Goal: Transaction & Acquisition: Subscribe to service/newsletter

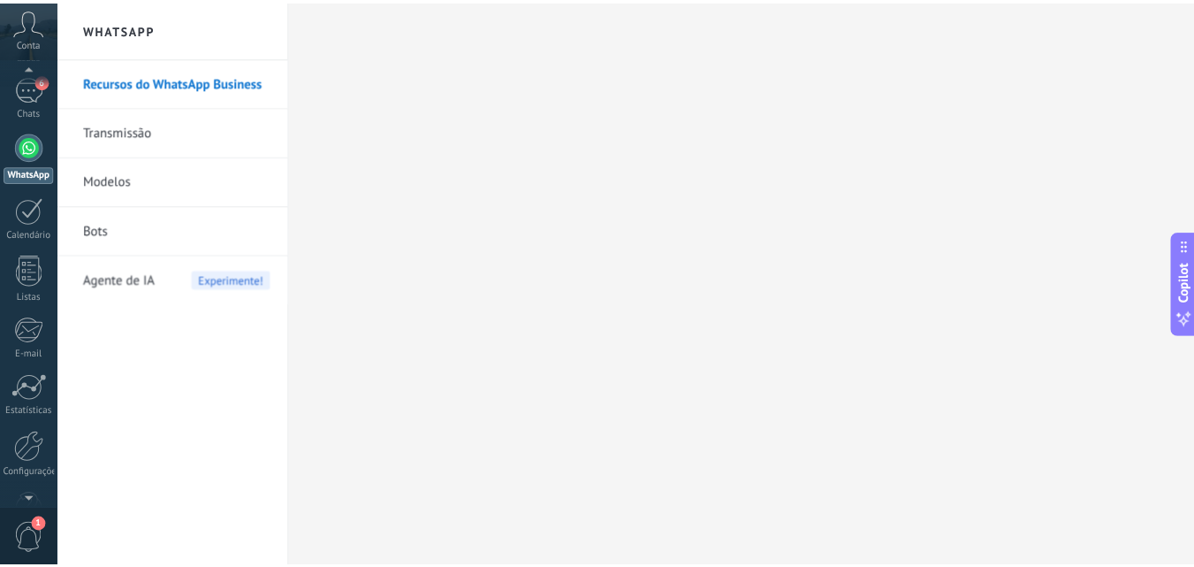
scroll to position [169, 0]
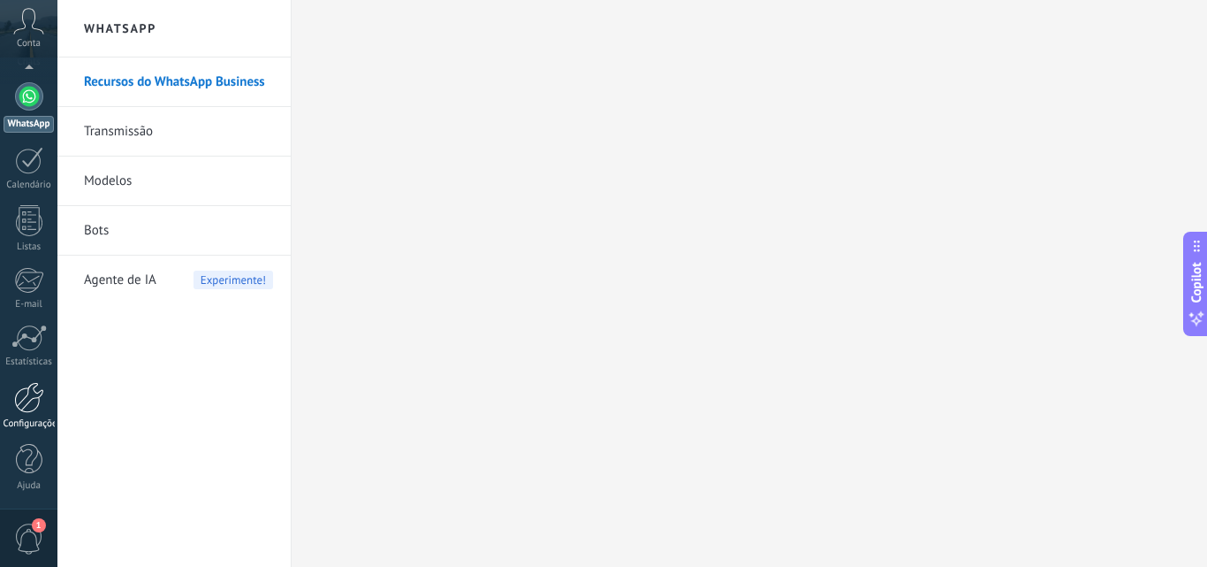
click at [21, 408] on div at bounding box center [29, 397] width 30 height 31
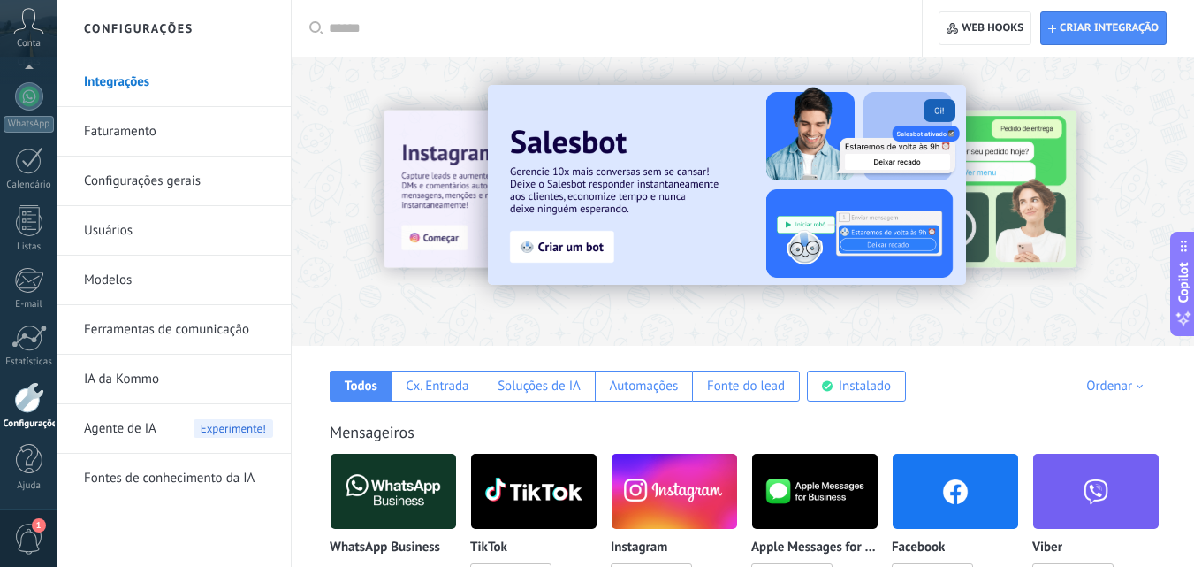
click at [680, 484] on img at bounding box center [674, 491] width 125 height 86
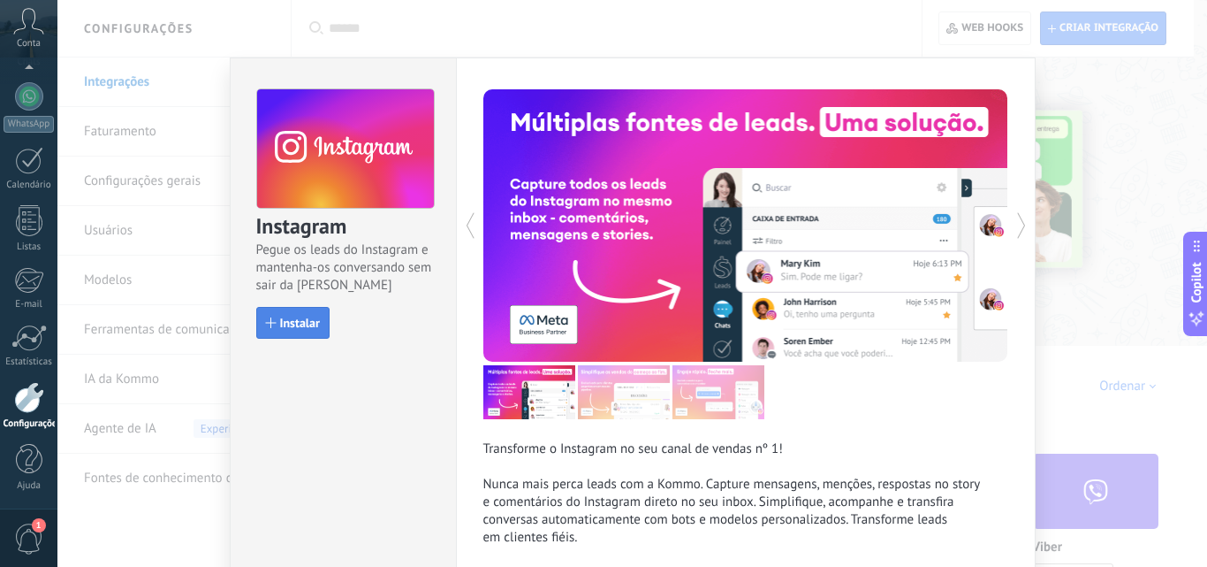
click at [301, 319] on span "Instalar" at bounding box center [300, 322] width 40 height 12
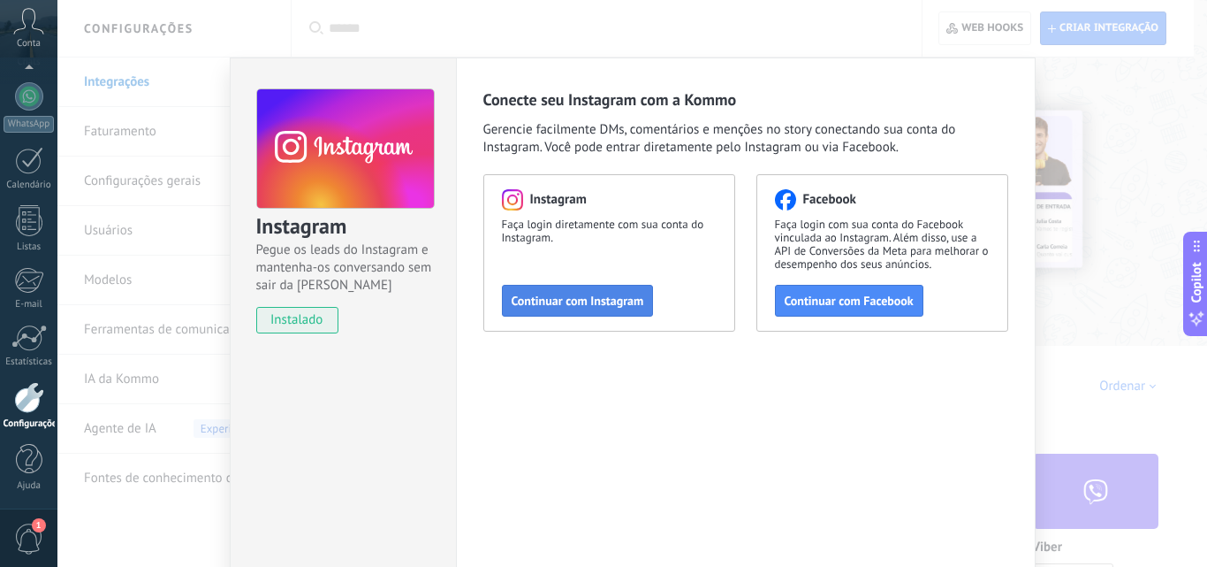
click at [571, 288] on button "Continuar com Instagram" at bounding box center [578, 301] width 152 height 32
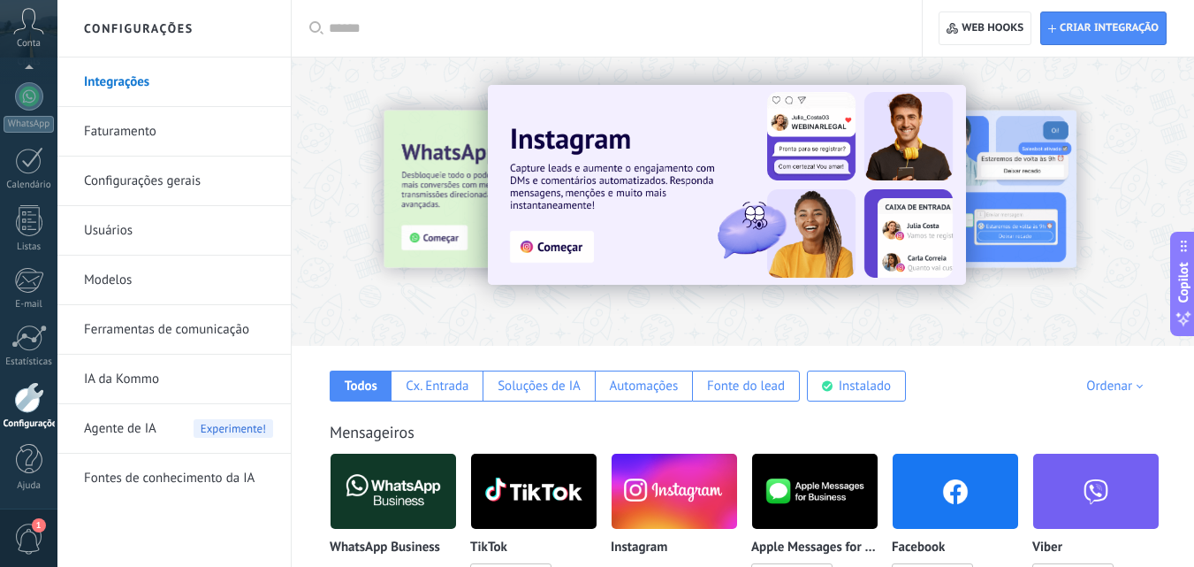
click at [23, 529] on span "1" at bounding box center [29, 538] width 30 height 31
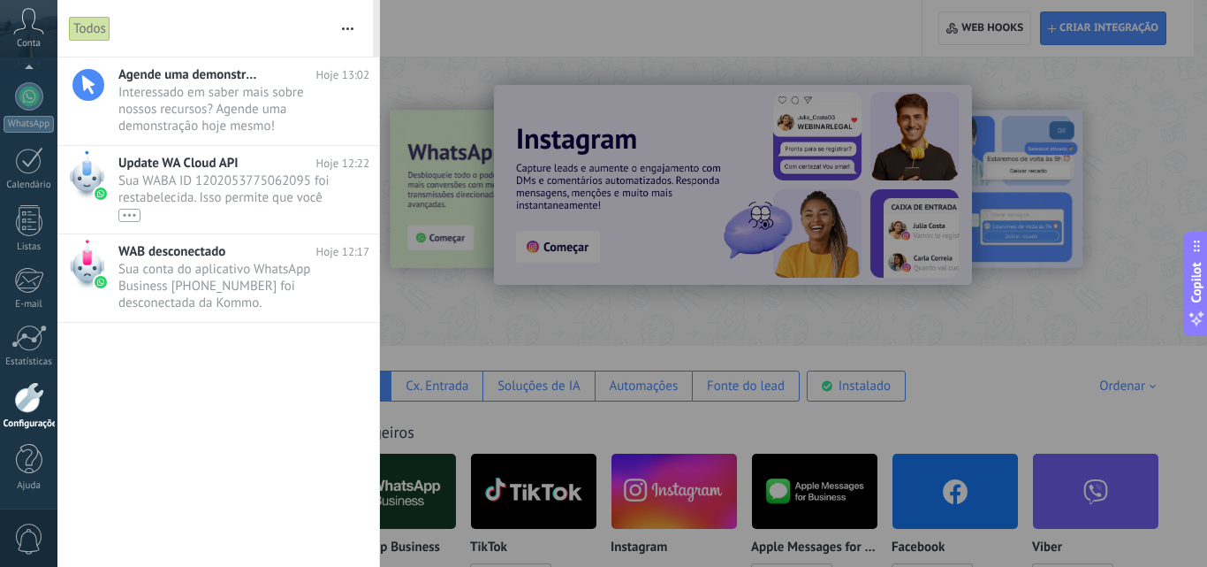
click at [23, 529] on span "0" at bounding box center [29, 538] width 30 height 31
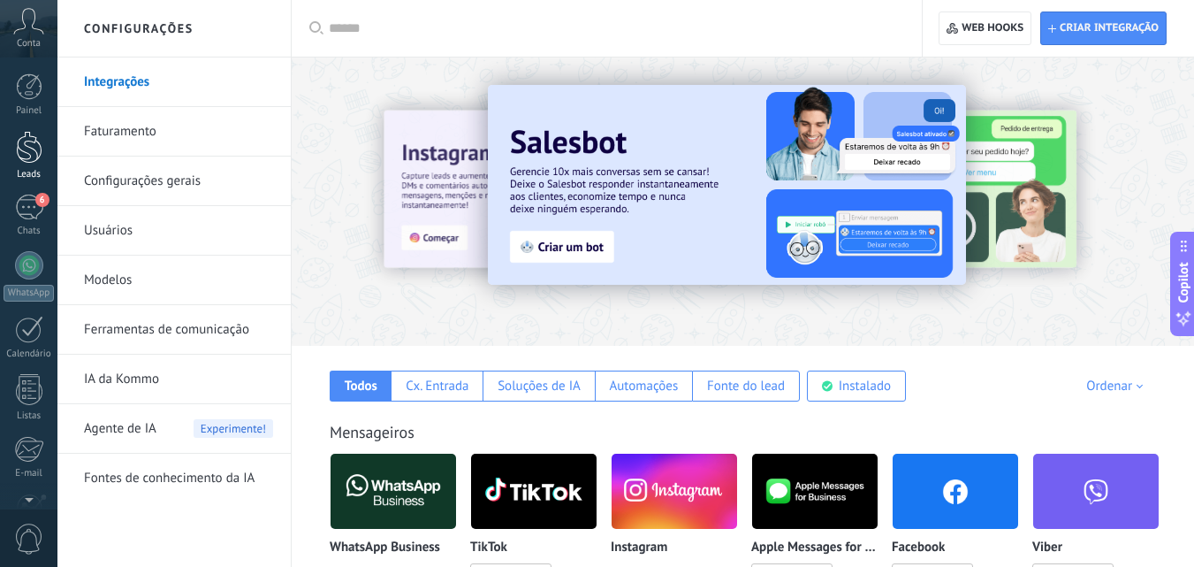
click at [24, 154] on div at bounding box center [29, 147] width 27 height 33
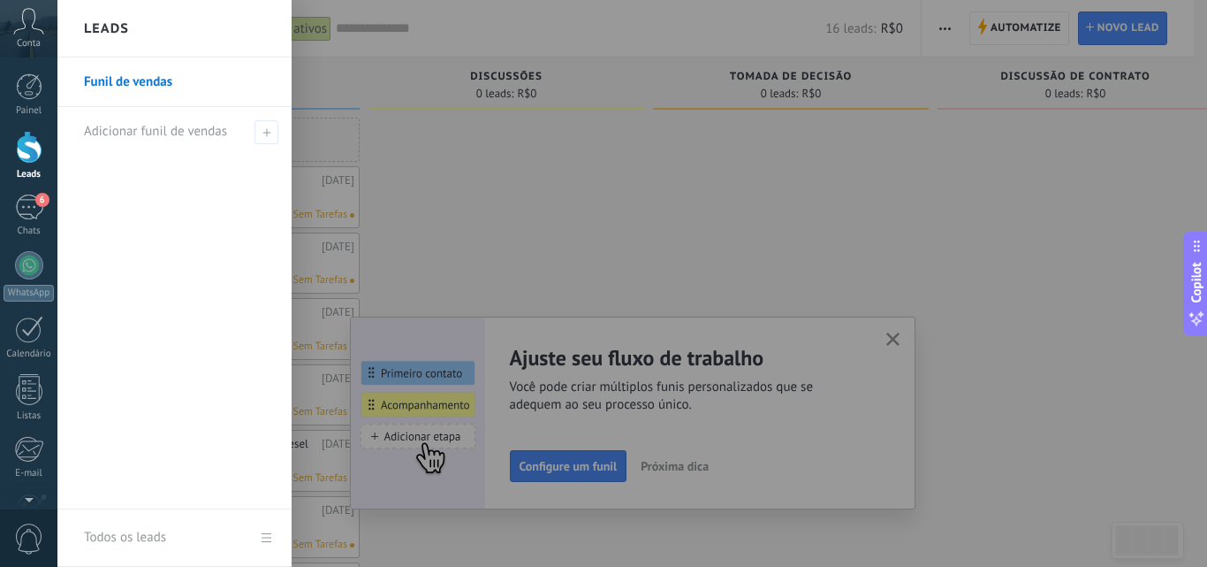
click at [156, 89] on link "Funil de vendas" at bounding box center [179, 81] width 190 height 49
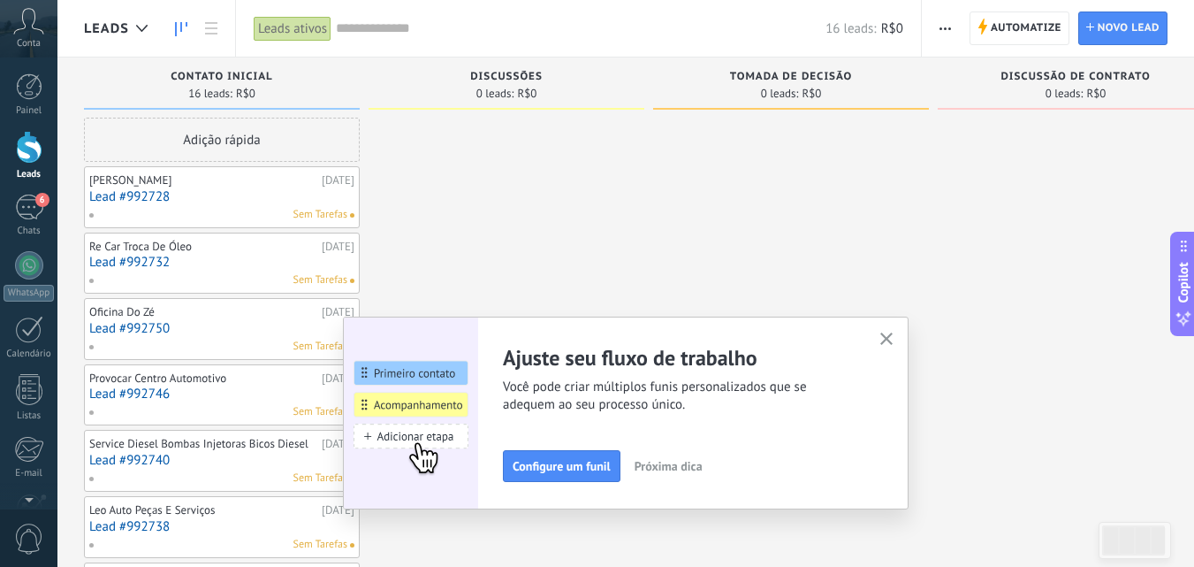
click at [895, 331] on button "button" at bounding box center [887, 340] width 22 height 24
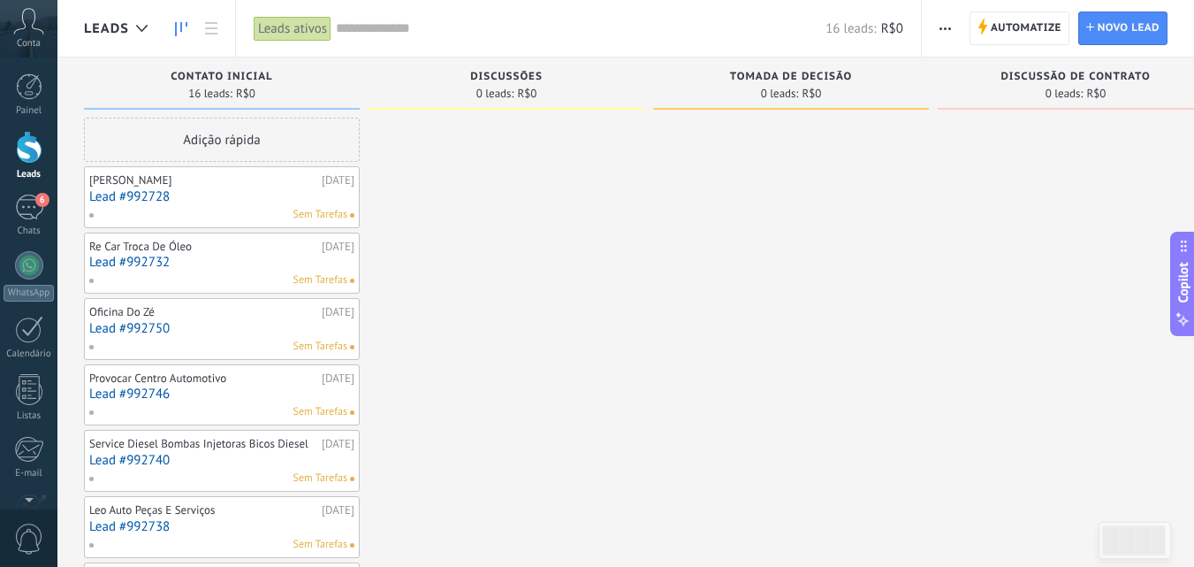
click at [34, 210] on div "6" at bounding box center [29, 207] width 28 height 26
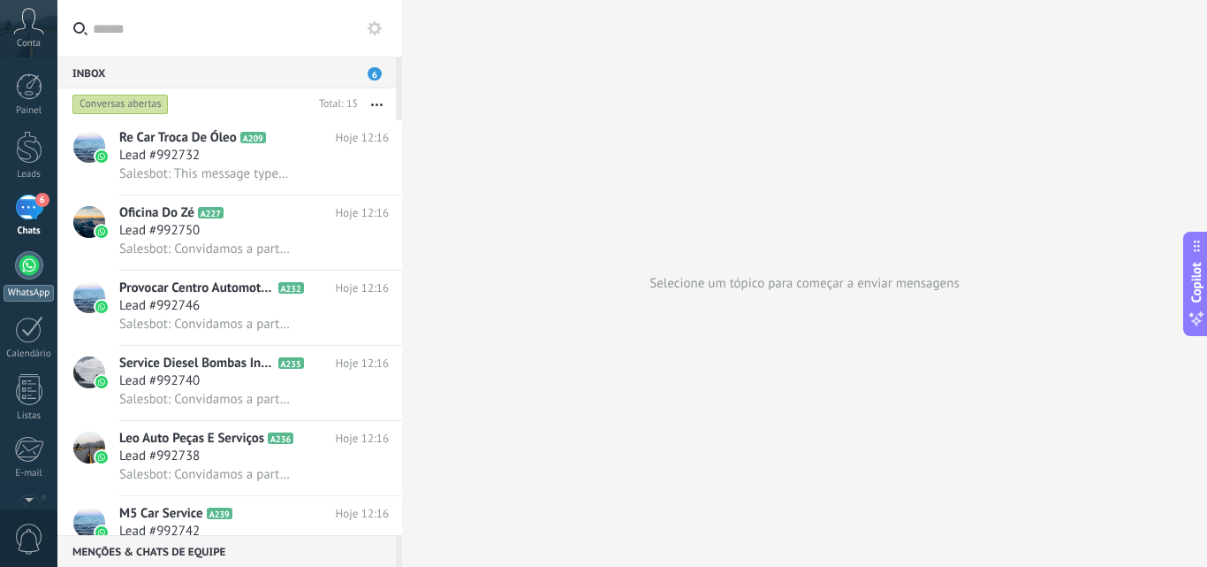
click at [36, 283] on link "WhatsApp" at bounding box center [28, 276] width 57 height 50
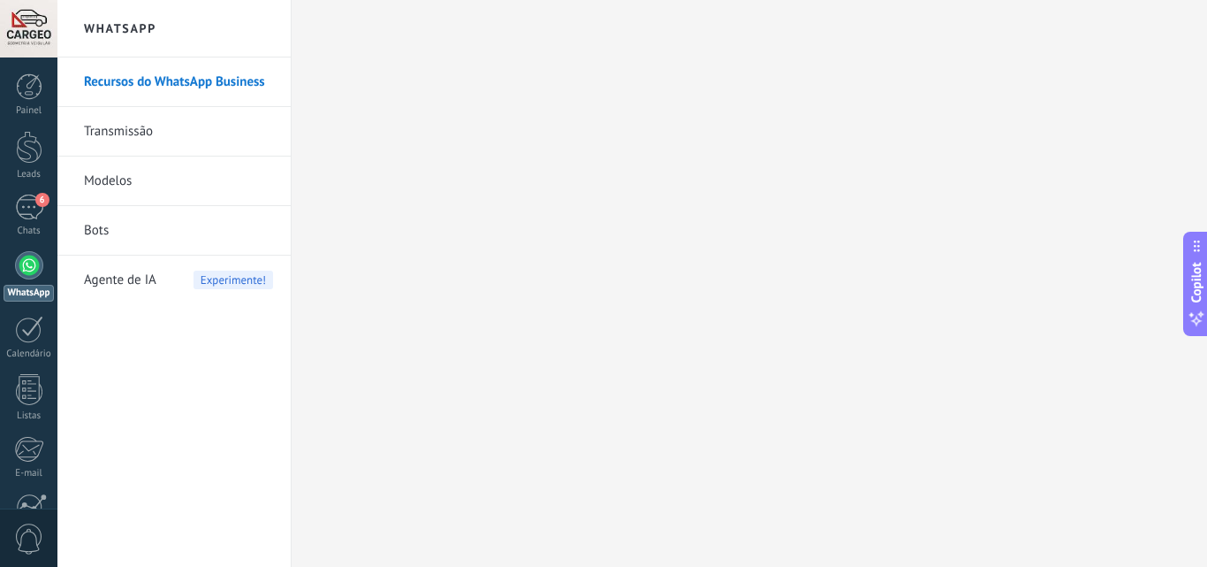
drag, startPoint x: 0, startPoint y: 0, endPoint x: 144, endPoint y: 179, distance: 230.1
click at [144, 179] on link "Modelos" at bounding box center [178, 180] width 189 height 49
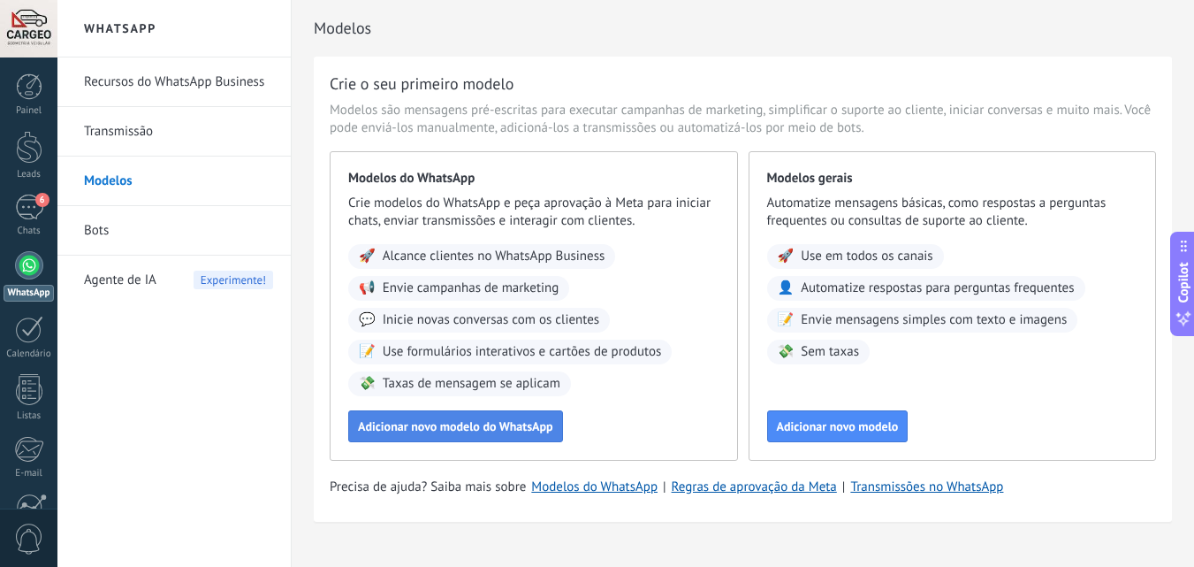
click at [491, 429] on span "Adicionar novo modelo do WhatsApp" at bounding box center [455, 426] width 195 height 12
click at [40, 220] on link "6 Chats" at bounding box center [28, 215] width 57 height 42
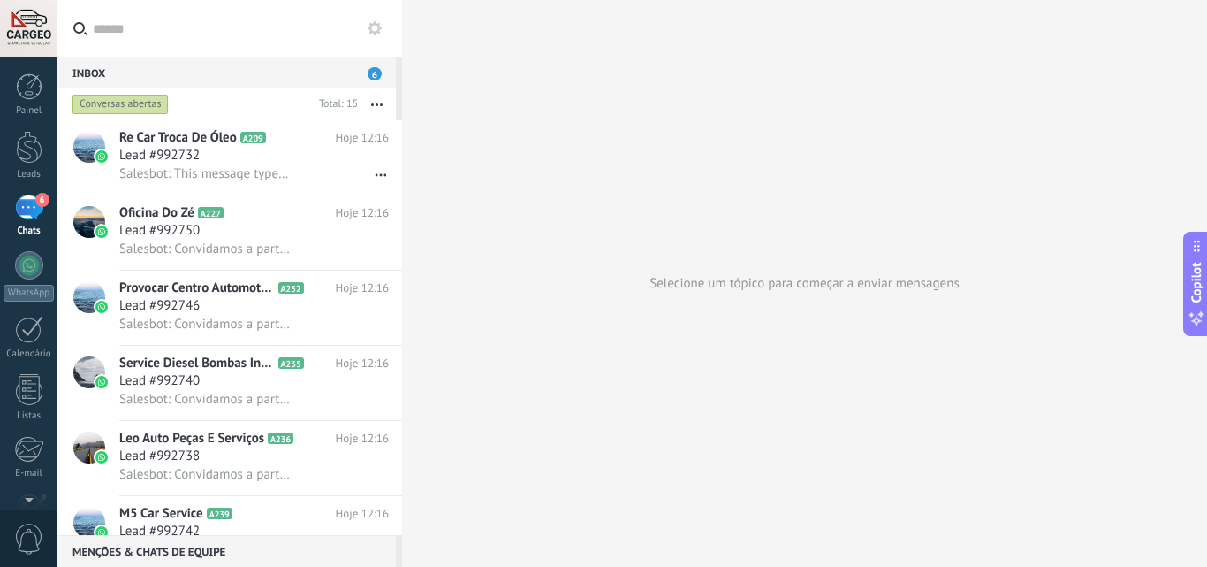
click at [376, 32] on use at bounding box center [375, 28] width 14 height 14
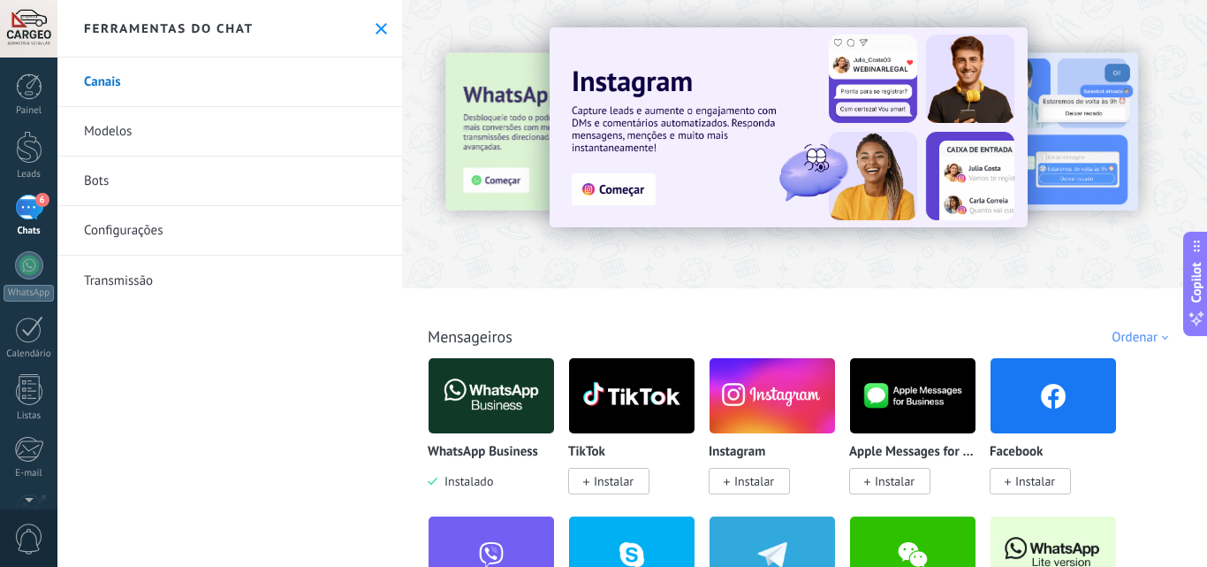
click at [376, 32] on icon at bounding box center [381, 28] width 11 height 11
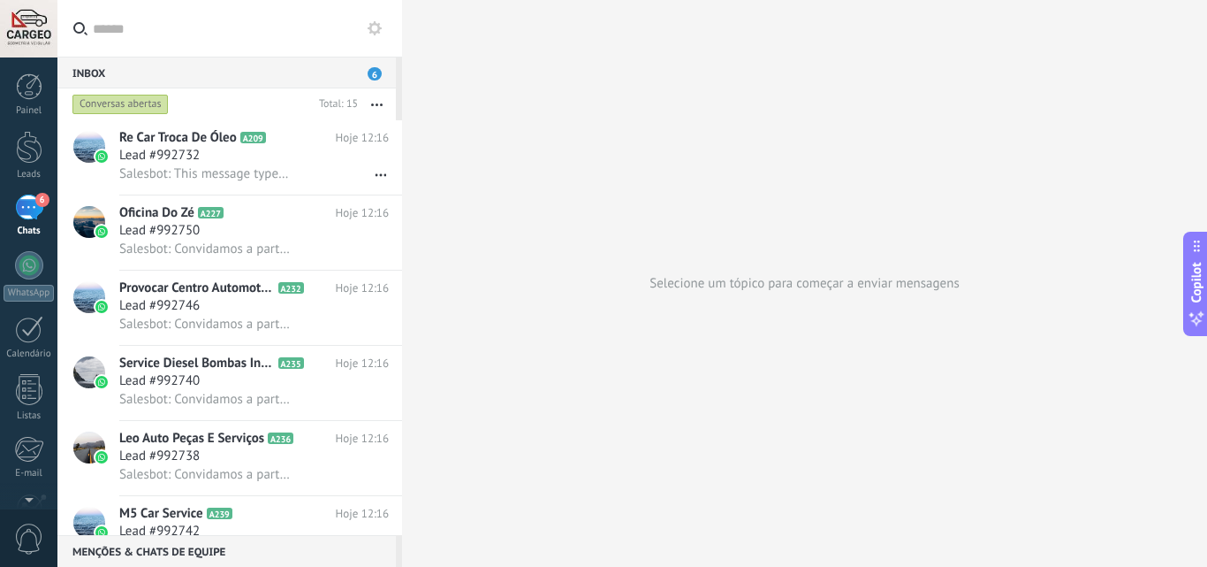
click at [249, 554] on div "Menções & Chats de equipe 0" at bounding box center [226, 551] width 338 height 32
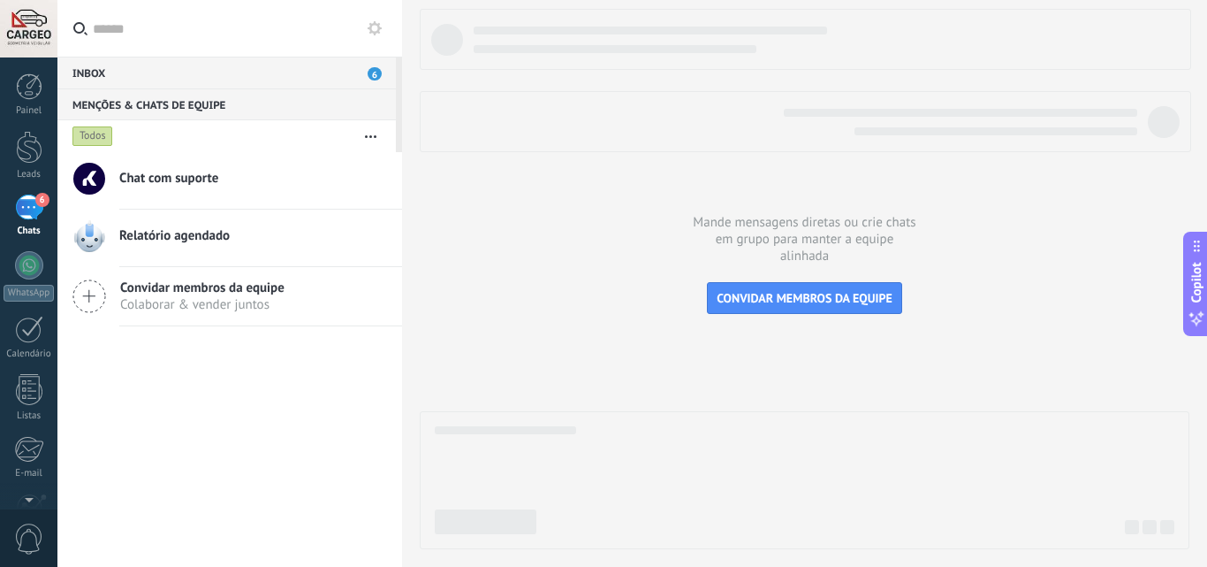
click at [33, 202] on div "6" at bounding box center [29, 207] width 28 height 26
click at [34, 202] on div "6" at bounding box center [29, 207] width 28 height 26
click at [191, 63] on div "Inbox 6" at bounding box center [226, 73] width 338 height 32
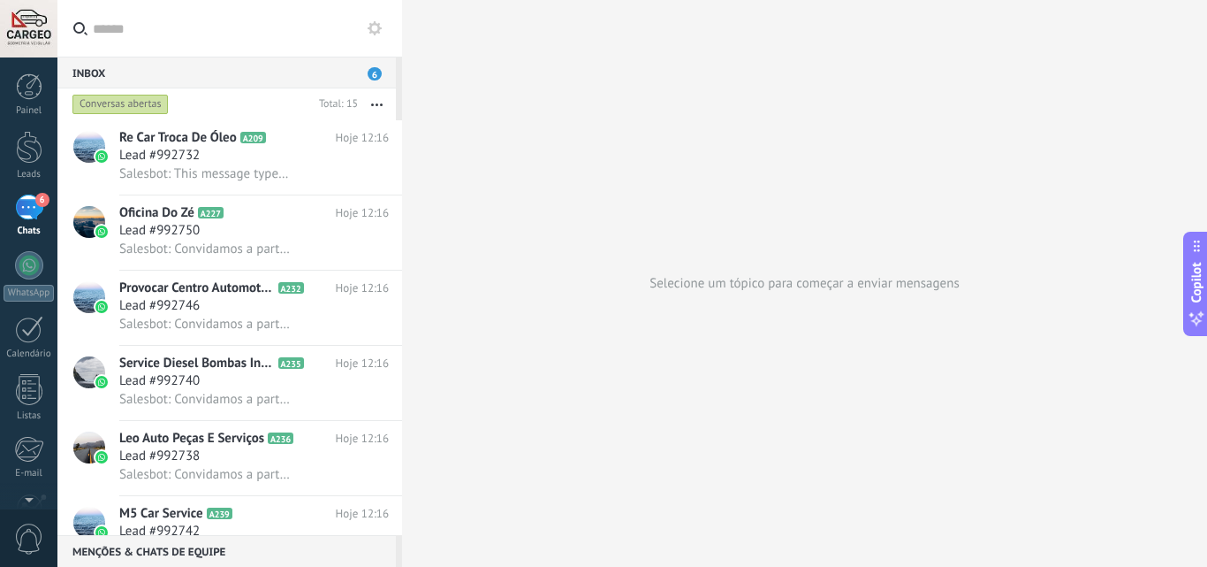
click at [138, 98] on div "Conversas abertas" at bounding box center [120, 104] width 96 height 21
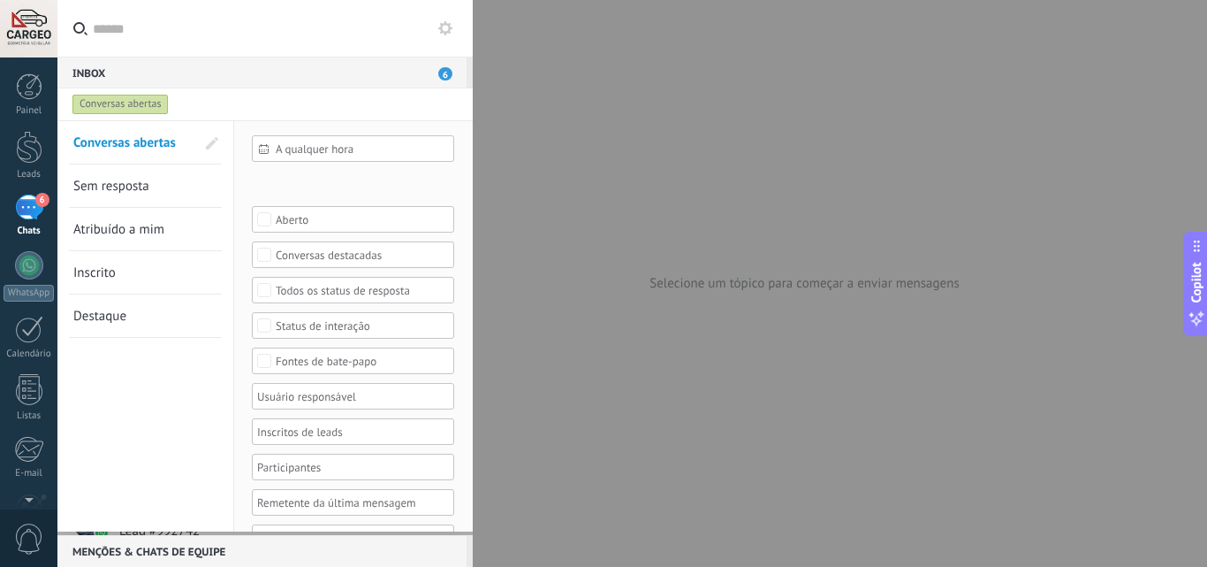
click at [128, 189] on span "Sem resposta" at bounding box center [111, 186] width 76 height 17
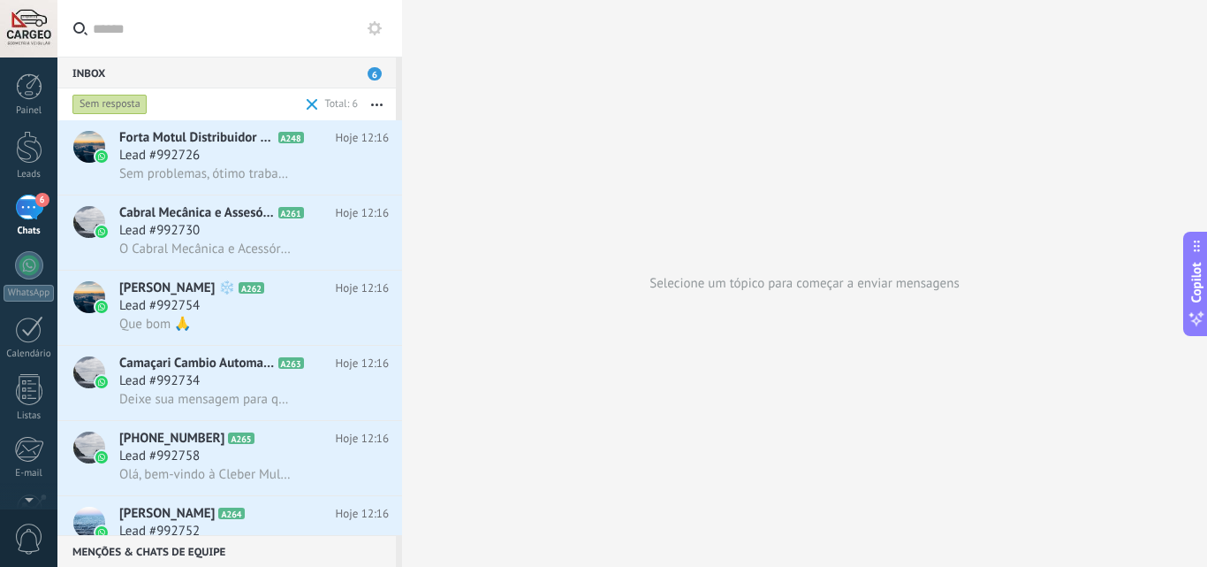
click at [131, 106] on div "Sem resposta" at bounding box center [109, 104] width 75 height 21
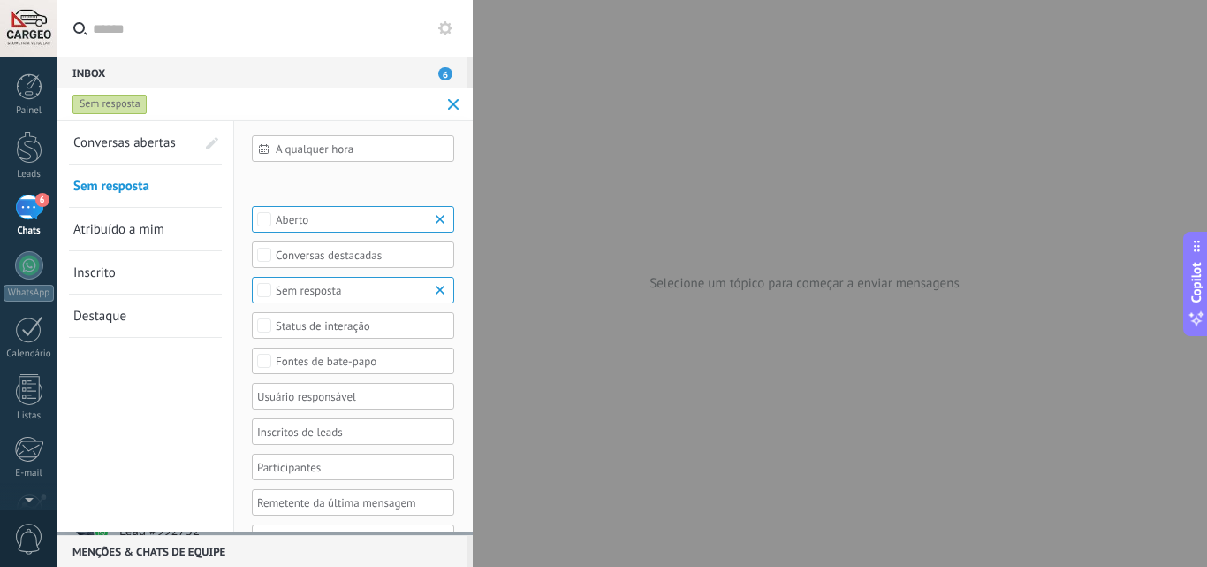
click at [143, 135] on span "Conversas abertas" at bounding box center [124, 142] width 103 height 17
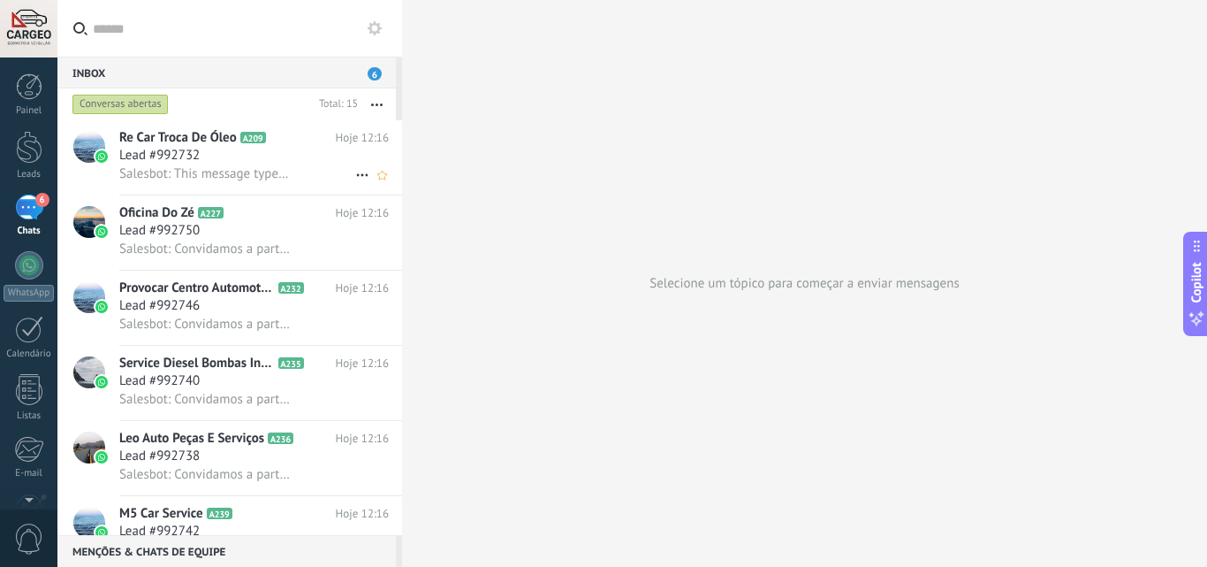
click at [183, 159] on span "Lead #992732" at bounding box center [159, 156] width 80 height 18
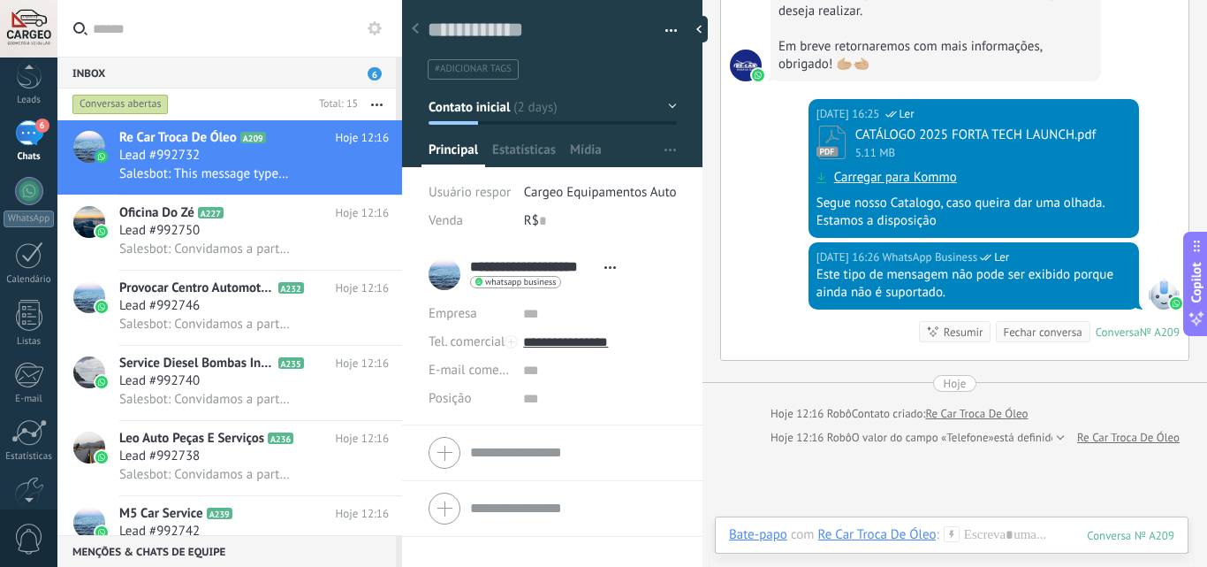
scroll to position [169, 0]
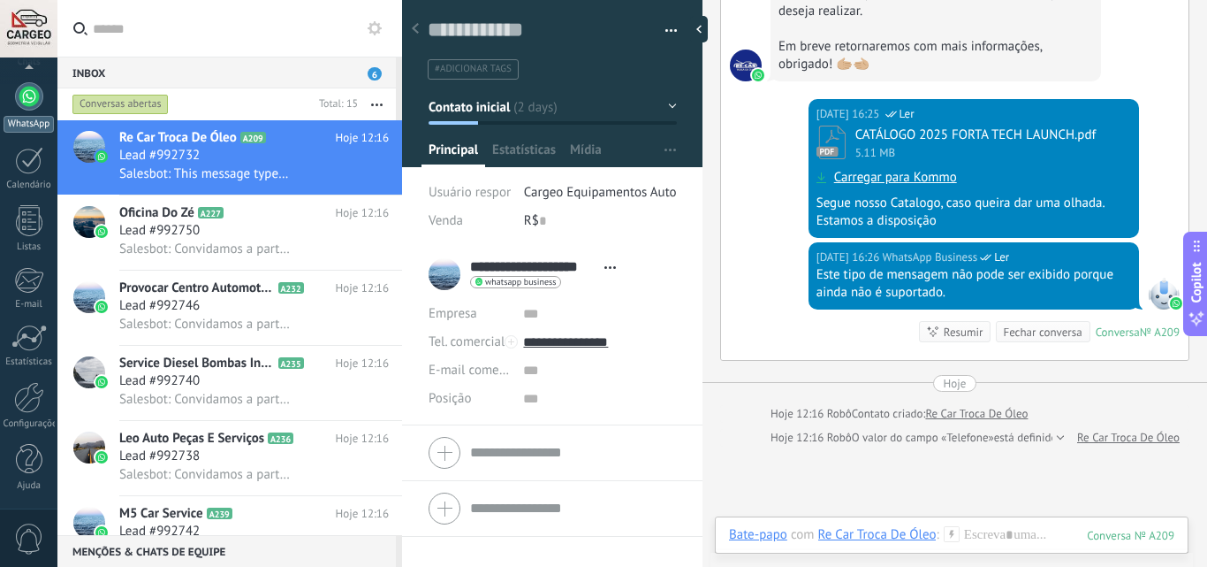
click at [22, 104] on div at bounding box center [29, 96] width 28 height 28
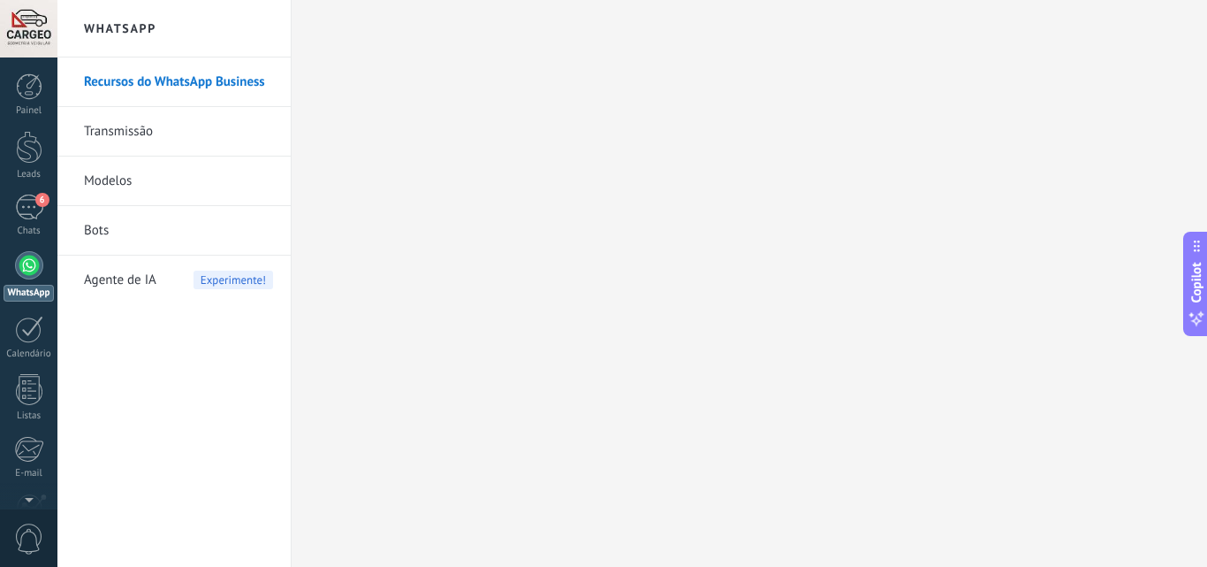
click at [156, 133] on link "Transmissão" at bounding box center [178, 131] width 189 height 49
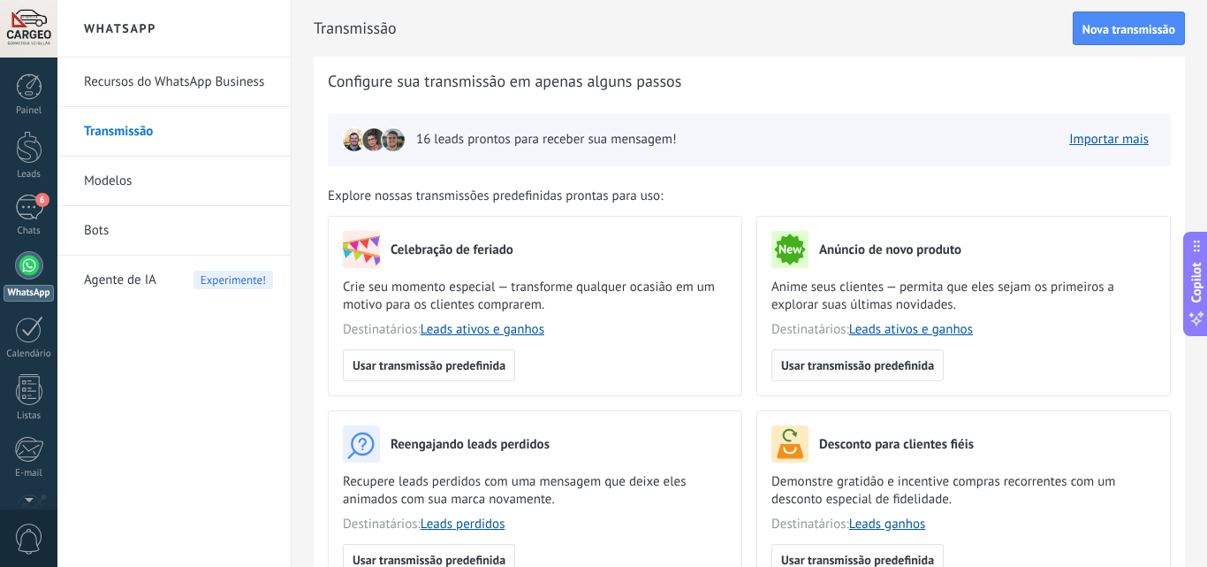
click at [863, 369] on span "Usar transmissão predefinida" at bounding box center [857, 365] width 153 height 12
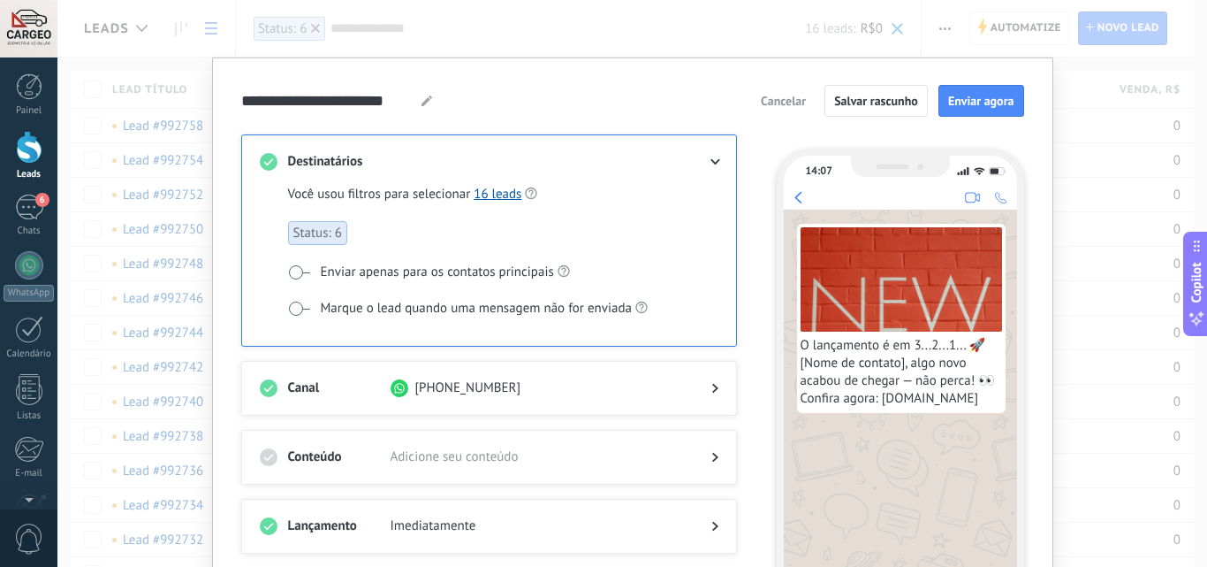
click at [293, 311] on span at bounding box center [299, 308] width 22 height 14
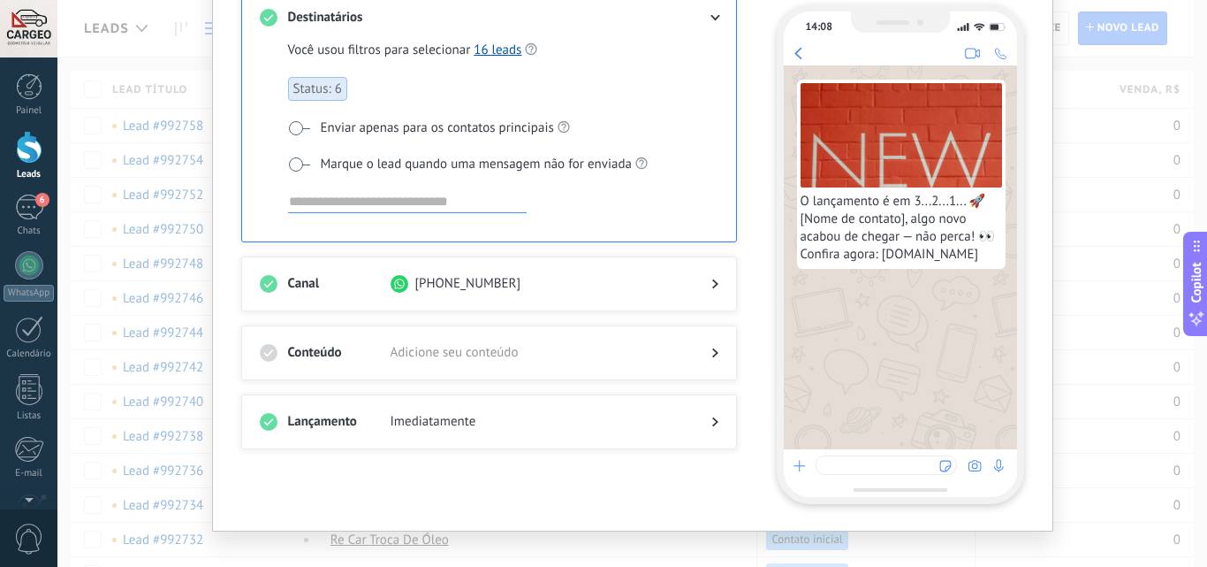
scroll to position [155, 0]
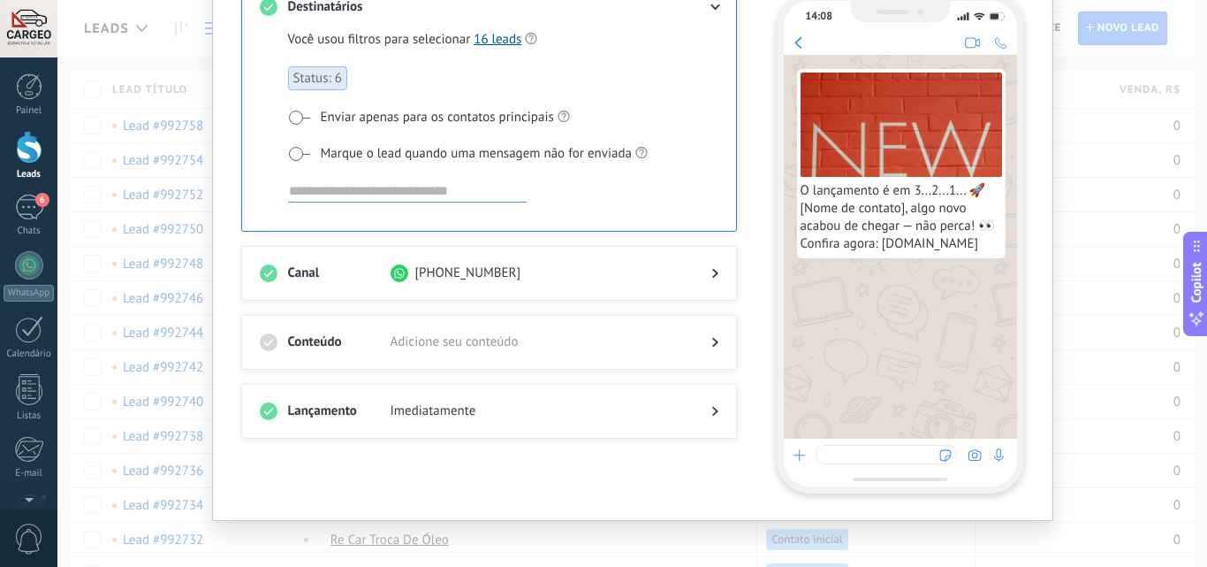
click at [626, 345] on span "Adicione seu conteúdo" at bounding box center [537, 342] width 293 height 18
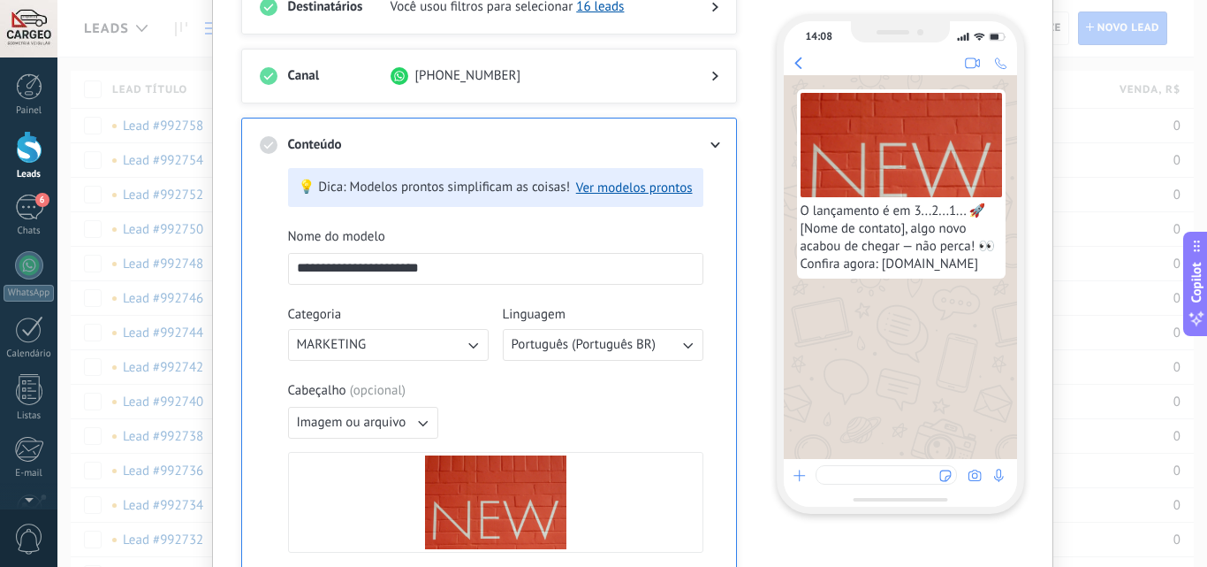
click at [572, 265] on input "**********" at bounding box center [496, 268] width 414 height 28
type input "*"
type input "**********"
click at [475, 346] on icon "button" at bounding box center [473, 345] width 18 height 18
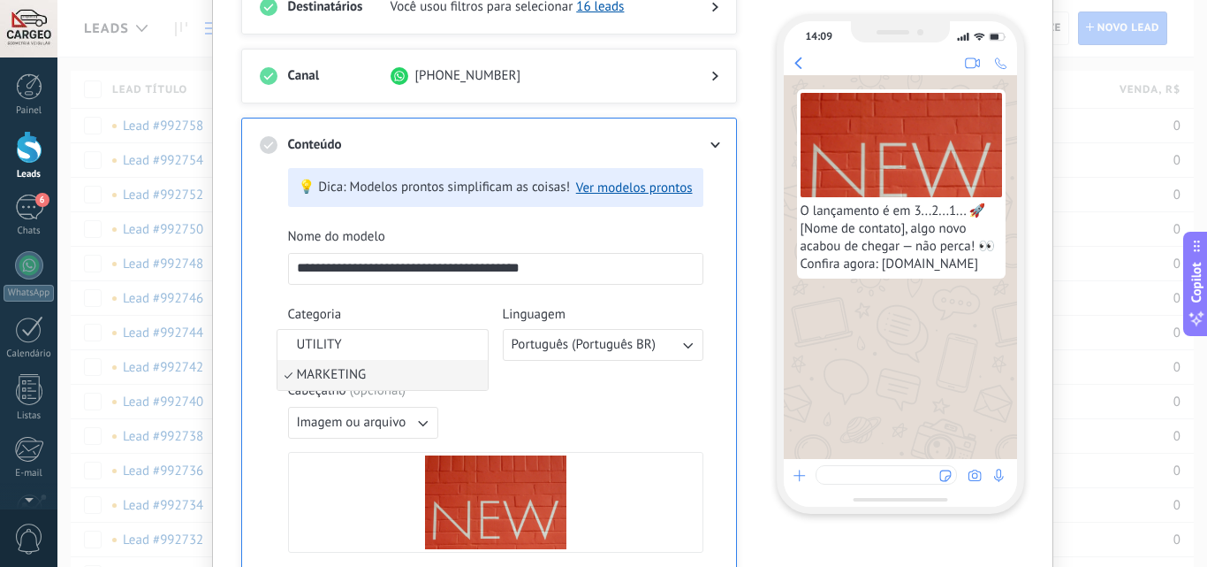
click at [475, 346] on li "UTILITY" at bounding box center [383, 345] width 210 height 30
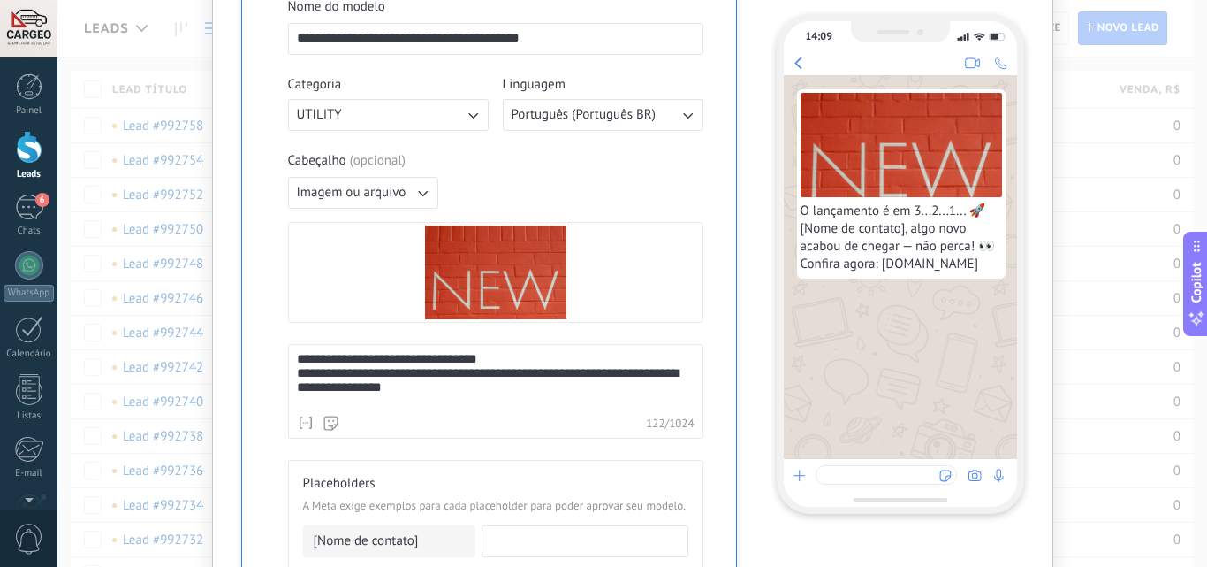
scroll to position [402, 0]
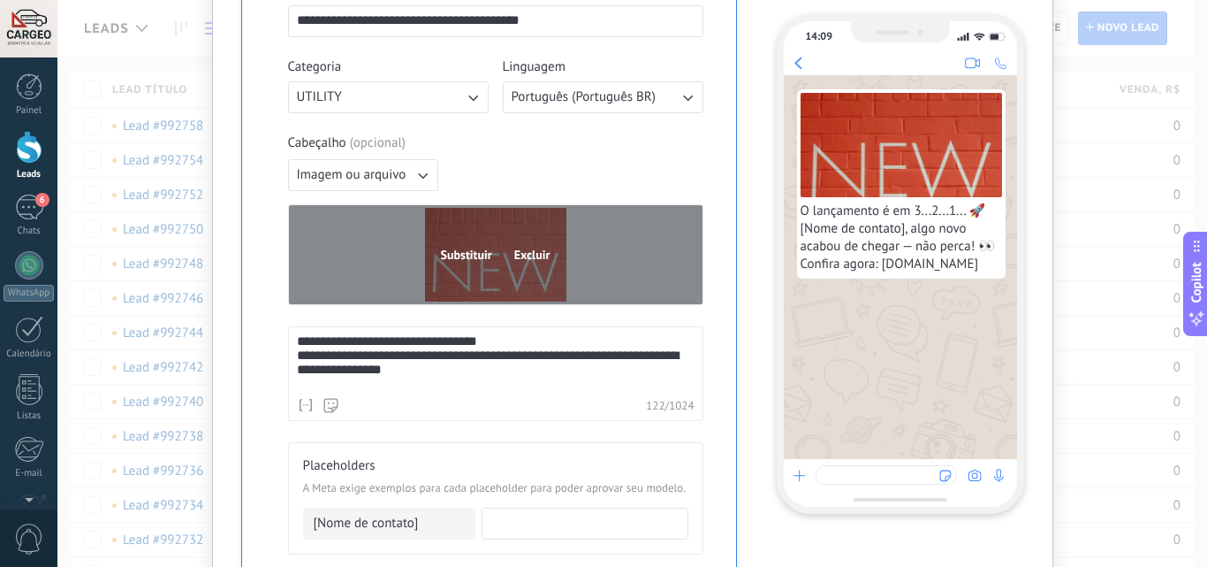
click at [490, 236] on div "Substituir Excluir" at bounding box center [496, 254] width 414 height 99
click at [0, 0] on input "Substituir Excluir" at bounding box center [0, 0] width 0 height 0
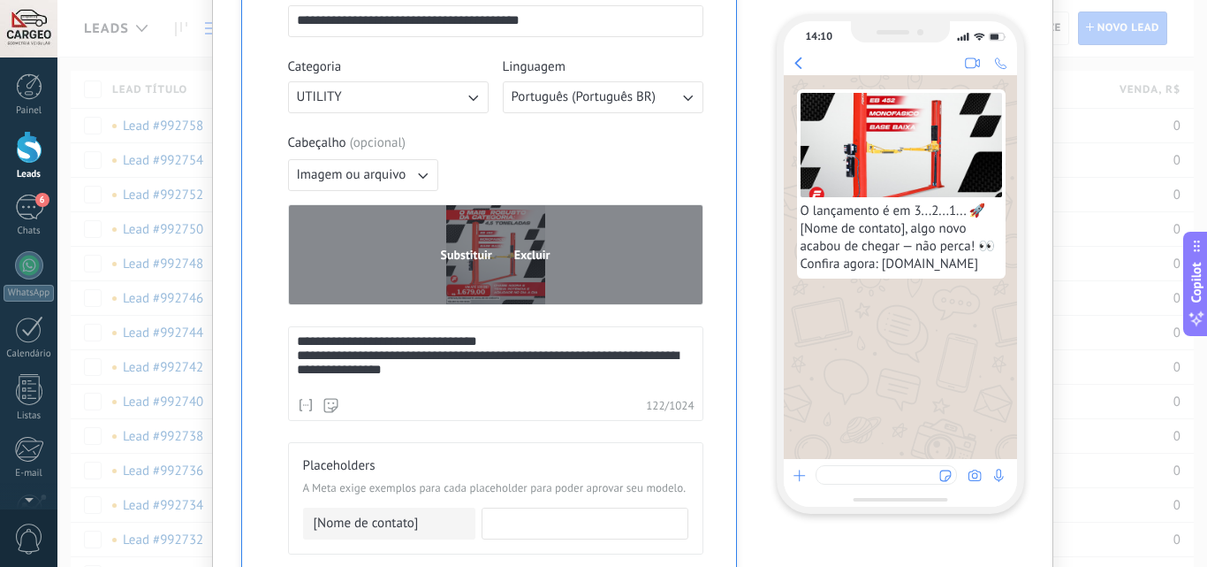
click at [466, 253] on span "Substituir" at bounding box center [466, 254] width 51 height 12
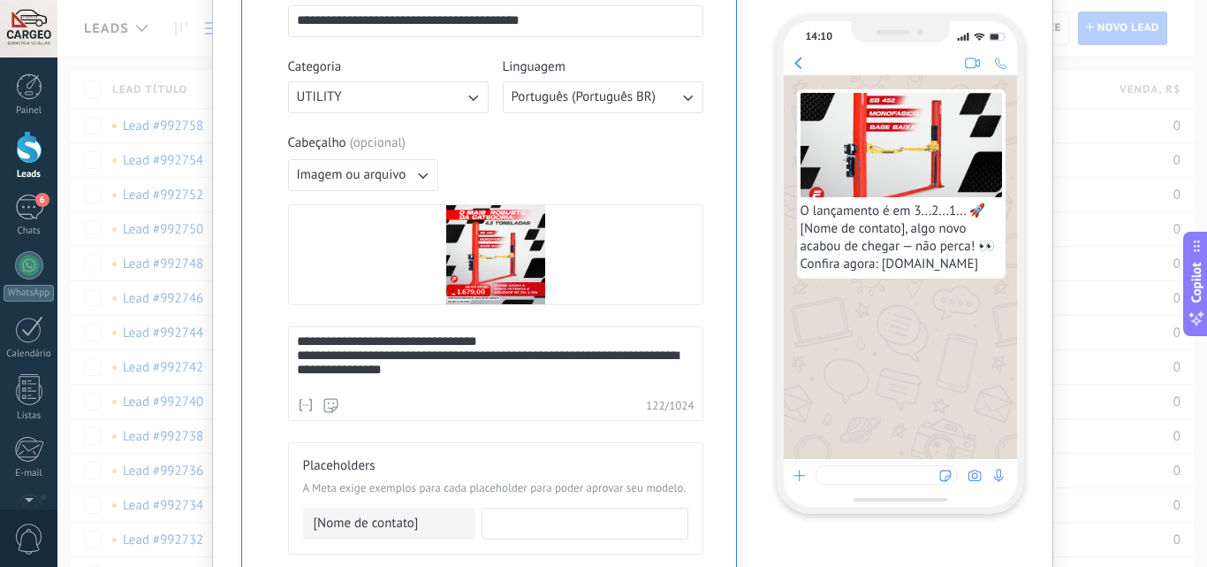
click at [401, 369] on div "**********" at bounding box center [496, 361] width 398 height 55
click at [387, 360] on span "**********" at bounding box center [342, 354] width 90 height 13
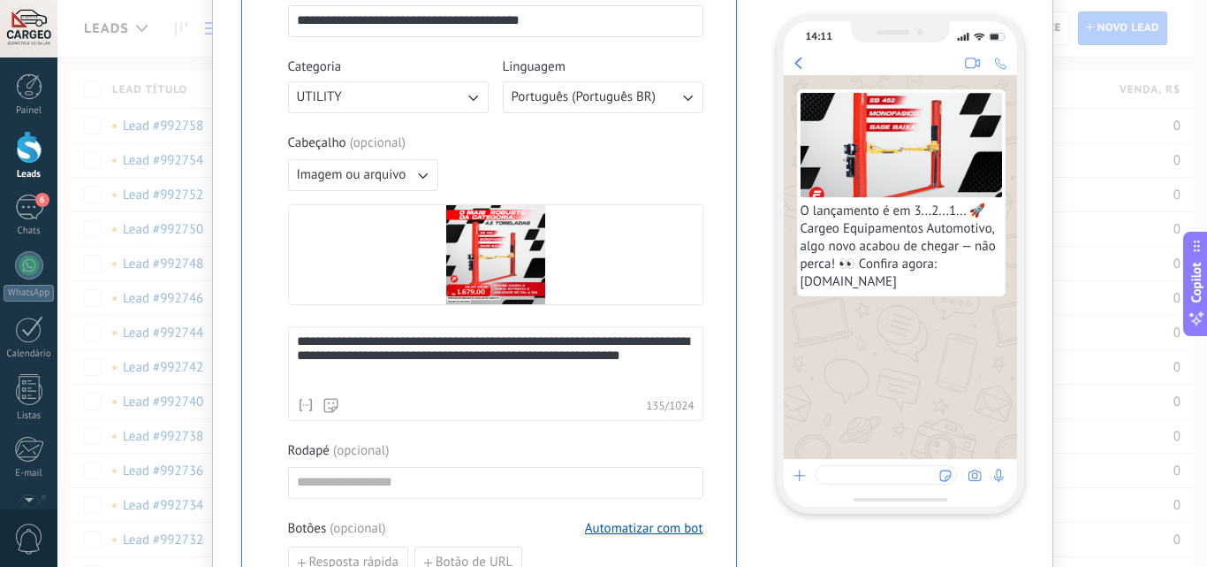
click at [438, 381] on div "**********" at bounding box center [496, 361] width 398 height 55
click at [407, 343] on div "**********" at bounding box center [496, 361] width 398 height 55
click at [360, 373] on div "**********" at bounding box center [496, 361] width 398 height 55
click at [460, 488] on input at bounding box center [496, 482] width 414 height 28
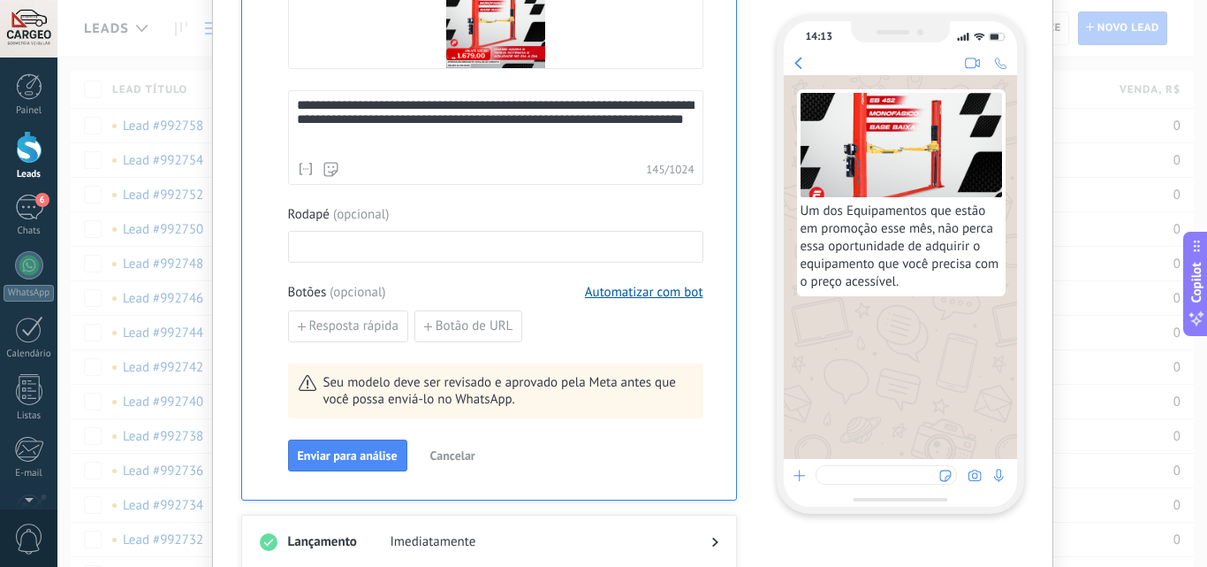
scroll to position [646, 0]
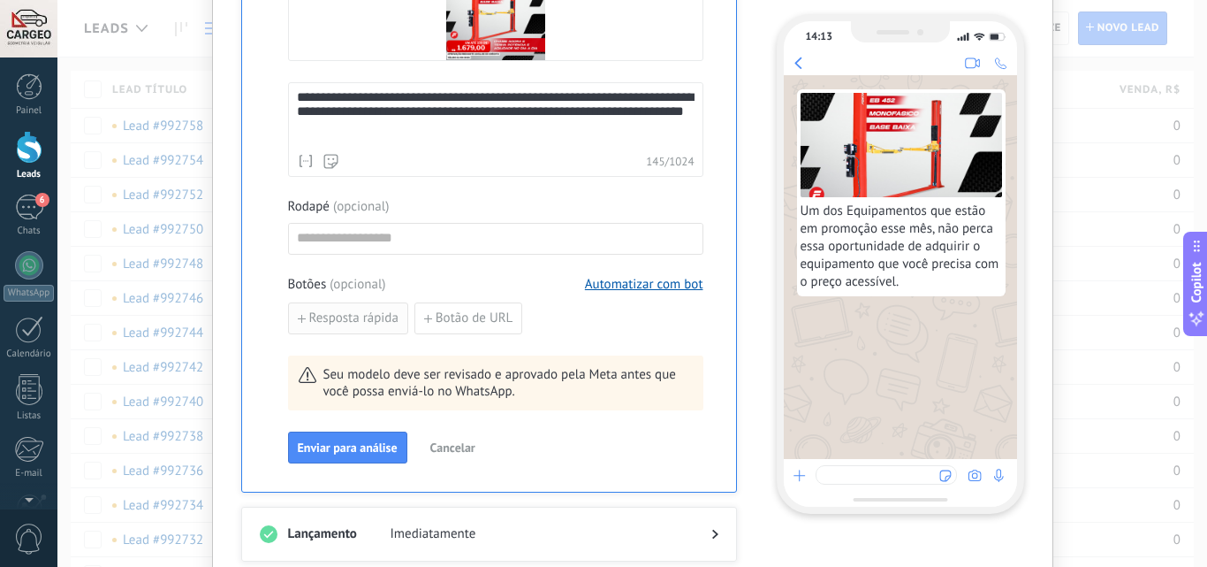
click at [348, 324] on span "Resposta rápida" at bounding box center [353, 318] width 89 height 12
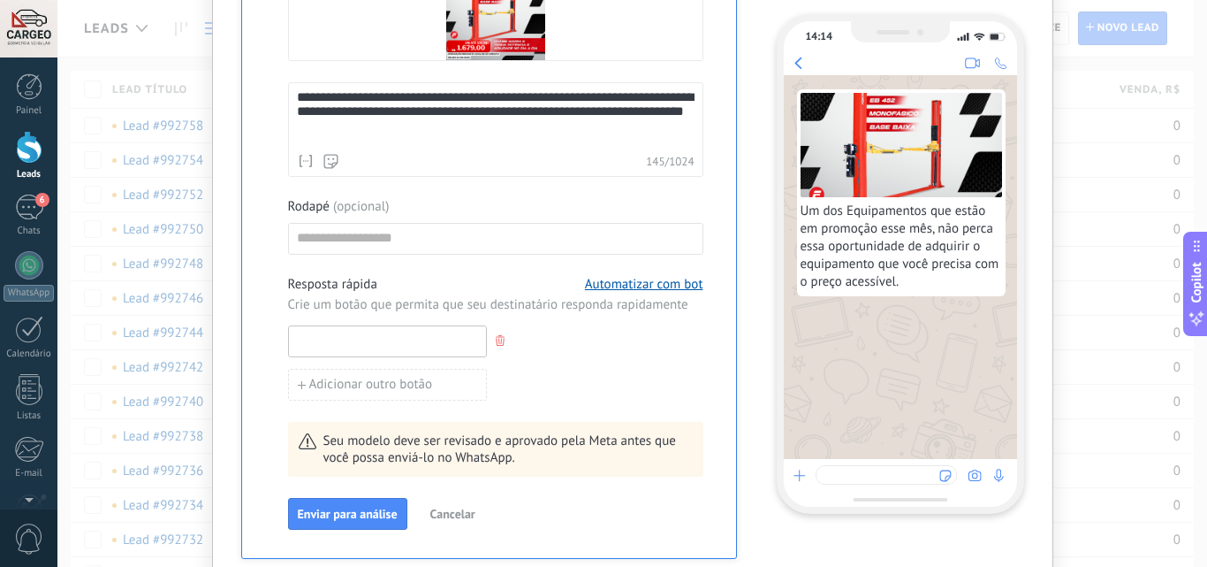
click at [372, 331] on input at bounding box center [387, 340] width 197 height 28
type input "********"
click at [392, 380] on span "Adicionar outro botão" at bounding box center [371, 384] width 124 height 12
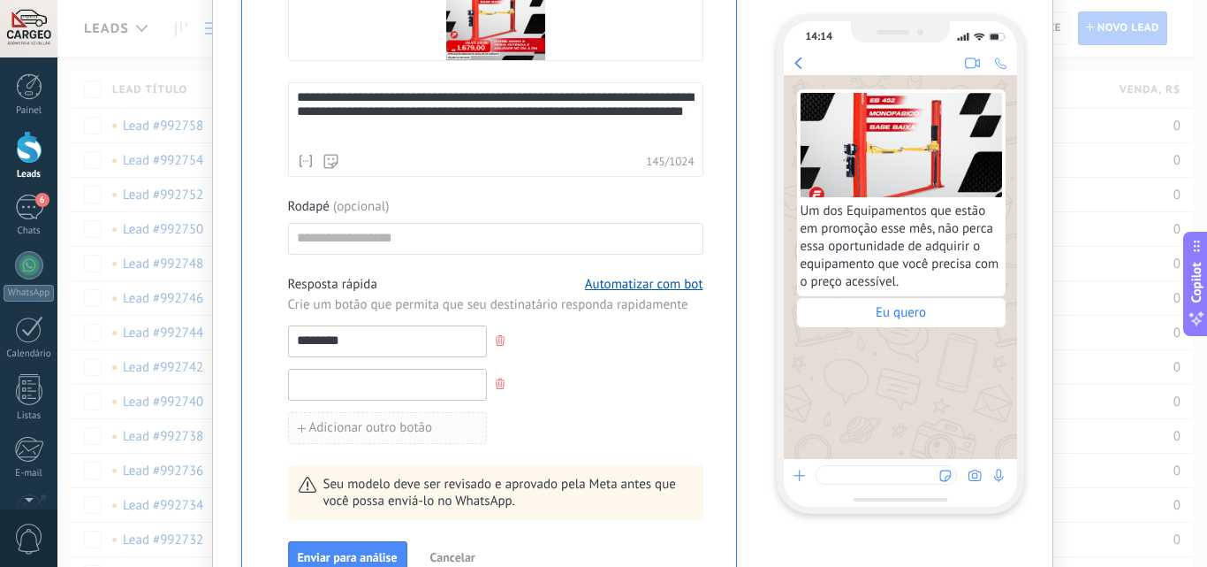
click at [392, 380] on input at bounding box center [387, 383] width 197 height 28
type input "*"
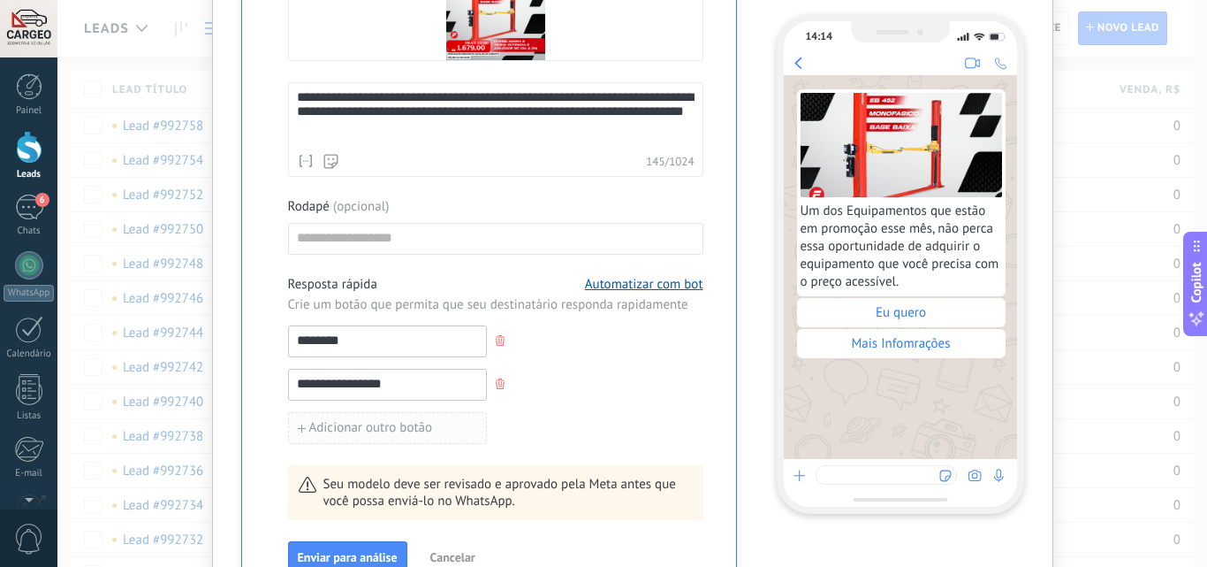
click at [371, 425] on span "Adicionar outro botão" at bounding box center [371, 428] width 124 height 12
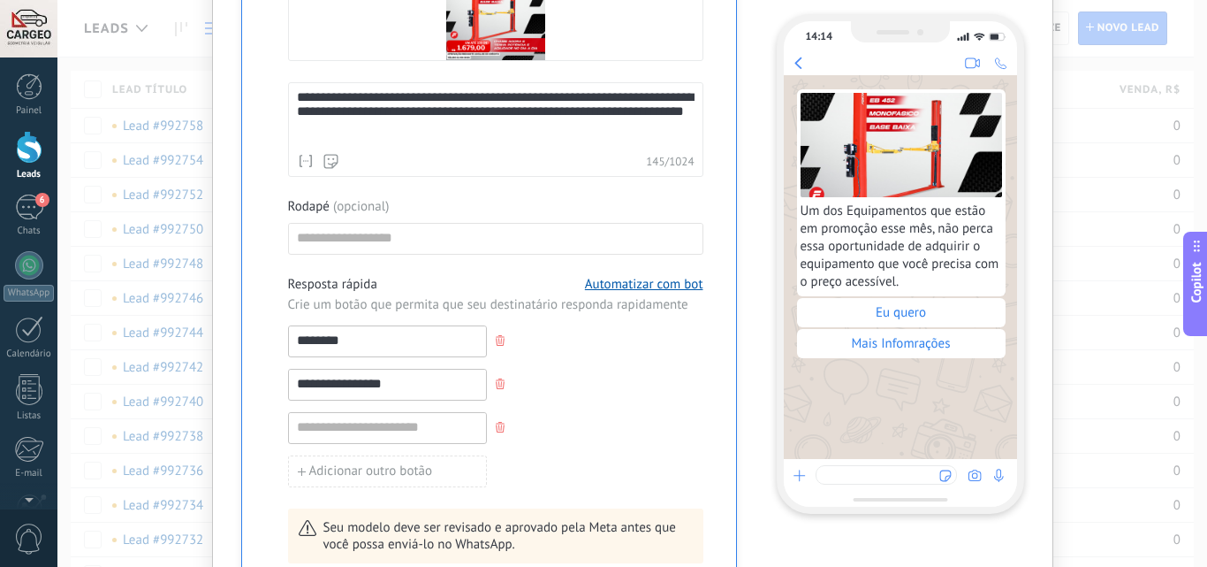
click at [411, 388] on input "**********" at bounding box center [387, 383] width 197 height 28
type input "**********"
click at [397, 423] on input at bounding box center [387, 427] width 197 height 28
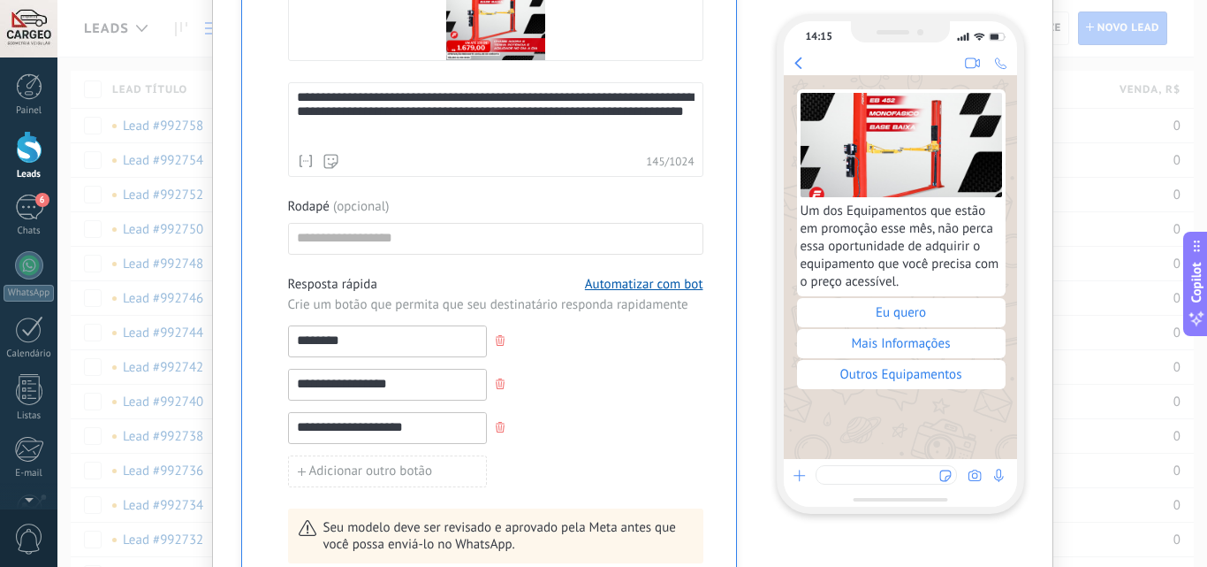
type input "**********"
click at [650, 429] on div "**********" at bounding box center [495, 428] width 415 height 32
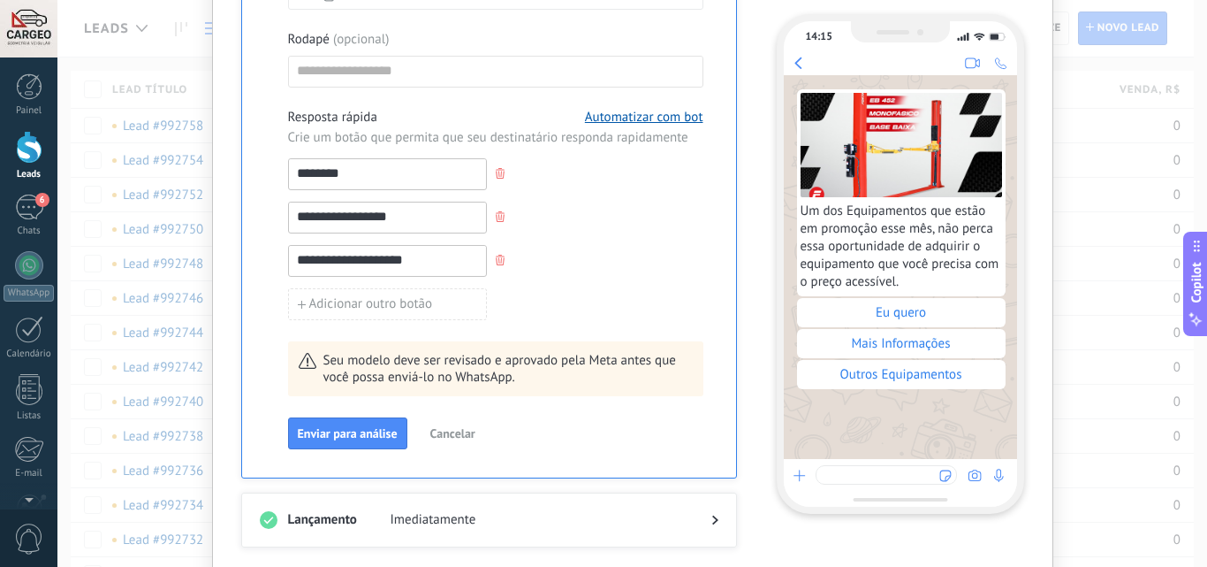
scroll to position [858, 0]
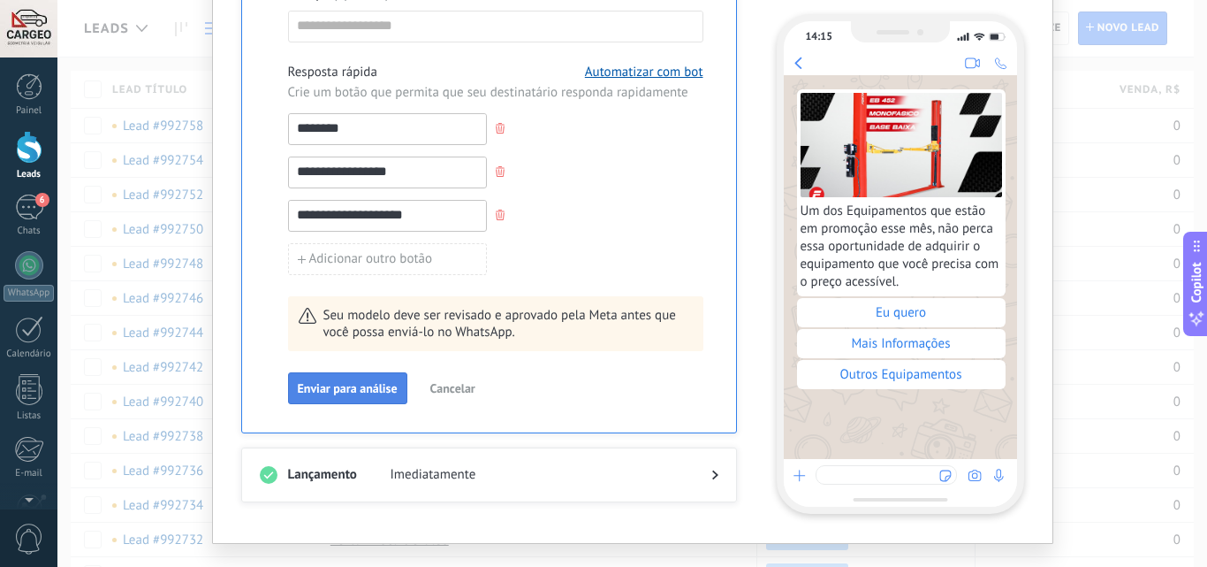
click at [356, 387] on span "Enviar para análise" at bounding box center [348, 388] width 100 height 12
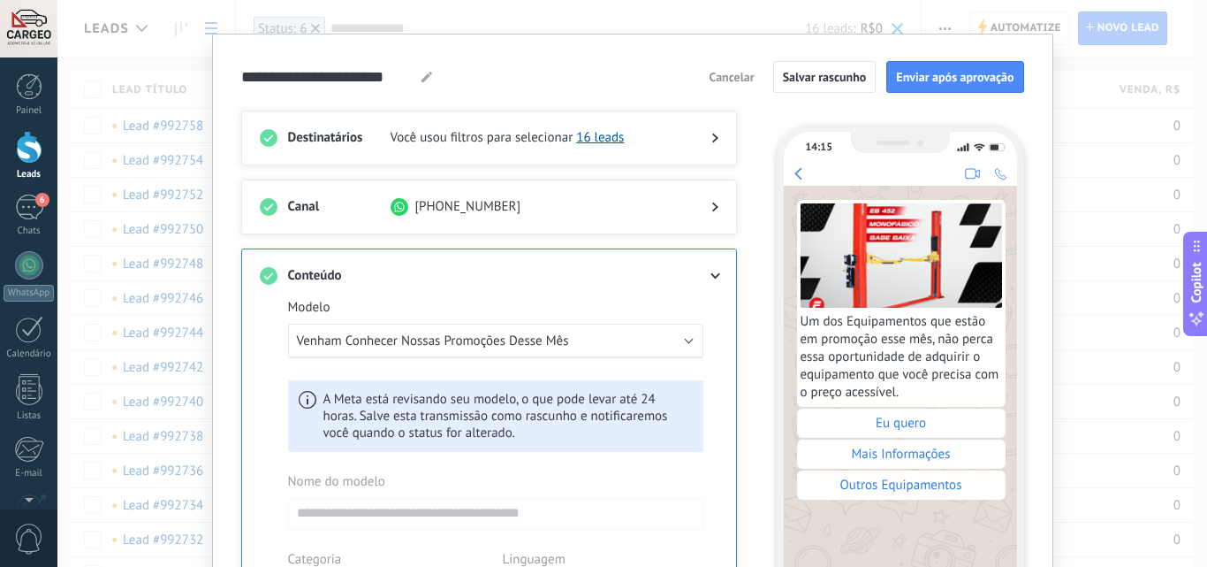
scroll to position [0, 0]
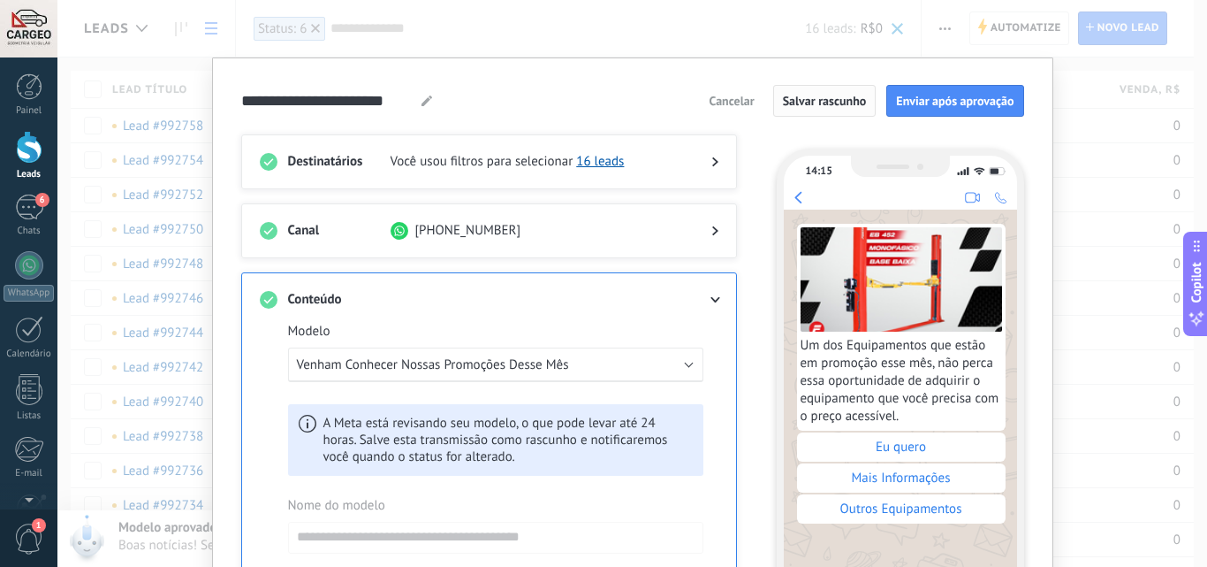
click at [801, 106] on span "Salvar rascunho" at bounding box center [825, 101] width 84 height 12
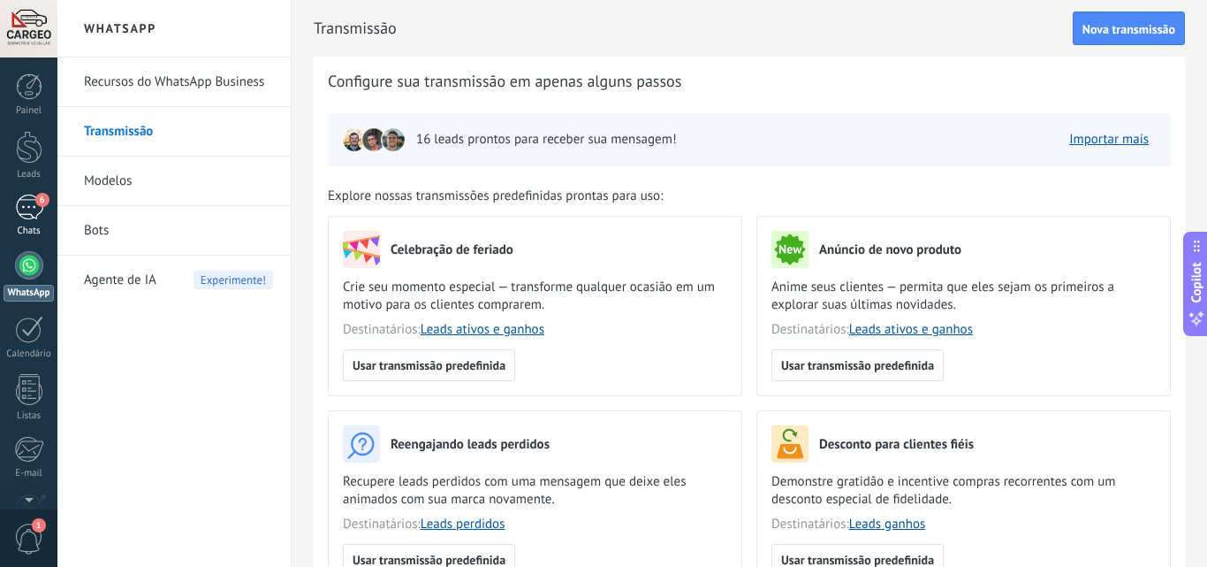
click at [34, 209] on div "6" at bounding box center [29, 207] width 28 height 26
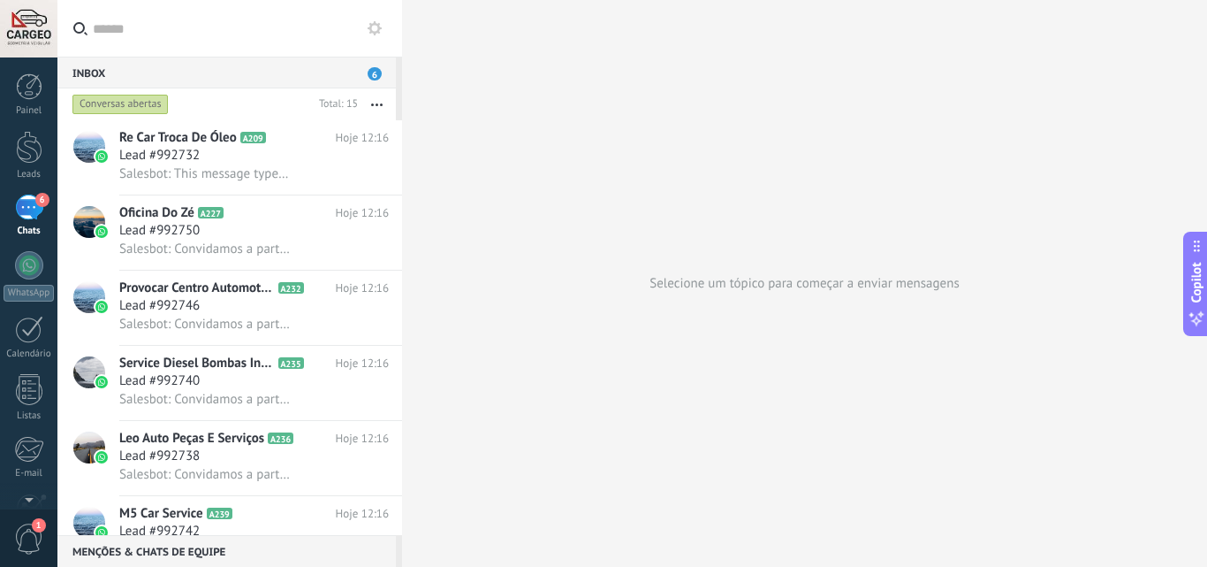
scroll to position [13, 0]
click at [28, 530] on span "1" at bounding box center [29, 538] width 30 height 31
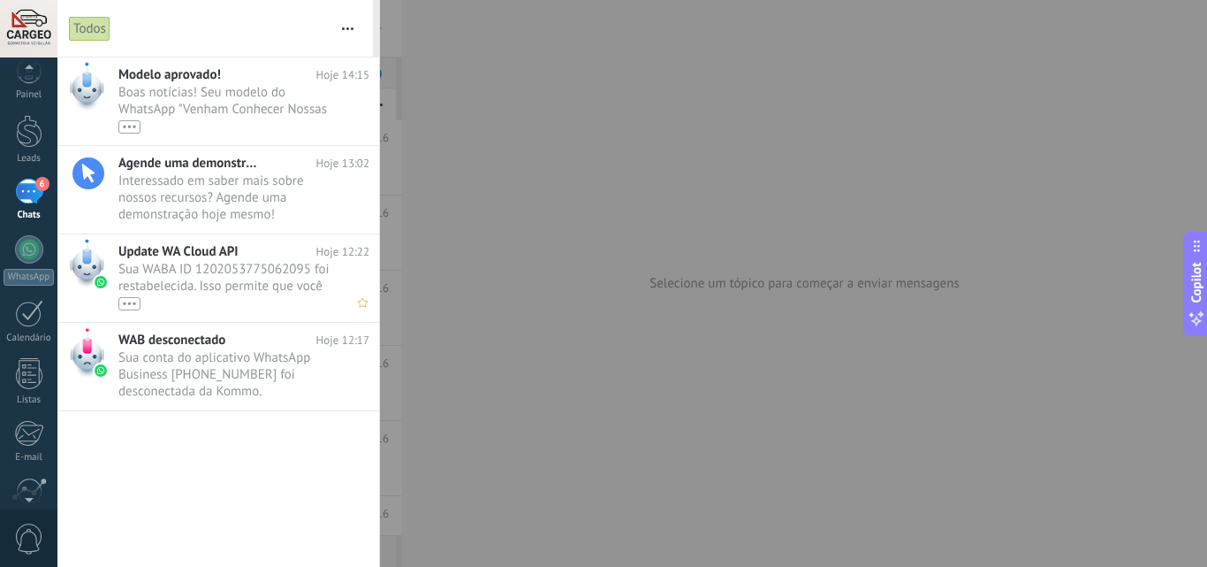
scroll to position [0, 0]
click at [273, 97] on span "Boas notícias! Seu modelo do WhatsApp "Venham Conhecer Nossas Promoções Desse M…" at bounding box center [226, 108] width 217 height 49
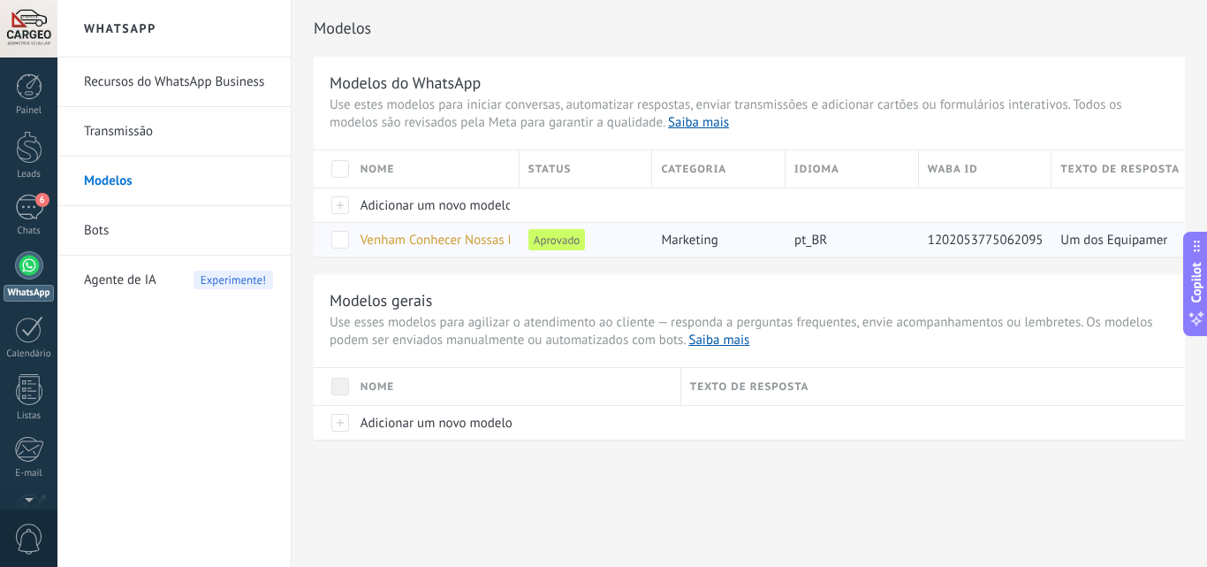
click at [335, 240] on span at bounding box center [340, 240] width 18 height 18
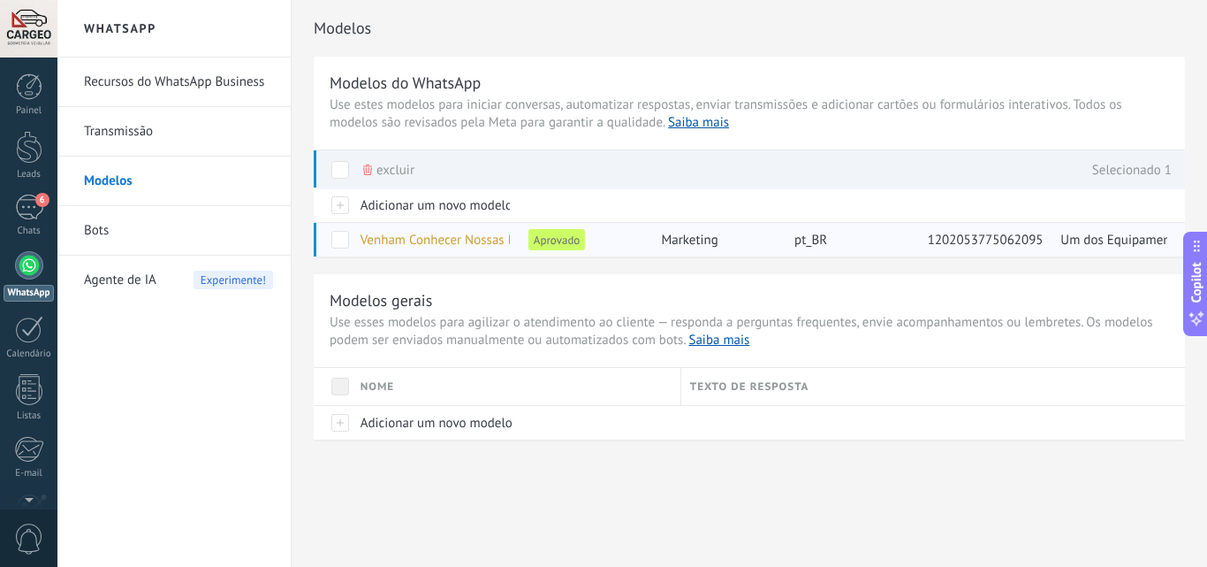
click at [1066, 251] on div "Um dos Equipamentos que estão em promoção esse mês, não perca essa oportunidade…" at bounding box center [1110, 240] width 116 height 34
click at [38, 259] on div at bounding box center [29, 265] width 28 height 28
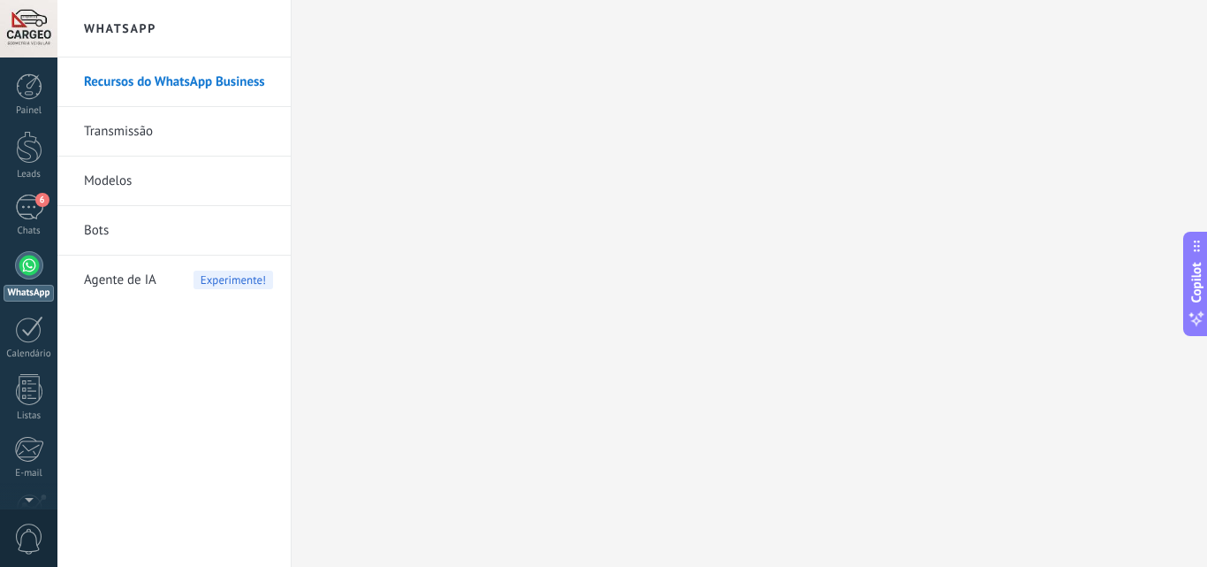
click at [134, 131] on link "Transmissão" at bounding box center [178, 131] width 189 height 49
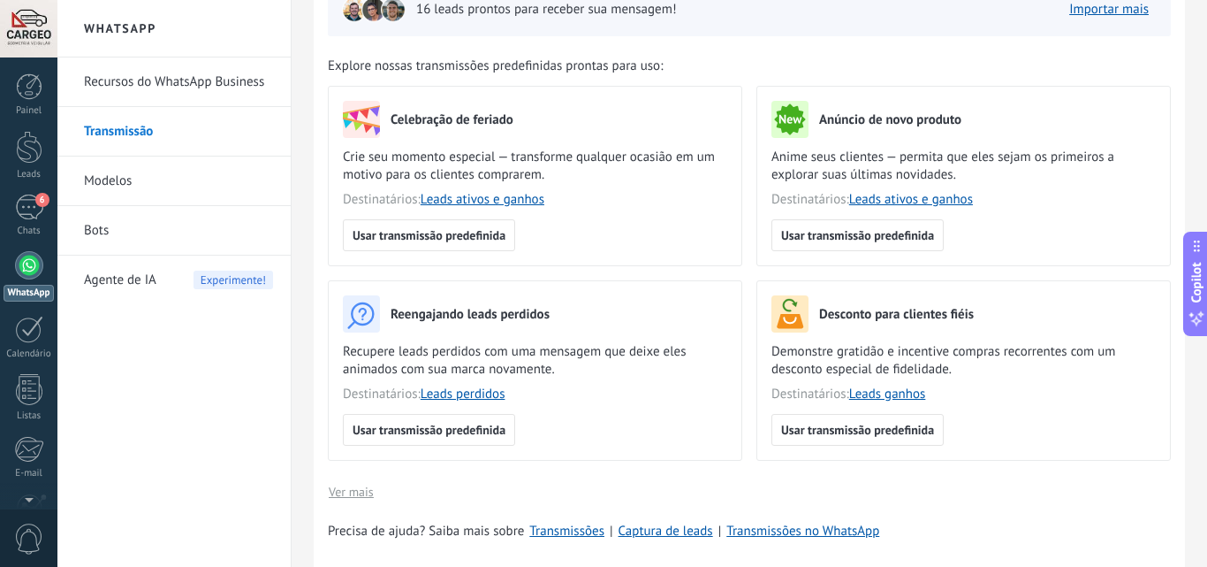
click at [366, 494] on span "Ver mais" at bounding box center [351, 491] width 45 height 12
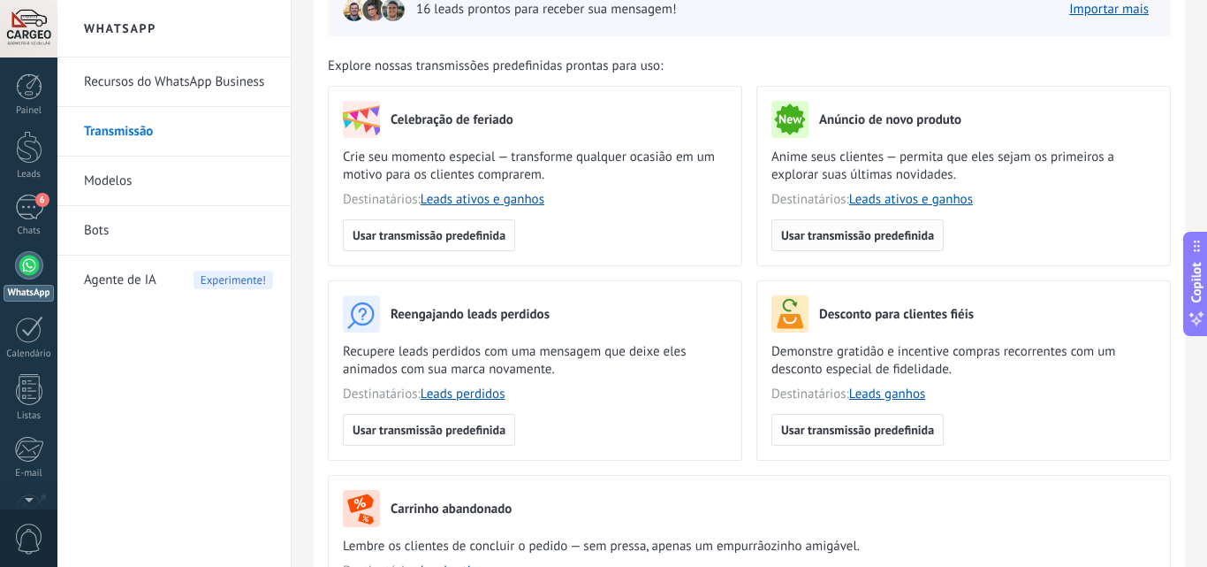
click at [926, 229] on span "Usar transmissão predefinida" at bounding box center [857, 235] width 153 height 12
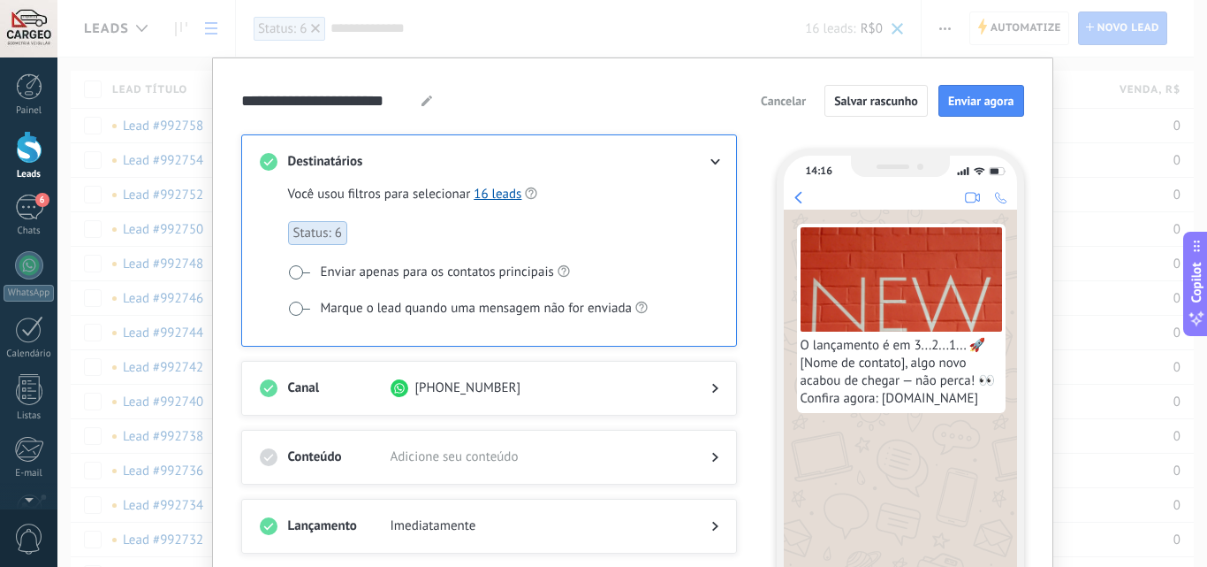
click at [780, 96] on span "Cancelar" at bounding box center [783, 101] width 45 height 12
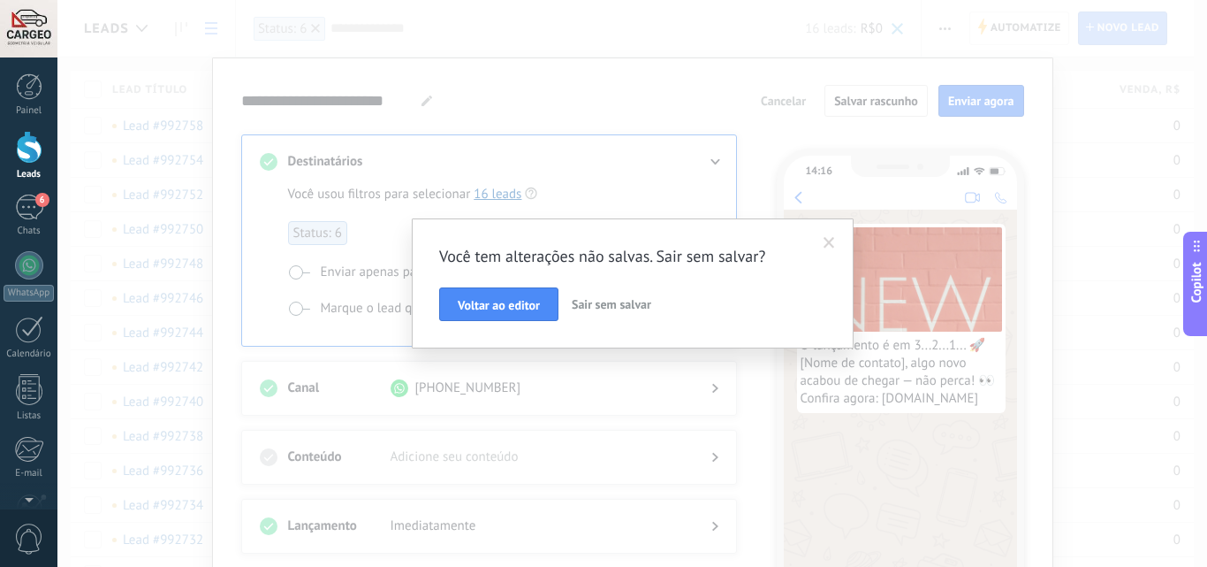
click at [601, 306] on span "Sair sem salvar" at bounding box center [612, 304] width 80 height 16
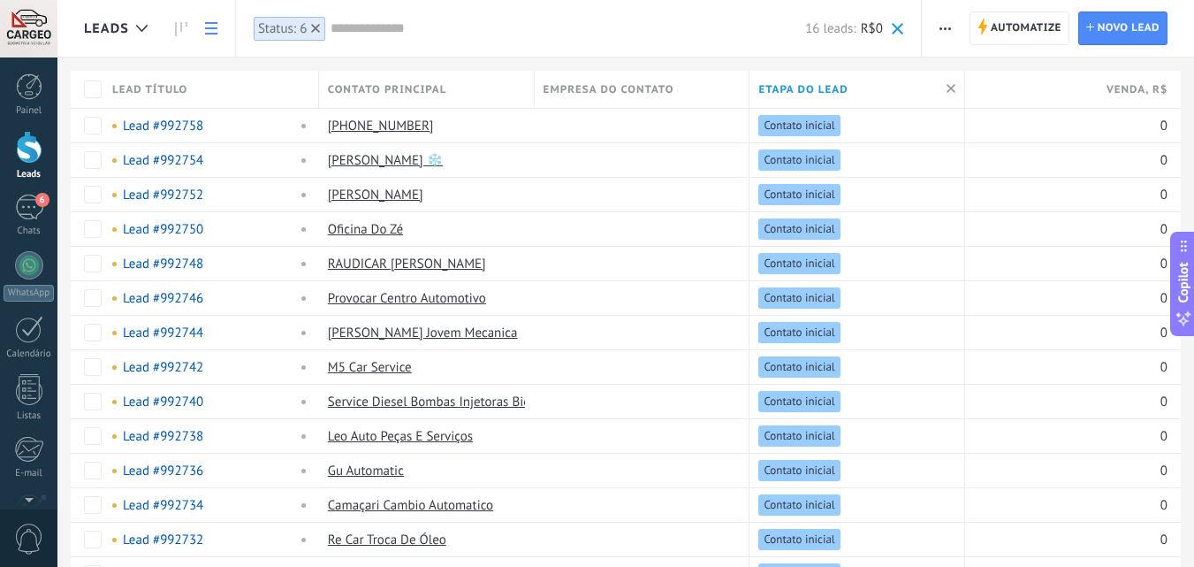
click at [206, 39] on link at bounding box center [211, 28] width 30 height 34
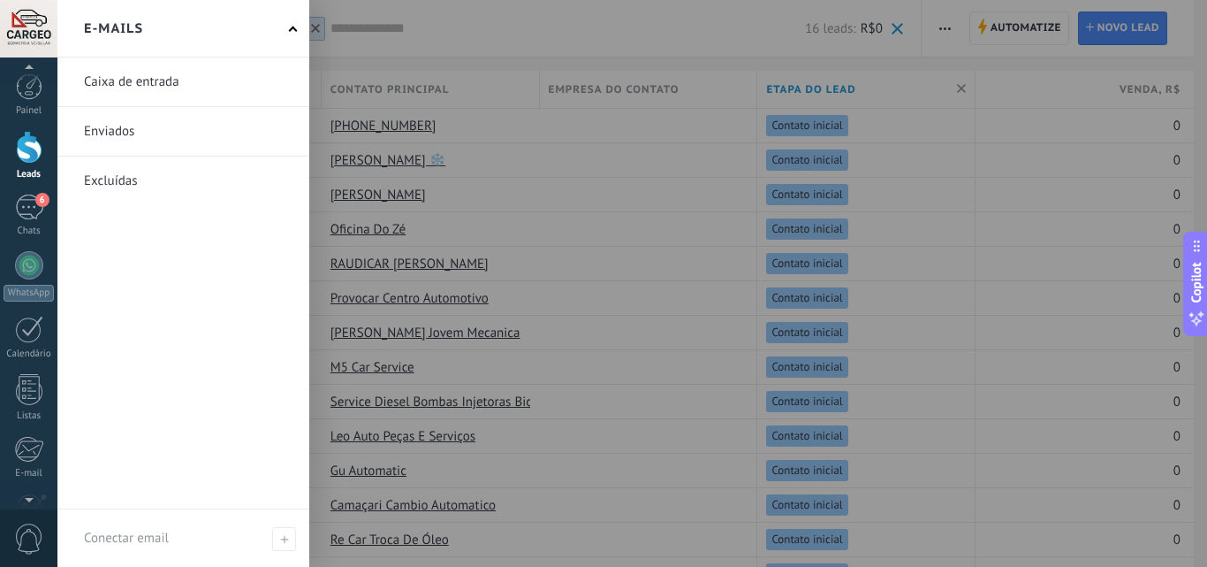
scroll to position [21, 0]
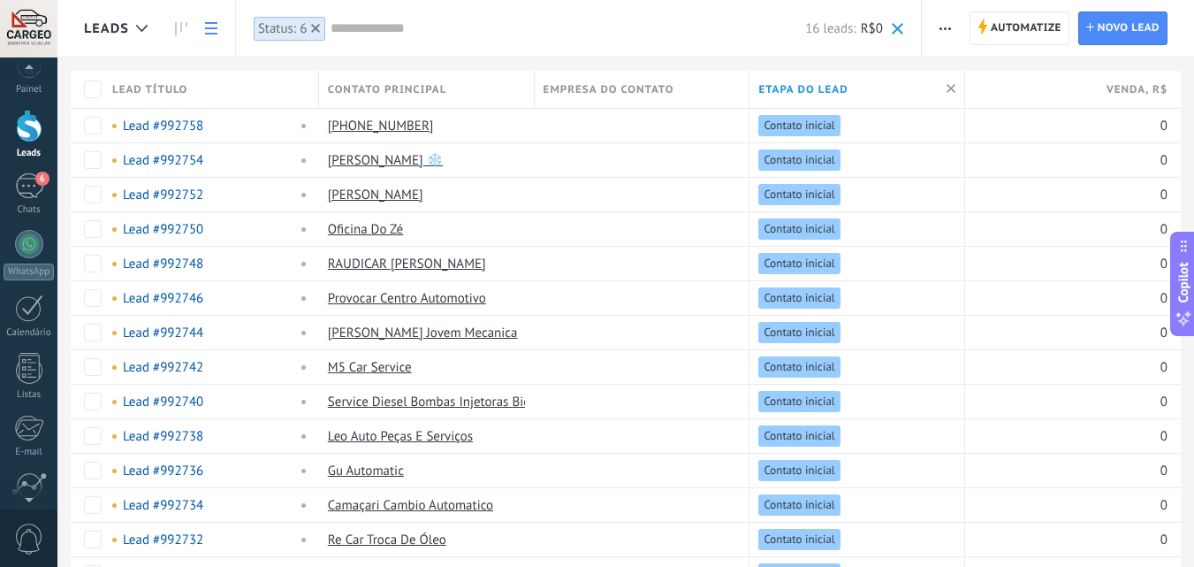
click at [27, 545] on span "0" at bounding box center [29, 538] width 30 height 31
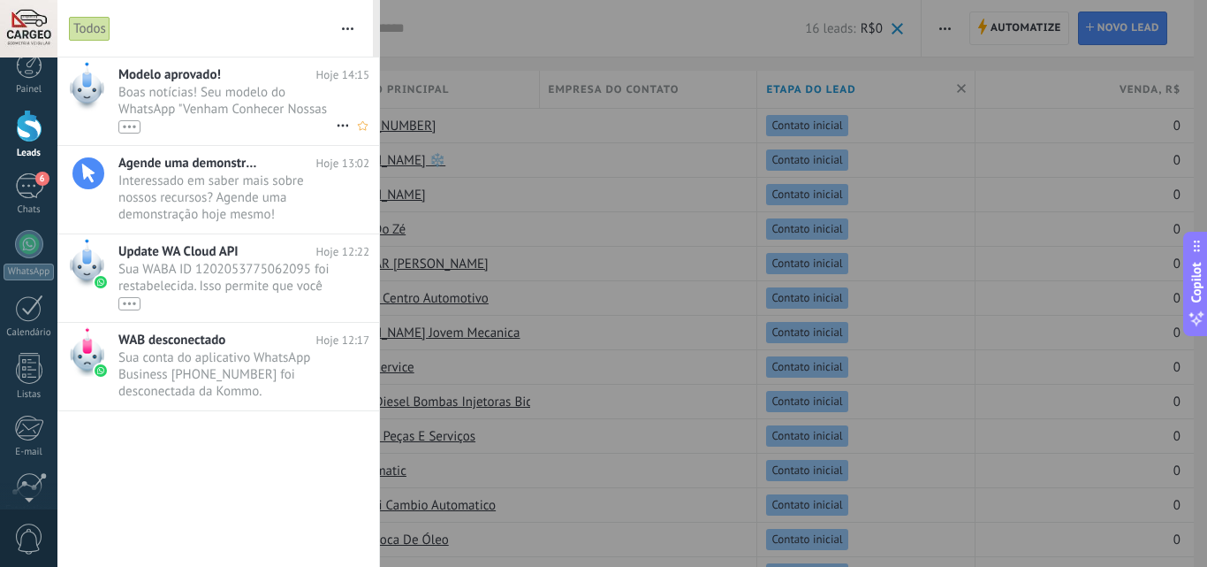
scroll to position [0, 0]
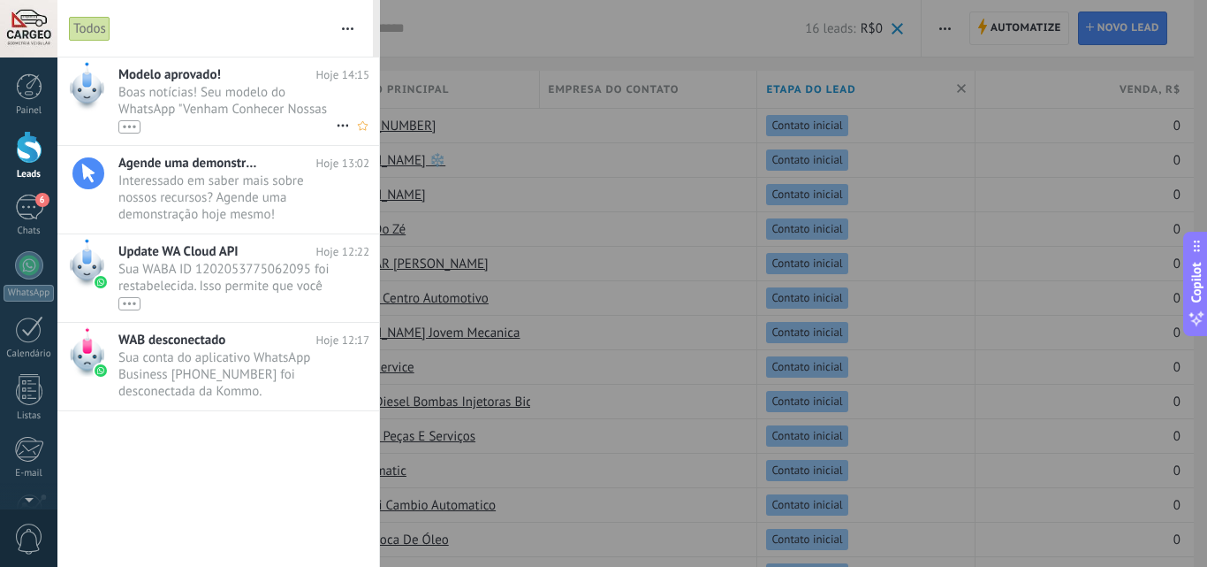
click at [240, 95] on span "Boas notícias! Seu modelo do WhatsApp "Venham Conhecer Nossas Promoções Desse M…" at bounding box center [226, 108] width 217 height 49
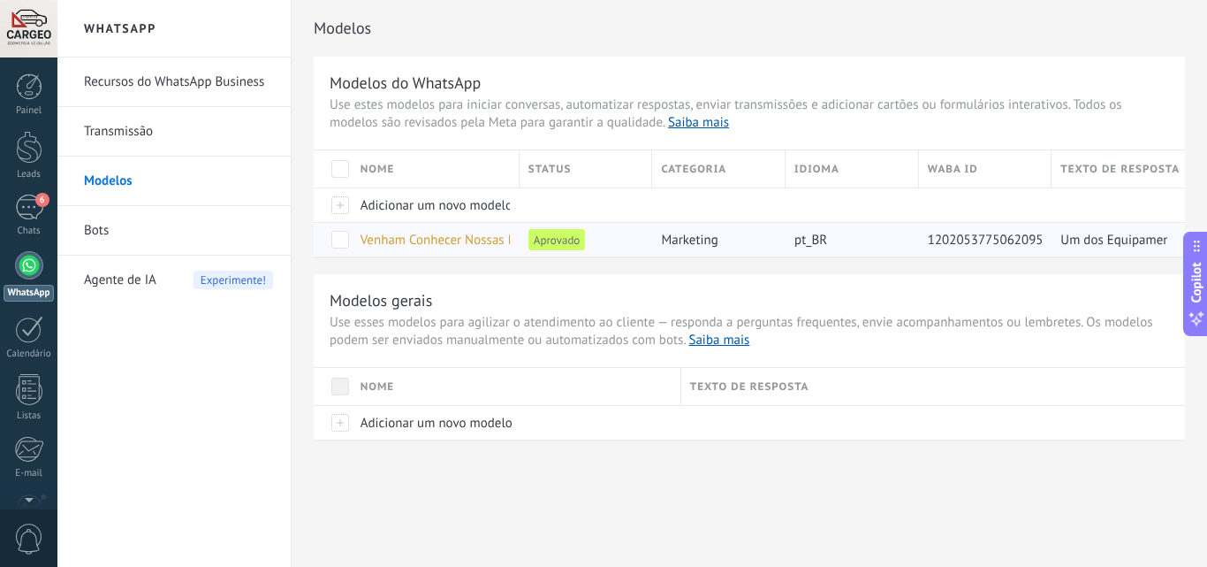
click at [345, 240] on span at bounding box center [340, 240] width 18 height 18
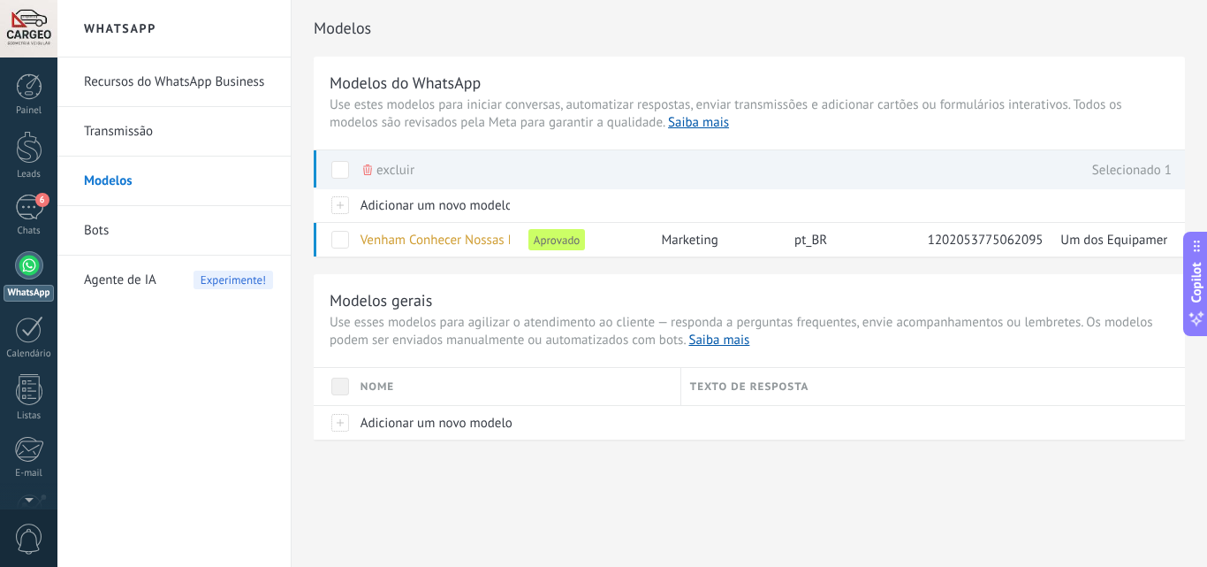
drag, startPoint x: 1206, startPoint y: 386, endPoint x: 1206, endPoint y: 468, distance: 81.3
click at [1206, 468] on div "Modelos Modelos do WhatsApp Use estes modelos para iniciar conversas, automatiz…" at bounding box center [750, 257] width 916 height 514
click at [955, 230] on div "1202053775062095" at bounding box center [981, 240] width 125 height 34
drag, startPoint x: 955, startPoint y: 230, endPoint x: 649, endPoint y: 247, distance: 306.3
click at [649, 247] on div "Venham Conhecer Nossas Promoções Desse Mês Aprovado marketing pt_BR 12020537750…" at bounding box center [749, 239] width 871 height 34
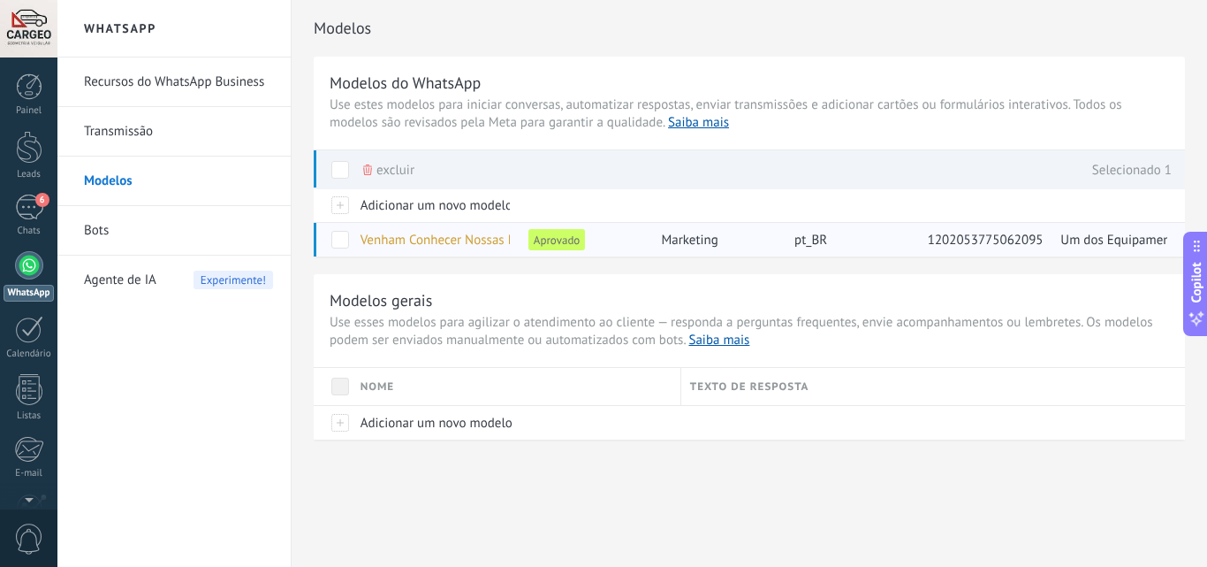
drag, startPoint x: 649, startPoint y: 247, endPoint x: 574, endPoint y: 240, distance: 74.6
click at [574, 240] on div "Aprovado" at bounding box center [586, 239] width 133 height 34
click at [574, 240] on span "Aprovado" at bounding box center [557, 239] width 57 height 21
click at [506, 240] on span "Venham Conhecer Nossas Promoções Desse Mês" at bounding box center [497, 240] width 272 height 17
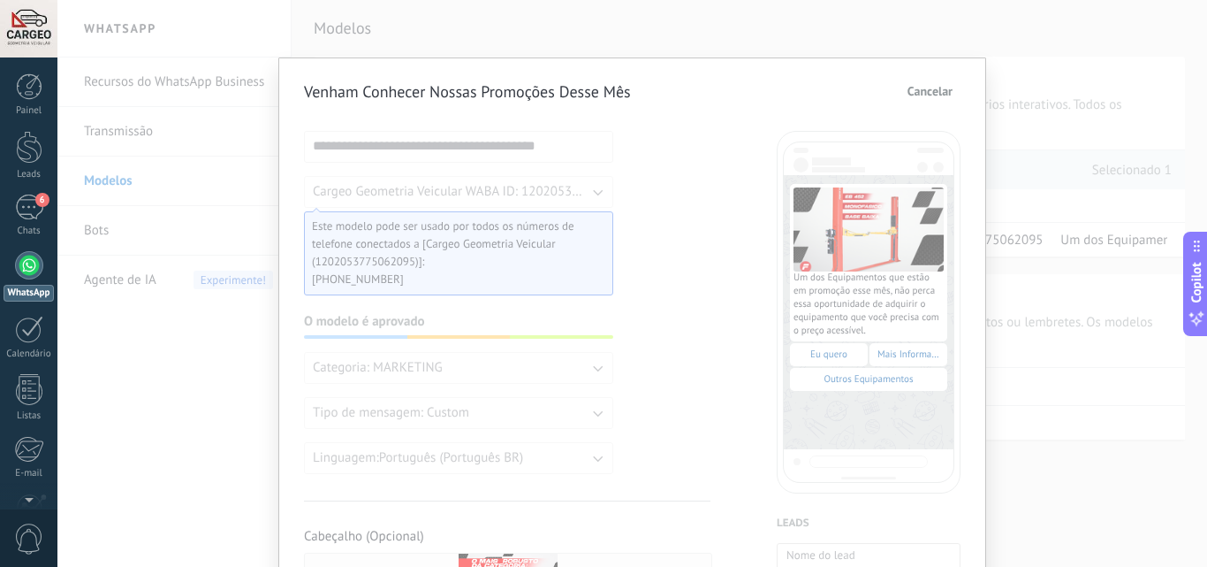
click at [487, 257] on span "Este modelo pode ser usado por todos os números de telefone conectados a [Carge…" at bounding box center [451, 243] width 279 height 53
click at [489, 183] on div "**********" at bounding box center [458, 302] width 309 height 343
drag, startPoint x: 486, startPoint y: 165, endPoint x: 550, endPoint y: 87, distance: 100.5
click at [550, 87] on h2 "Venham Conhecer Nossas Promoções Desse Mês" at bounding box center [467, 91] width 327 height 20
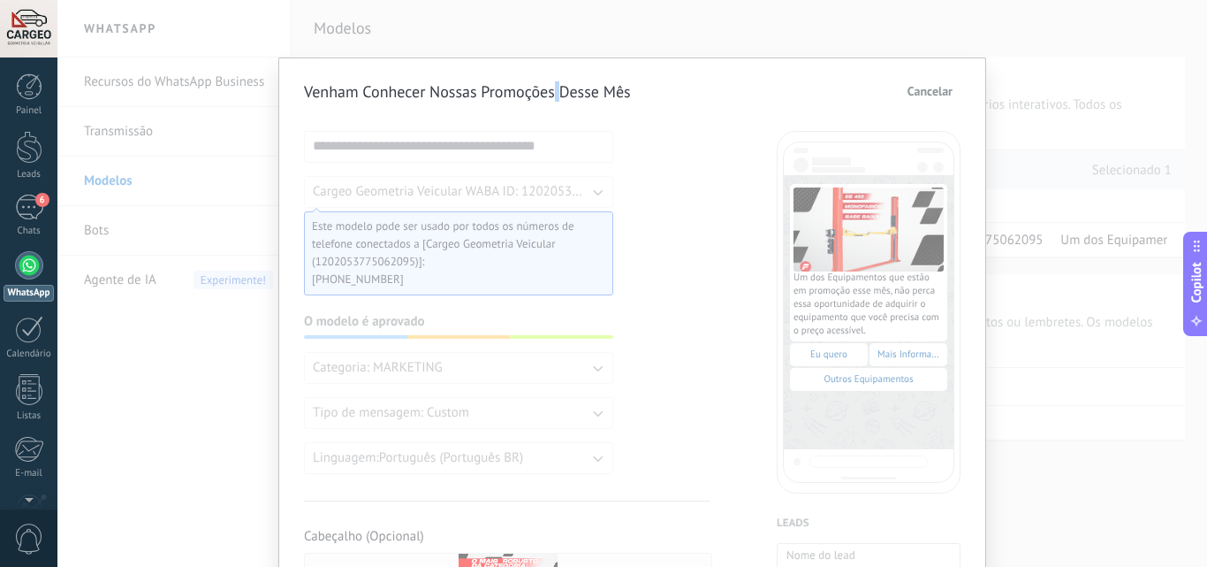
click at [550, 87] on h2 "Venham Conhecer Nossas Promoções Desse Mês" at bounding box center [467, 91] width 327 height 20
click at [943, 11] on div "**********" at bounding box center [632, 283] width 1150 height 567
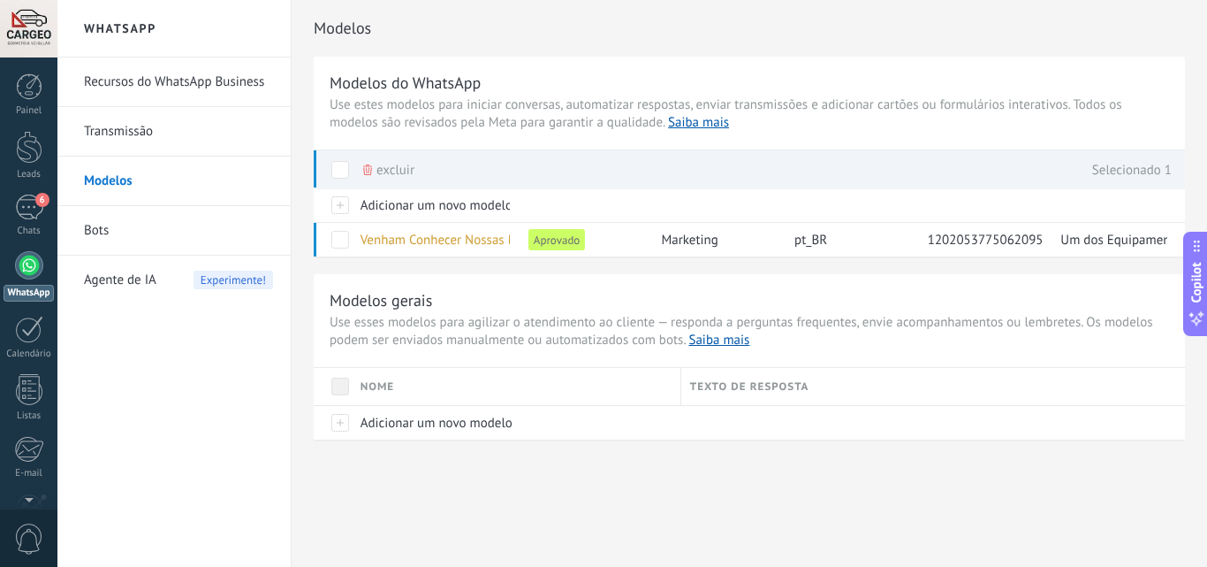
click at [339, 167] on span at bounding box center [340, 170] width 18 height 18
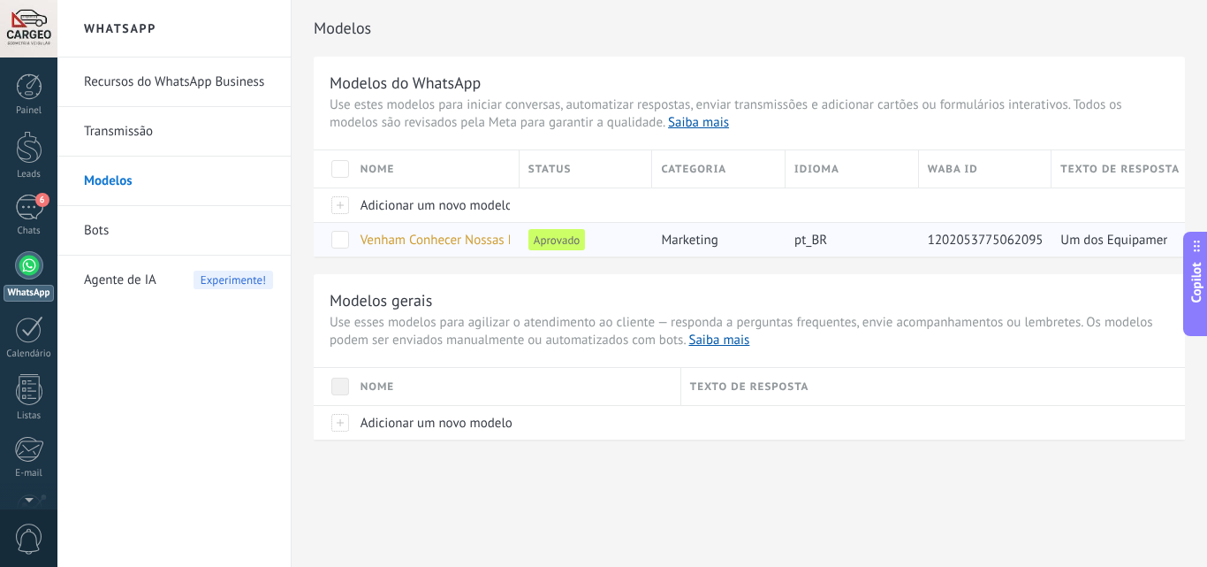
click at [442, 247] on span "Venham Conhecer Nossas Promoções Desse Mês" at bounding box center [497, 240] width 272 height 17
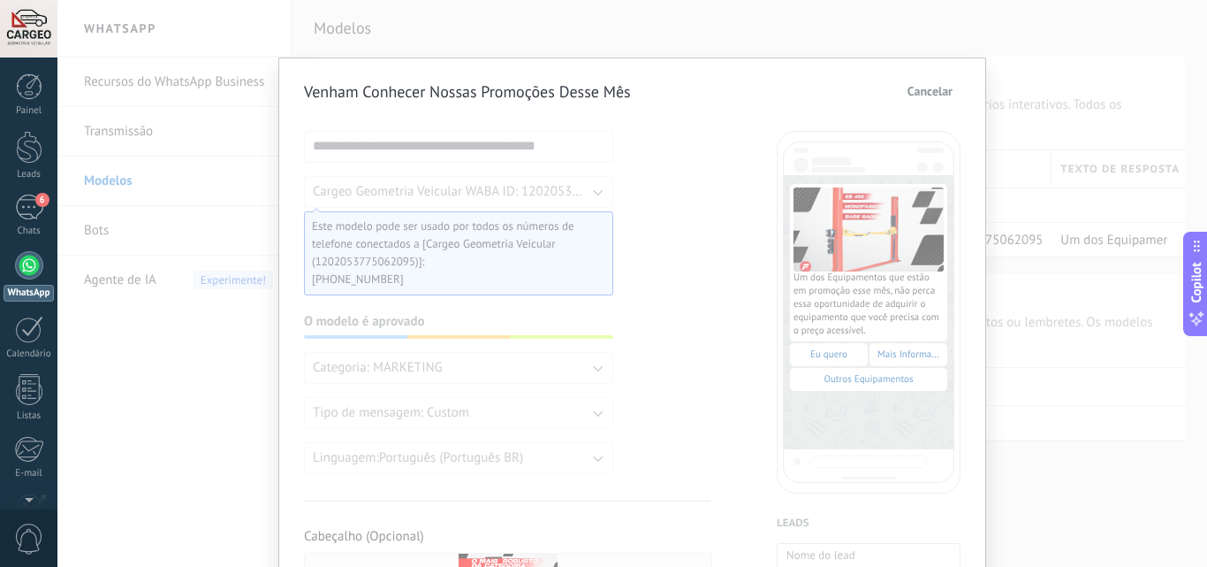
click at [908, 92] on span "Cancelar" at bounding box center [930, 91] width 45 height 12
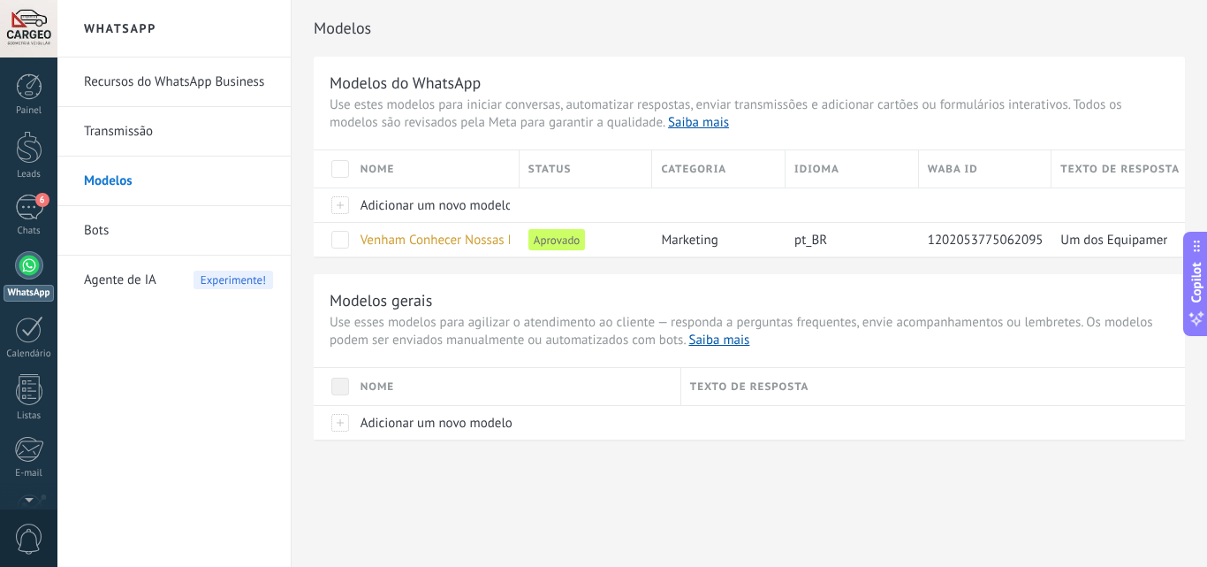
click at [34, 267] on div at bounding box center [29, 265] width 28 height 28
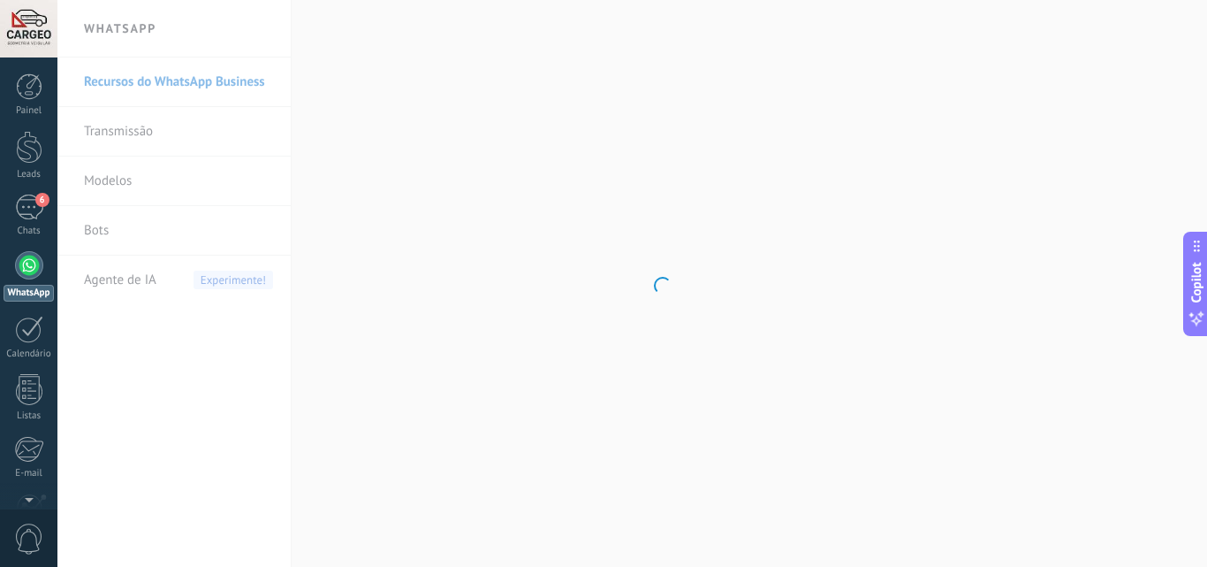
click at [129, 177] on body ".abccls-1,.abccls-2{fill-rule:evenodd}.abccls-2{fill:#fff} .abfcls-1{fill:none}…" at bounding box center [603, 283] width 1207 height 567
click at [110, 184] on link "Modelos" at bounding box center [178, 180] width 189 height 49
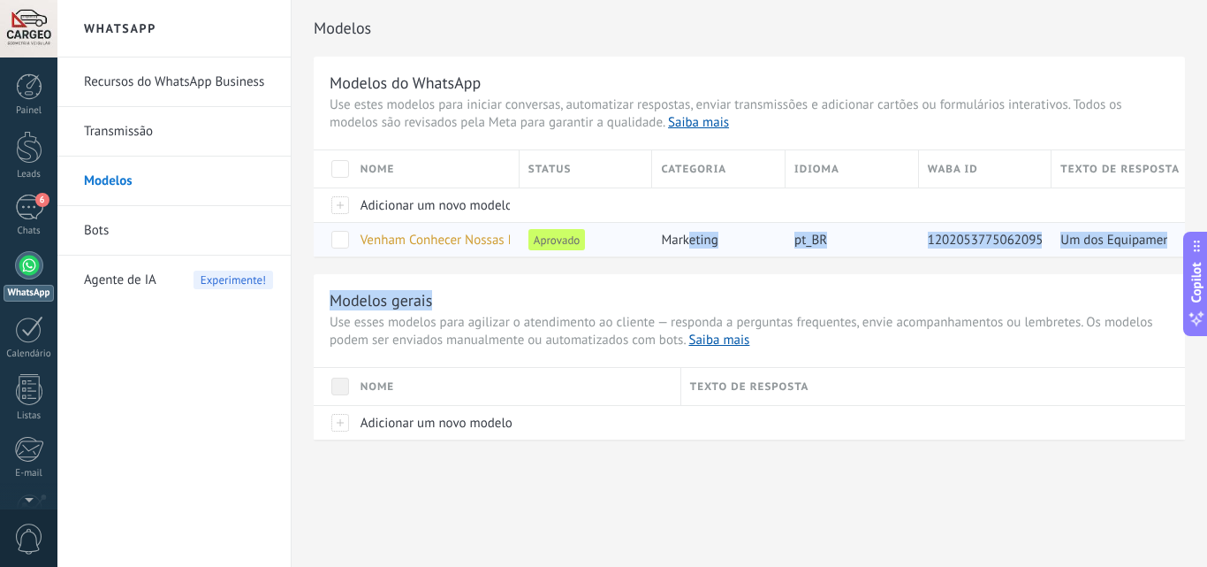
drag, startPoint x: 1011, startPoint y: 262, endPoint x: 689, endPoint y: 240, distance: 322.5
click at [689, 240] on div "Modelos do WhatsApp Use estes modelos para iniciar conversas, automatizar respo…" at bounding box center [749, 248] width 871 height 383
click at [689, 240] on span "marketing" at bounding box center [689, 240] width 57 height 17
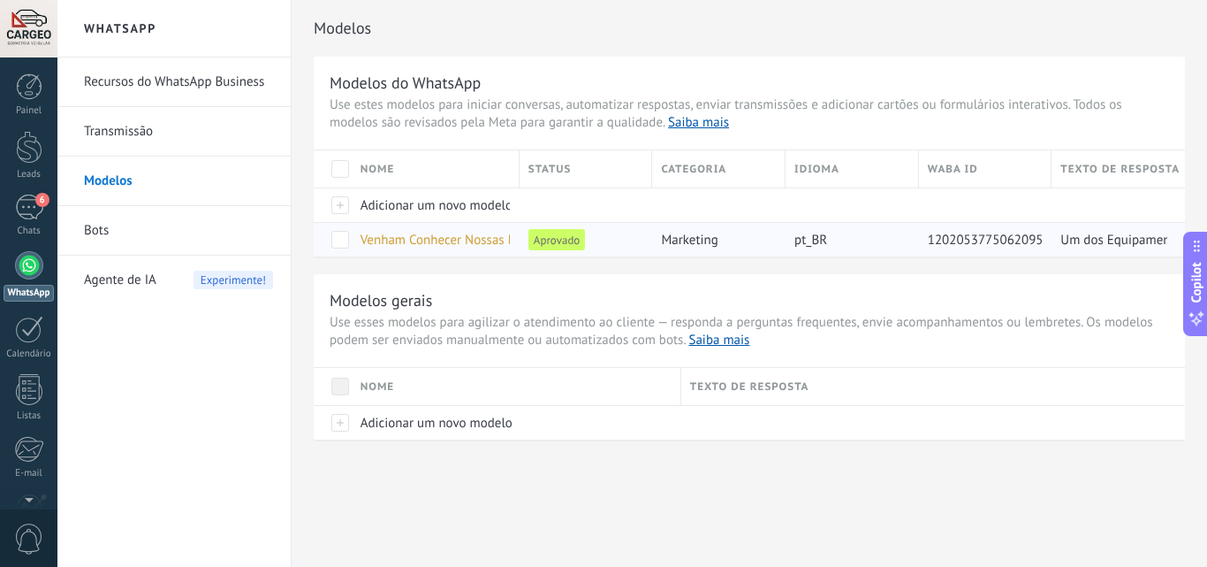
click at [418, 240] on span "Venham Conhecer Nossas Promoções Desse Mês" at bounding box center [497, 240] width 272 height 17
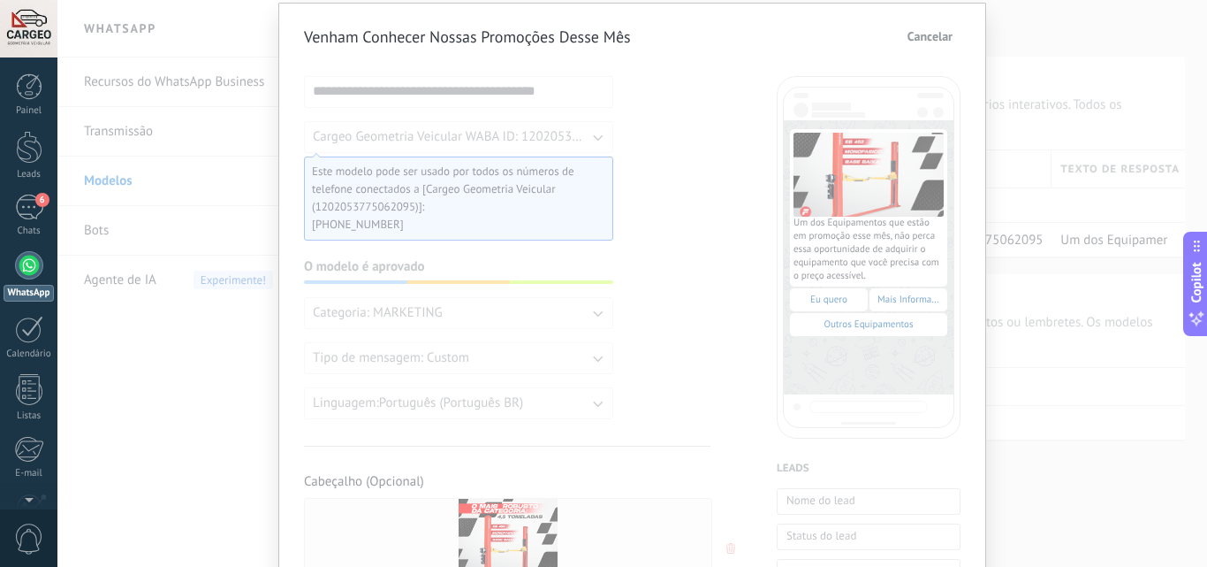
scroll to position [71, 0]
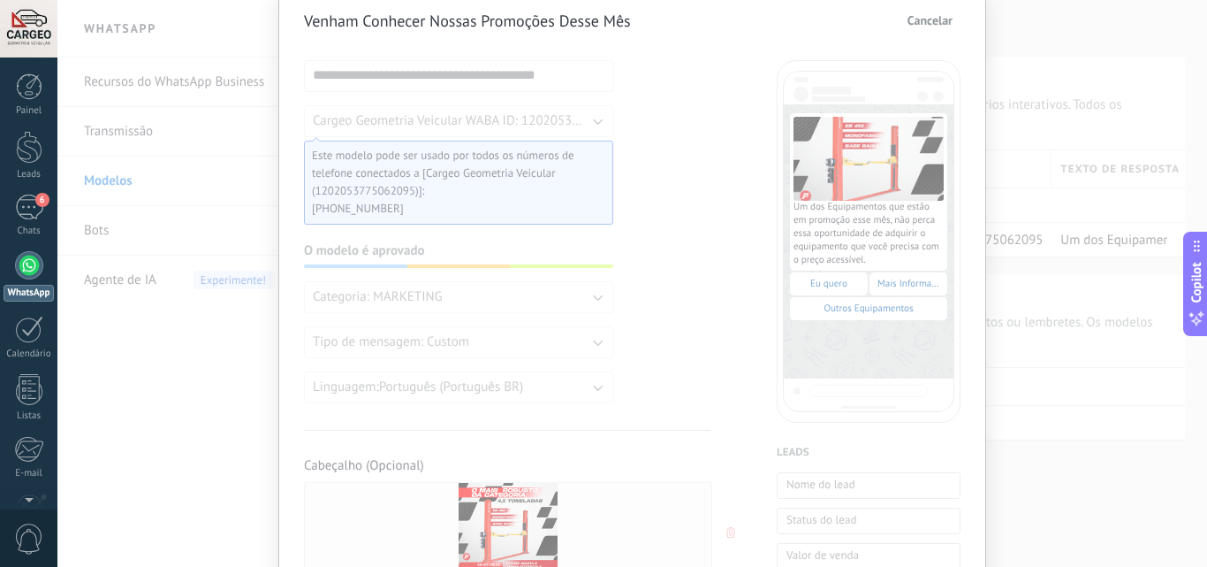
click at [607, 202] on div "Cargeo Geometria Veicular WABA ID: 1202053775062095 Este modelo pode ser usado …" at bounding box center [458, 164] width 309 height 119
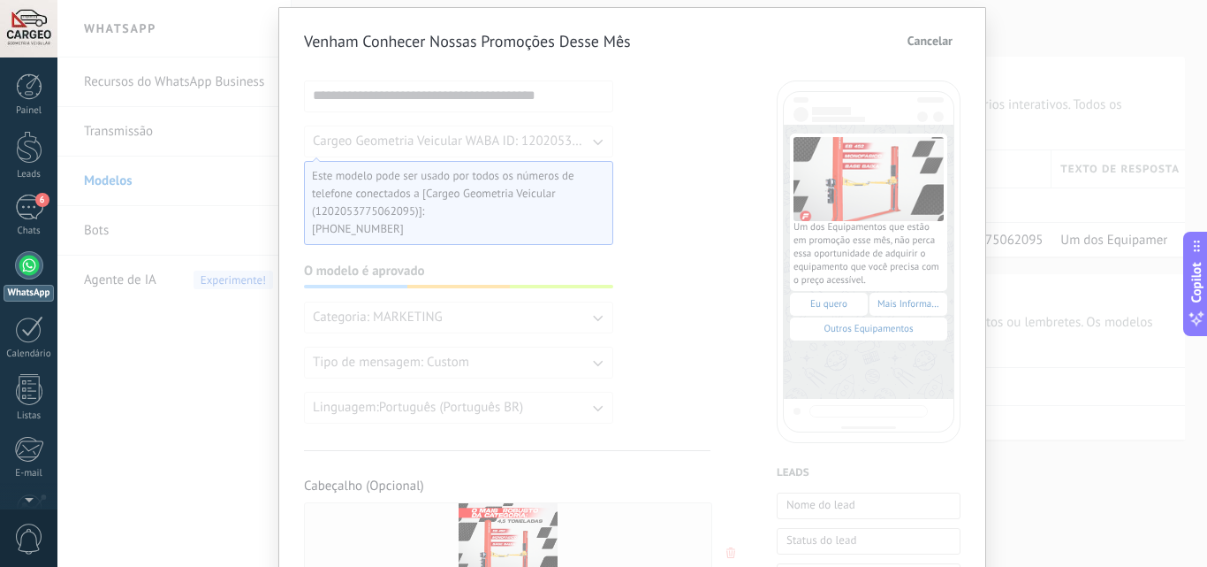
scroll to position [0, 0]
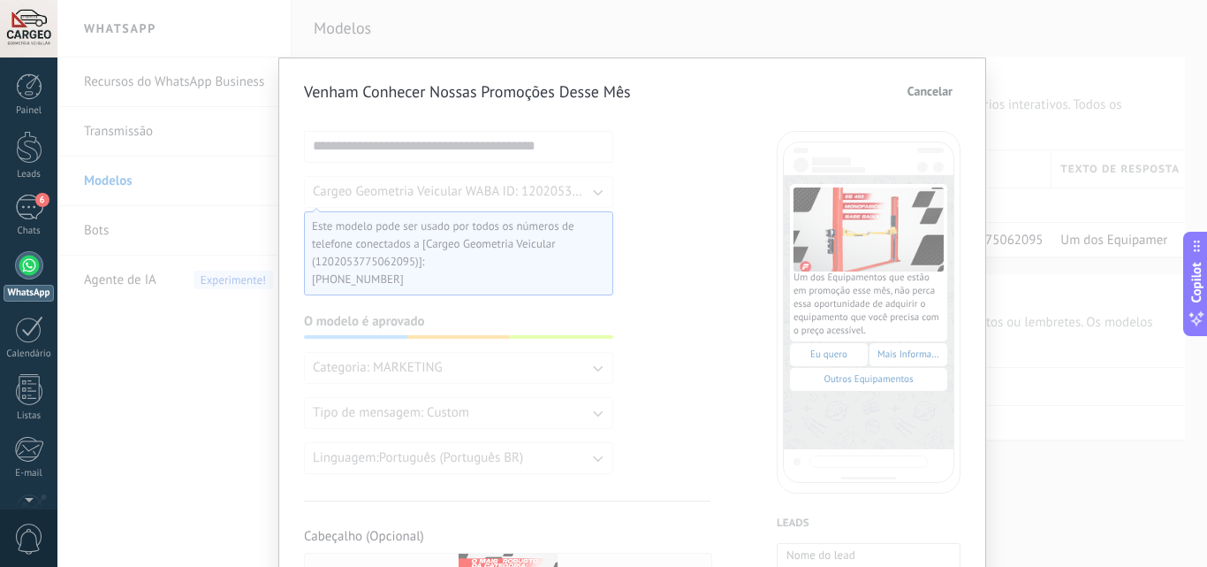
click at [917, 85] on span "Cancelar" at bounding box center [930, 91] width 45 height 12
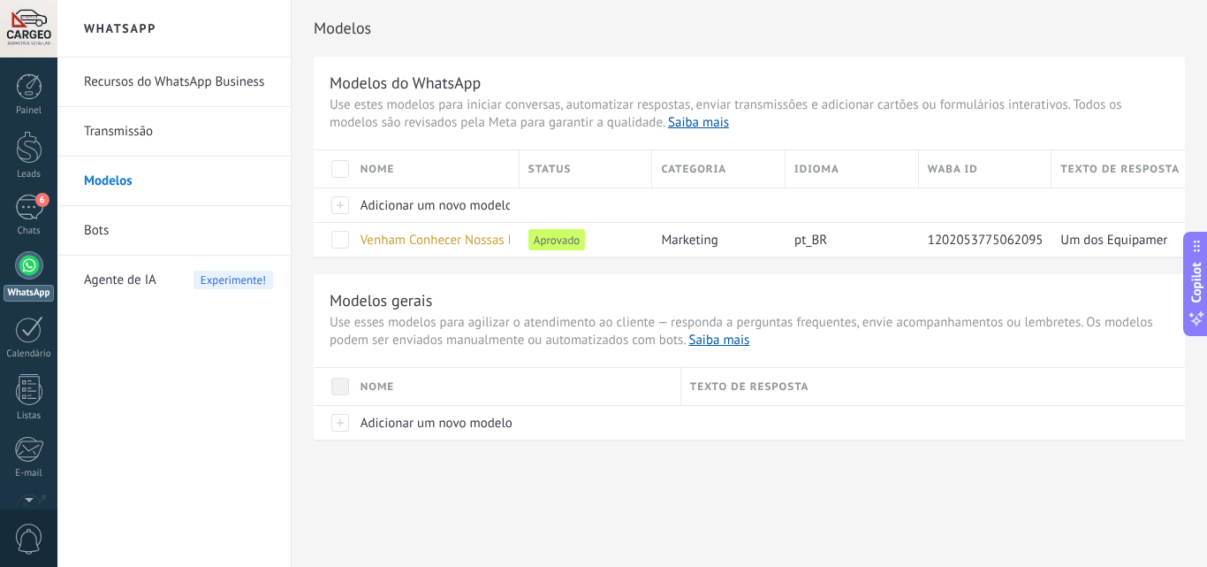
click at [133, 134] on link "Transmissão" at bounding box center [178, 131] width 189 height 49
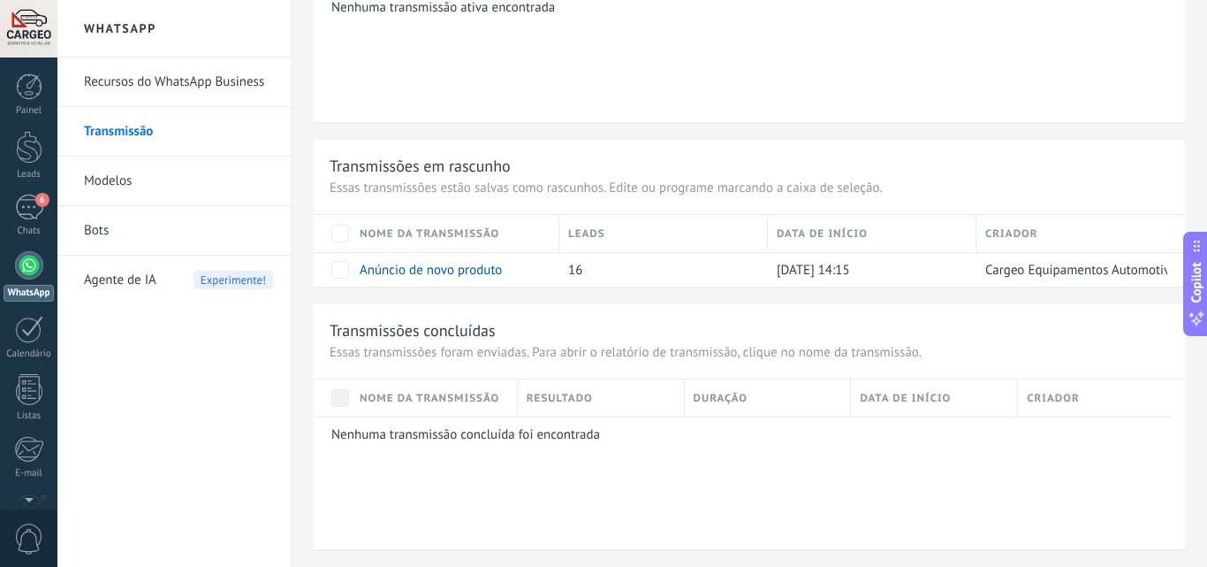
scroll to position [1104, 0]
click at [387, 270] on link "Anúncio de novo produto" at bounding box center [431, 267] width 142 height 17
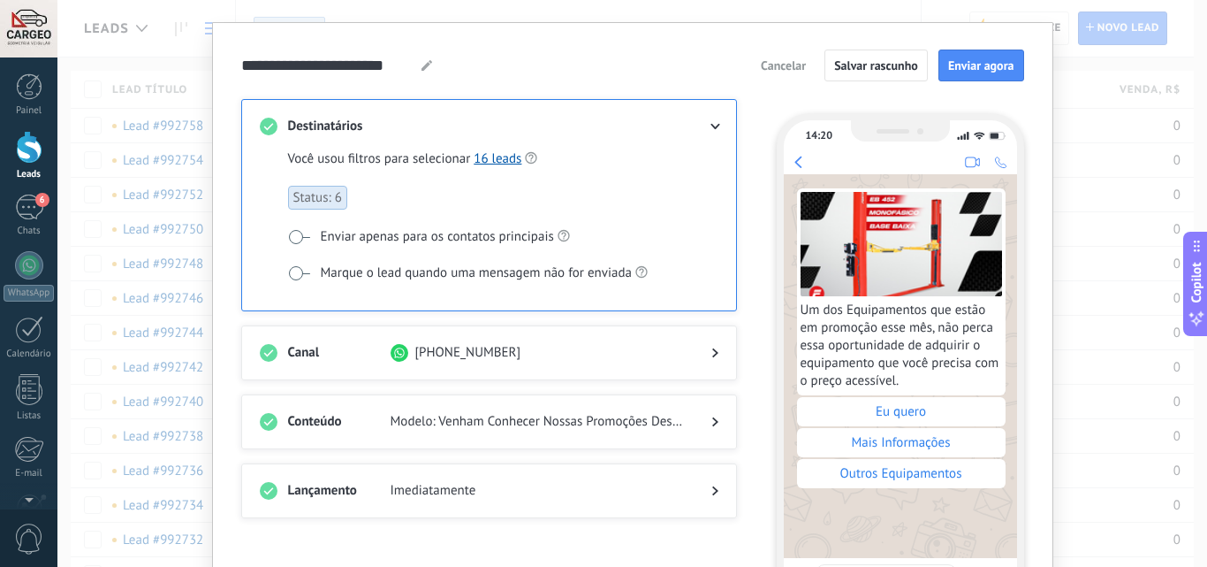
scroll to position [27, 0]
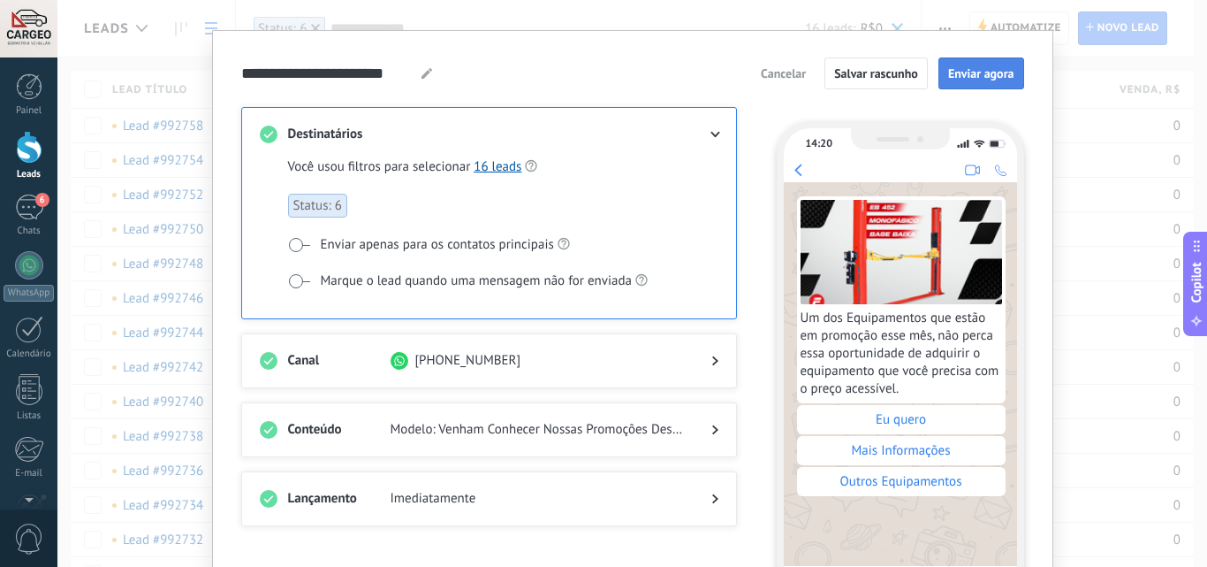
click at [981, 67] on span "Enviar agora" at bounding box center [981, 73] width 66 height 12
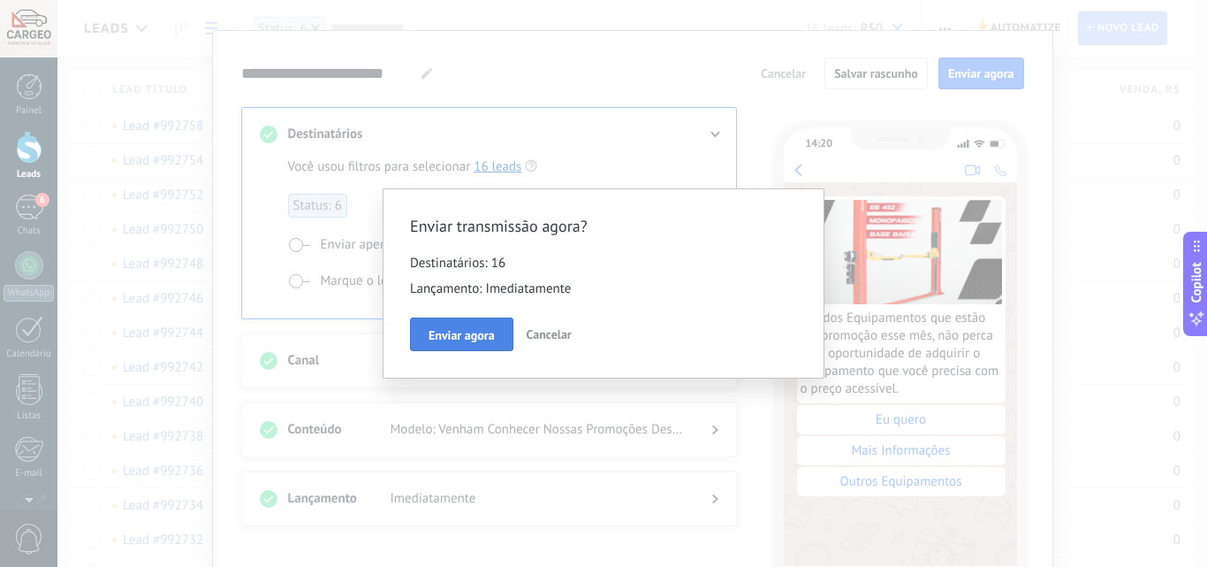
click at [437, 341] on span "Enviar agora" at bounding box center [462, 335] width 66 height 12
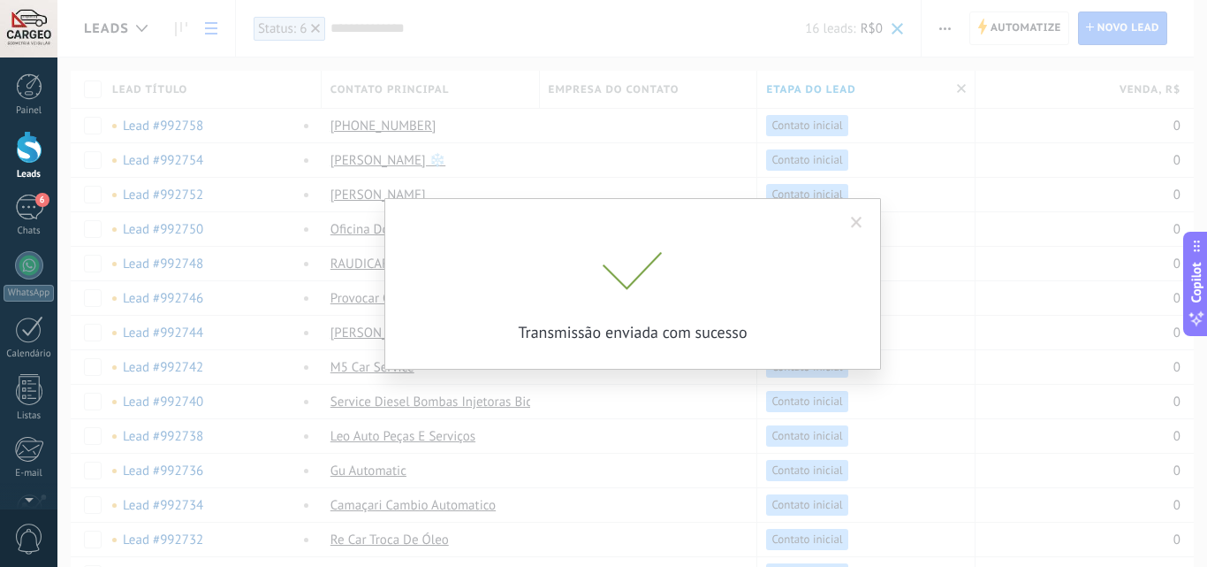
scroll to position [0, 0]
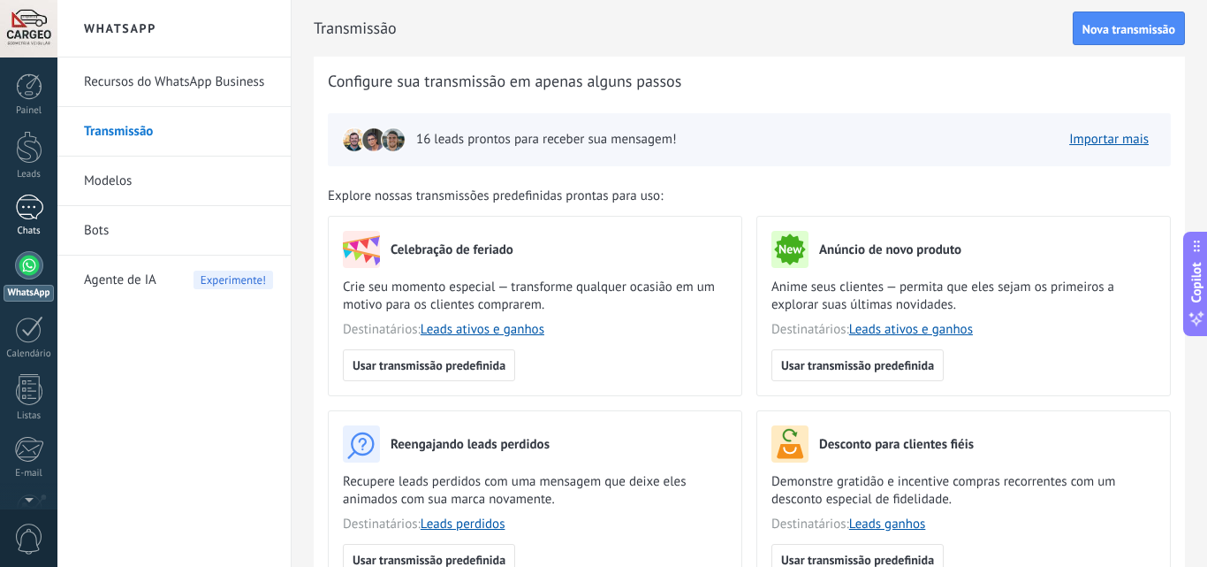
click at [31, 204] on div "1" at bounding box center [29, 207] width 28 height 26
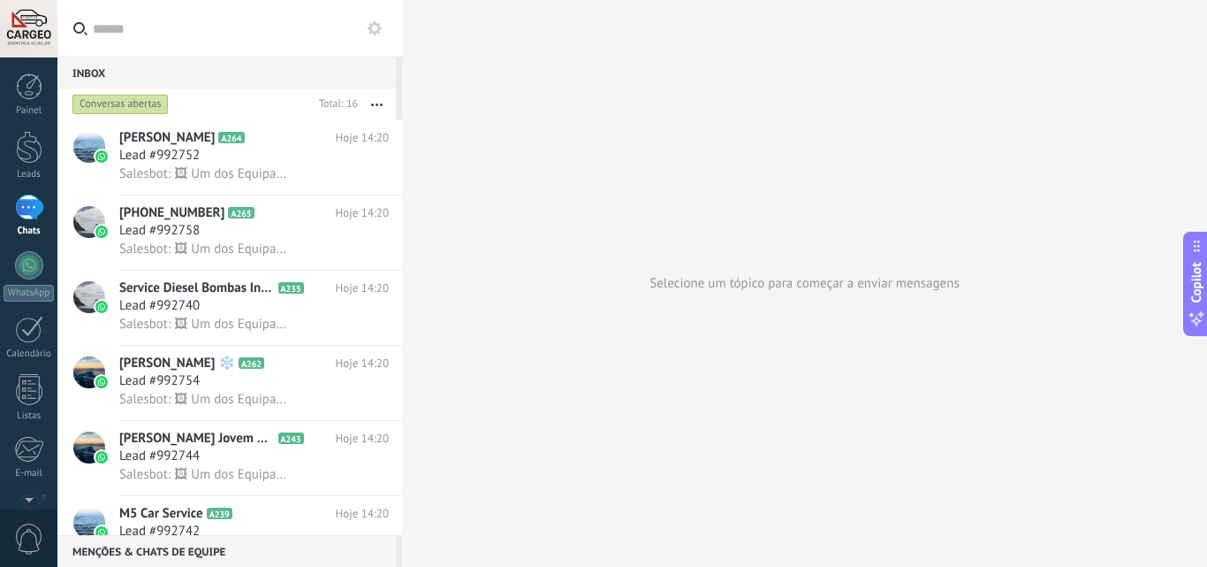
click at [155, 37] on input "text" at bounding box center [240, 28] width 295 height 57
type input "*"
click at [296, 224] on div "Lead #992758" at bounding box center [254, 231] width 270 height 18
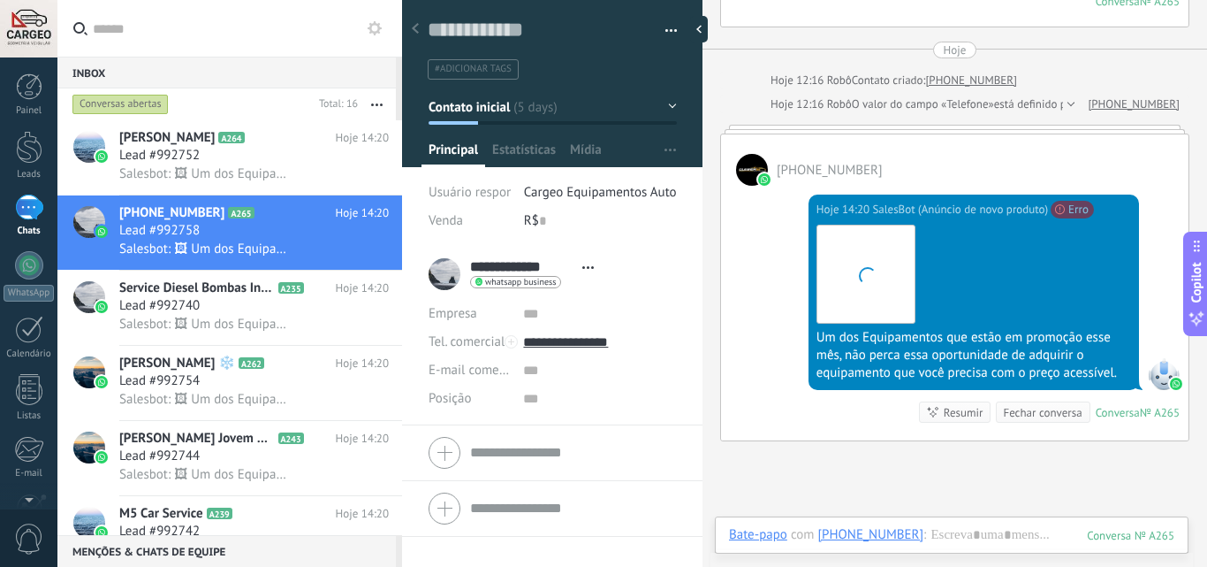
scroll to position [617, 0]
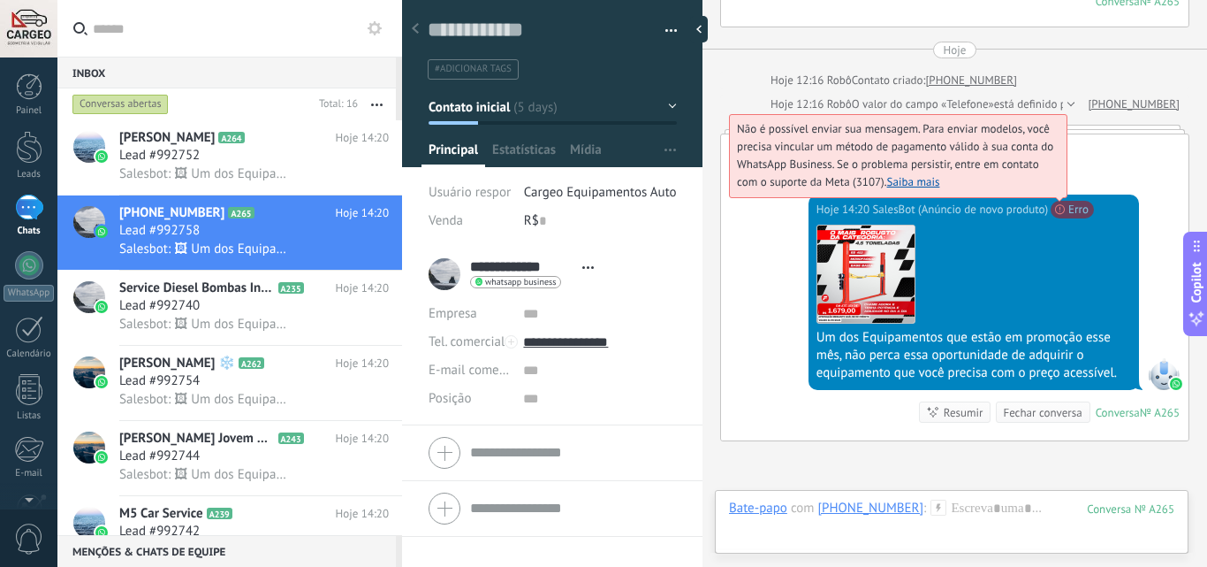
click at [916, 176] on link "Saiba mais" at bounding box center [913, 181] width 53 height 15
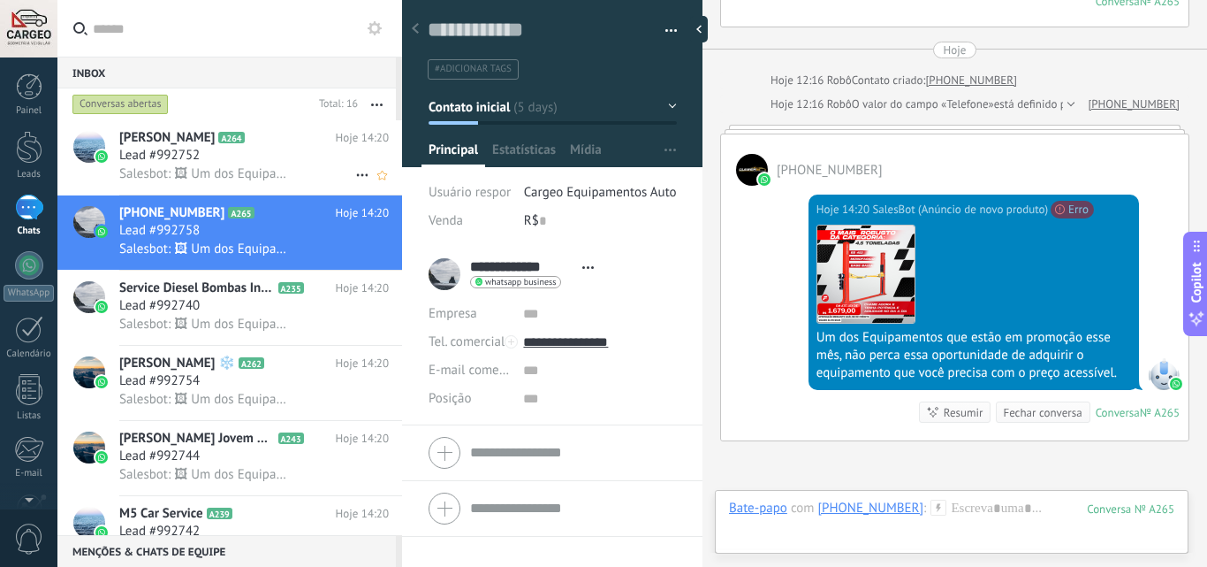
click at [213, 183] on div "[PERSON_NAME] A264 Hoje 14:20 Lead #992752 Salesbot: 🖼 Um dos Equipamentos que …" at bounding box center [260, 157] width 283 height 74
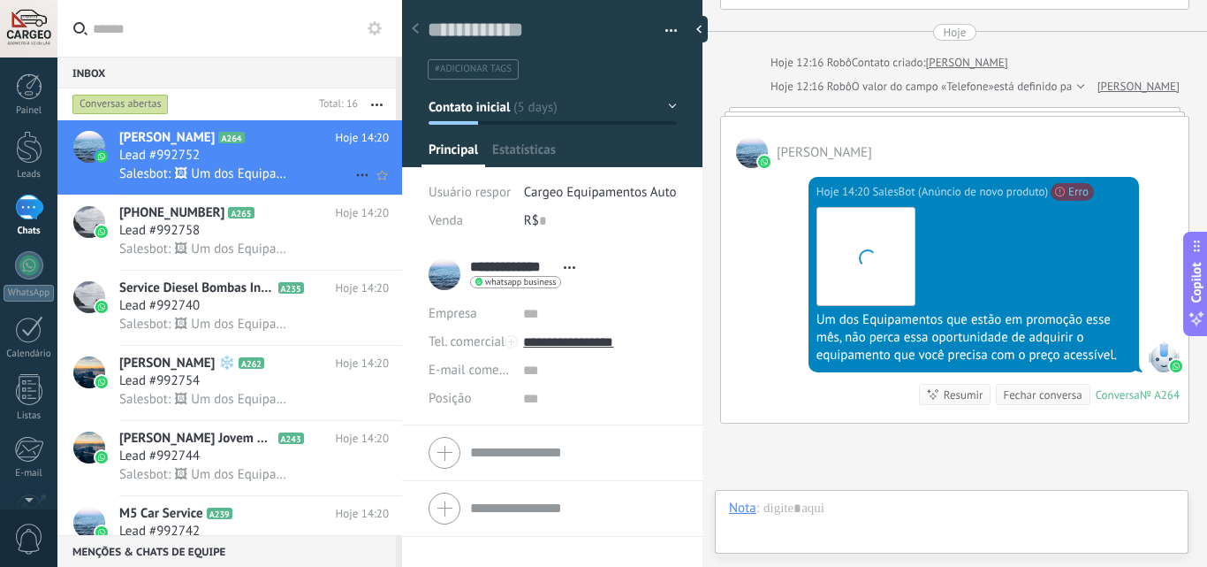
scroll to position [27, 0]
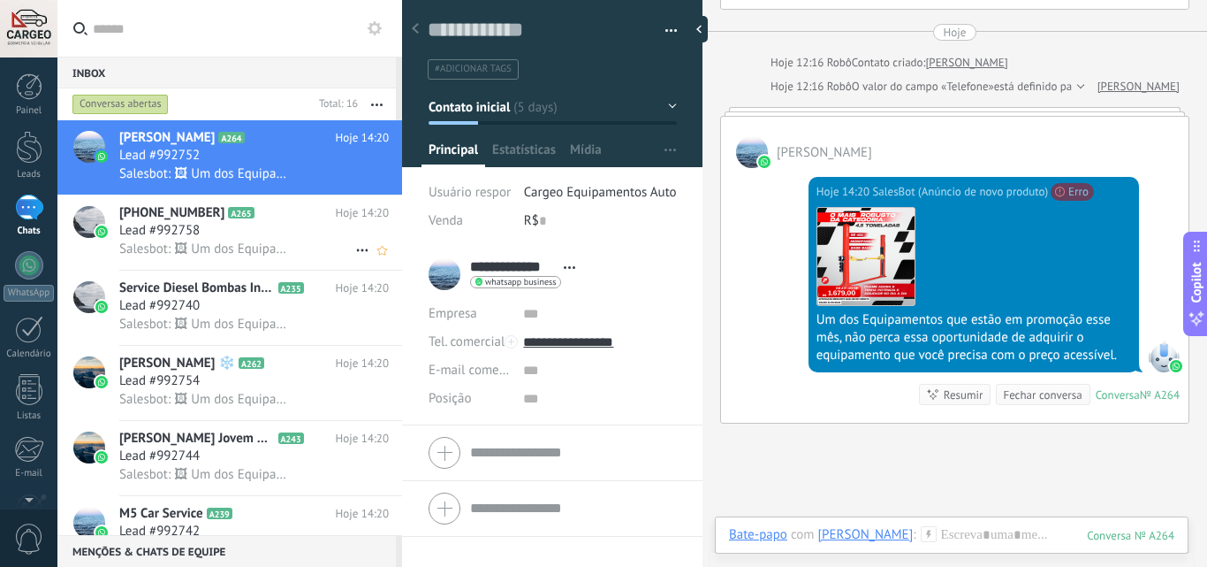
click at [231, 216] on span "A265" at bounding box center [241, 212] width 26 height 11
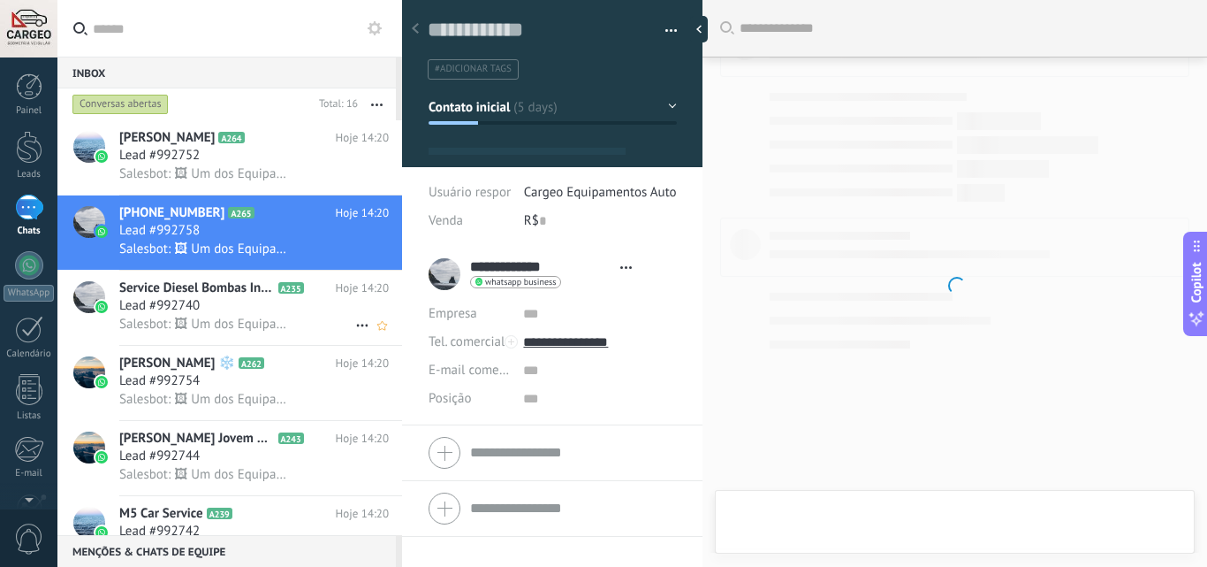
click at [211, 298] on div "Lead #992740" at bounding box center [254, 306] width 270 height 18
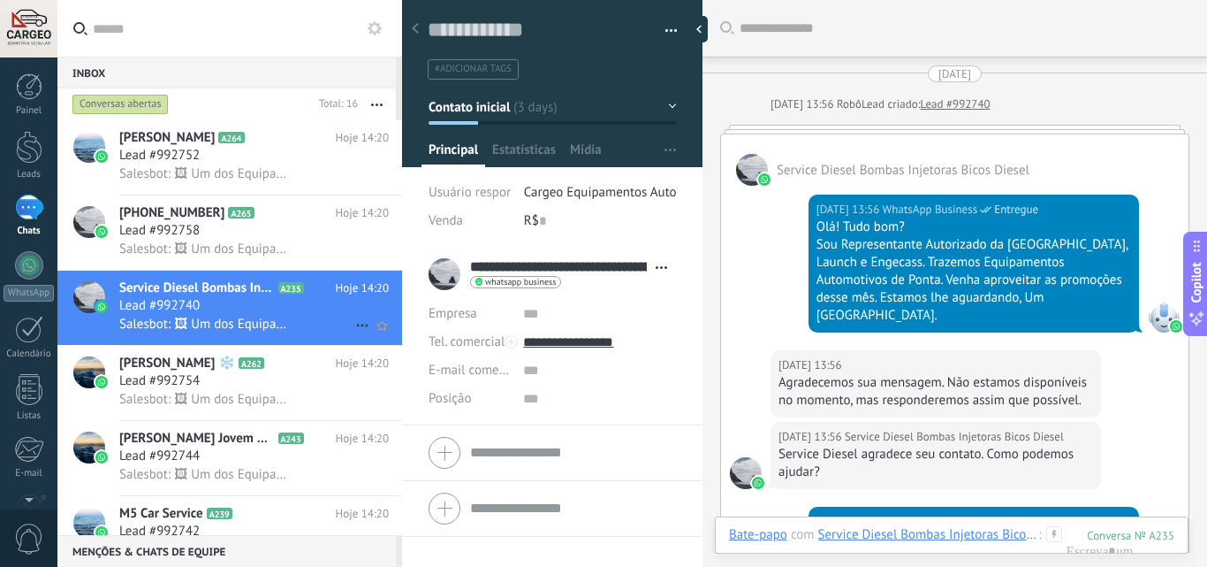
scroll to position [789, 0]
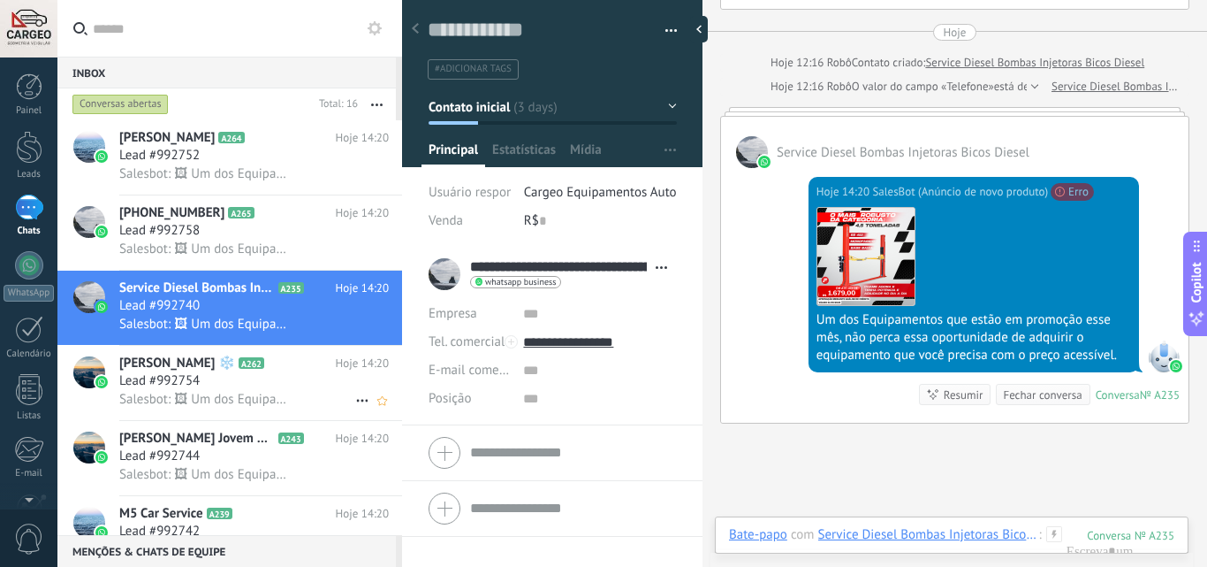
click at [232, 391] on span "Salesbot: 🖼 Um dos Equipamentos que estão em promoção esse mês, não perca essa …" at bounding box center [205, 399] width 172 height 17
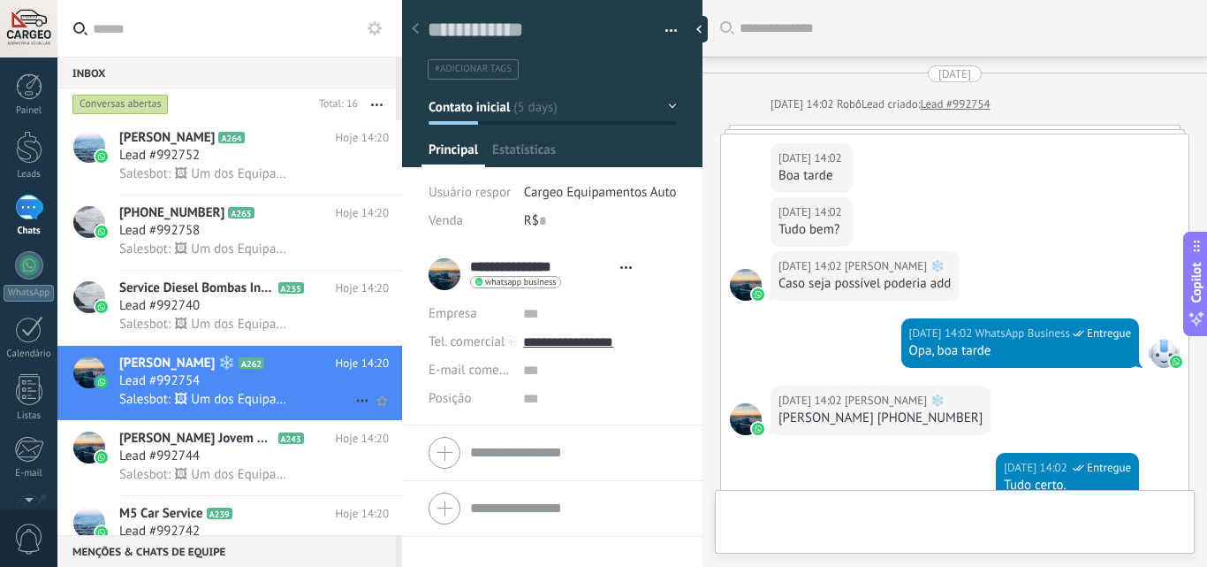
type textarea "**********"
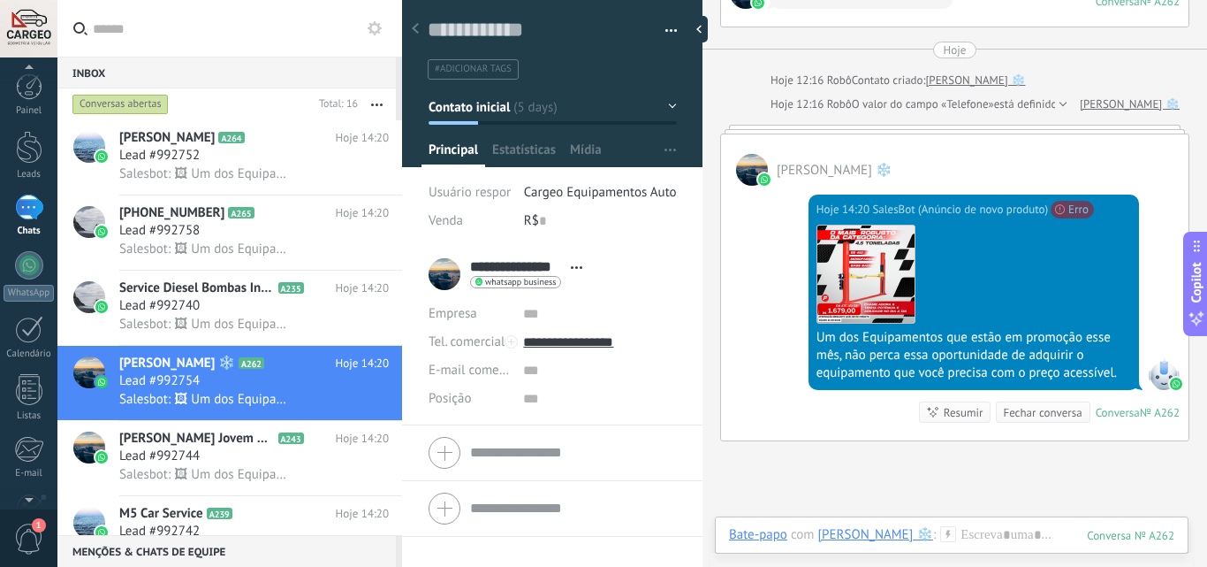
scroll to position [8, 0]
click at [23, 540] on span "1" at bounding box center [29, 538] width 30 height 31
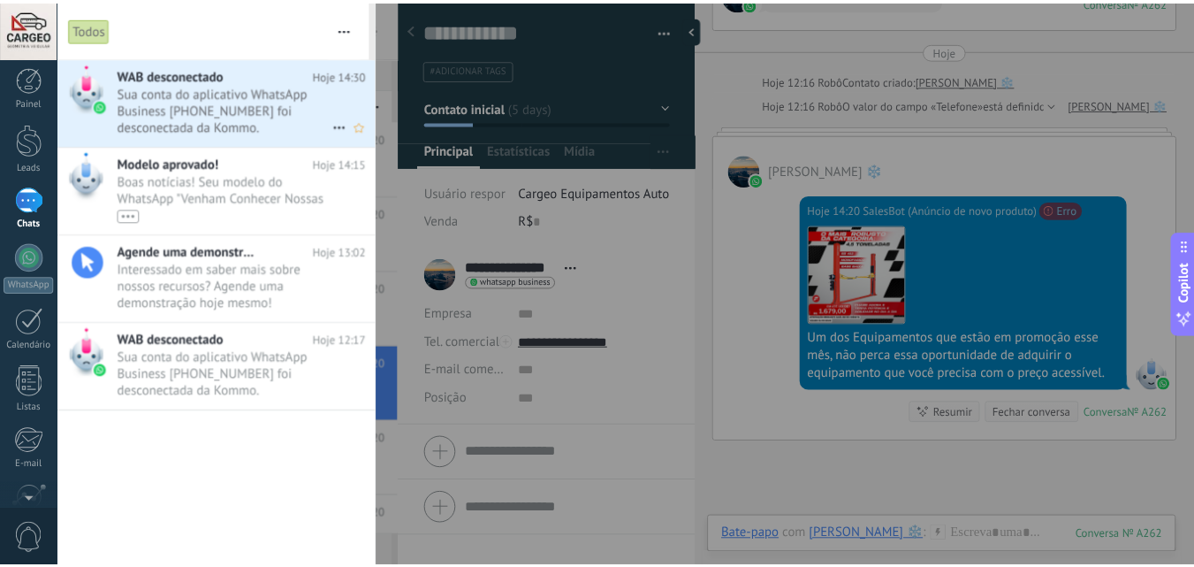
scroll to position [0, 0]
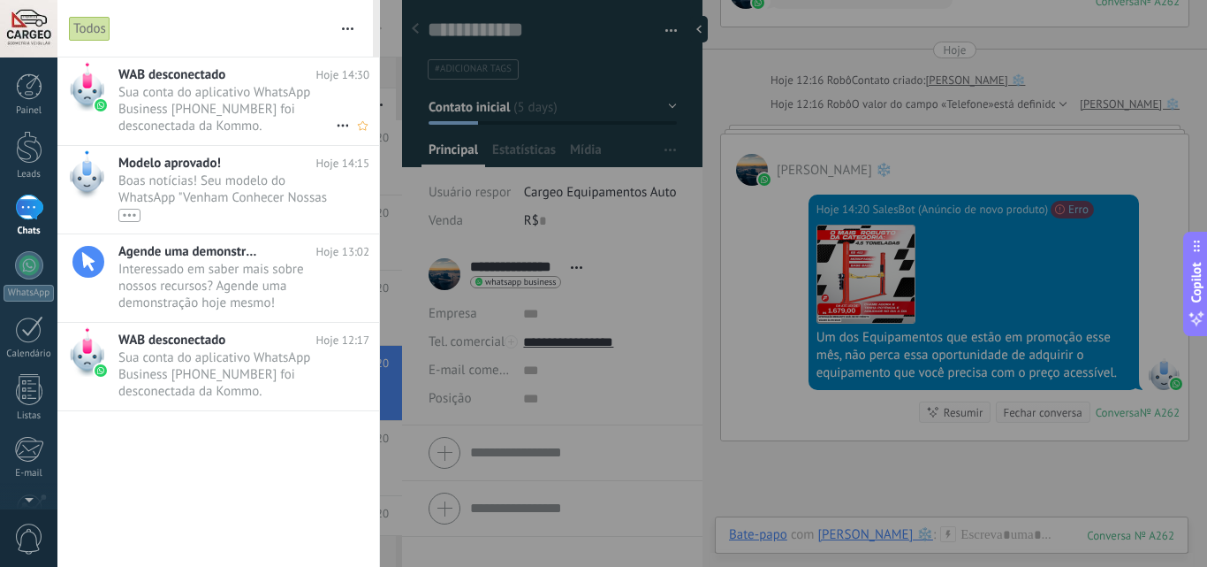
click at [259, 112] on span "Sua conta do aplicativo WhatsApp Business [PHONE_NUMBER] foi desconectada da Ko…" at bounding box center [226, 108] width 217 height 49
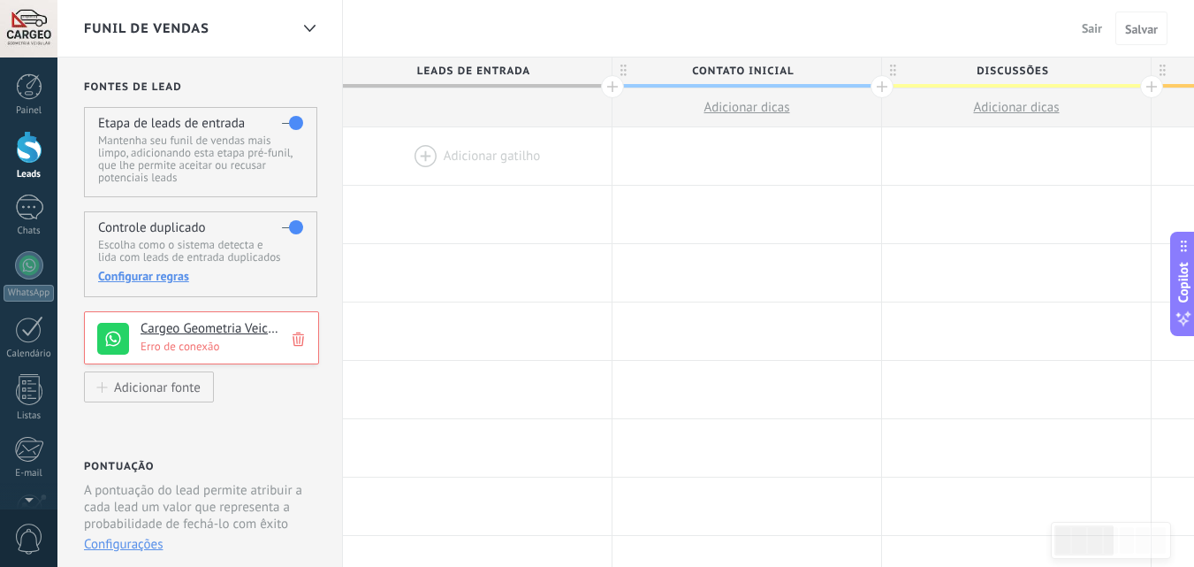
click at [300, 334] on use at bounding box center [298, 339] width 11 height 14
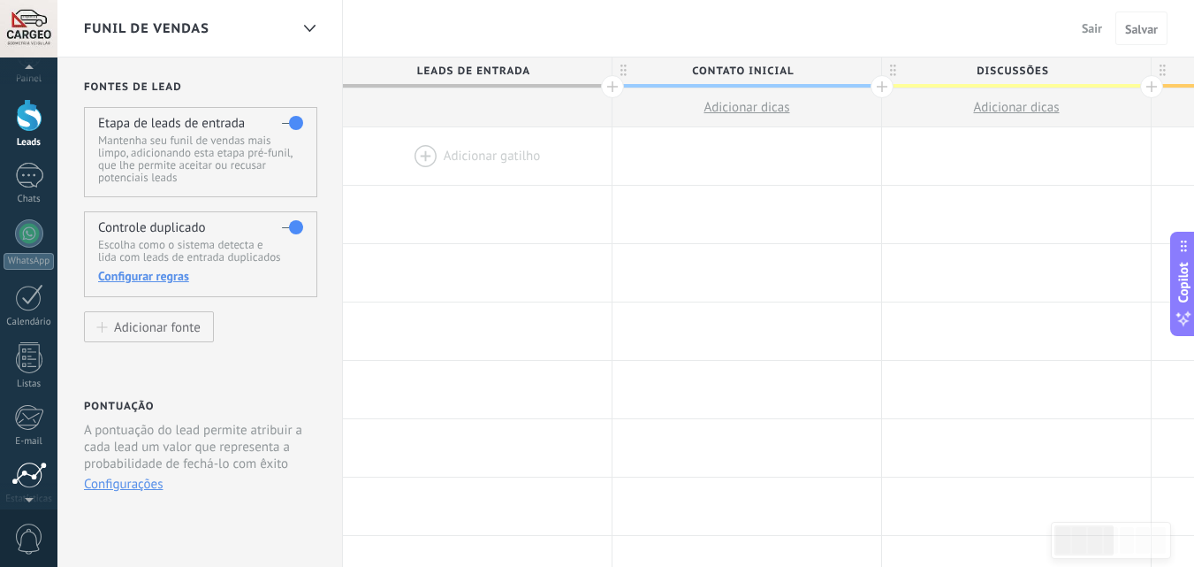
scroll to position [42, 0]
click at [30, 221] on div at bounding box center [29, 223] width 28 height 28
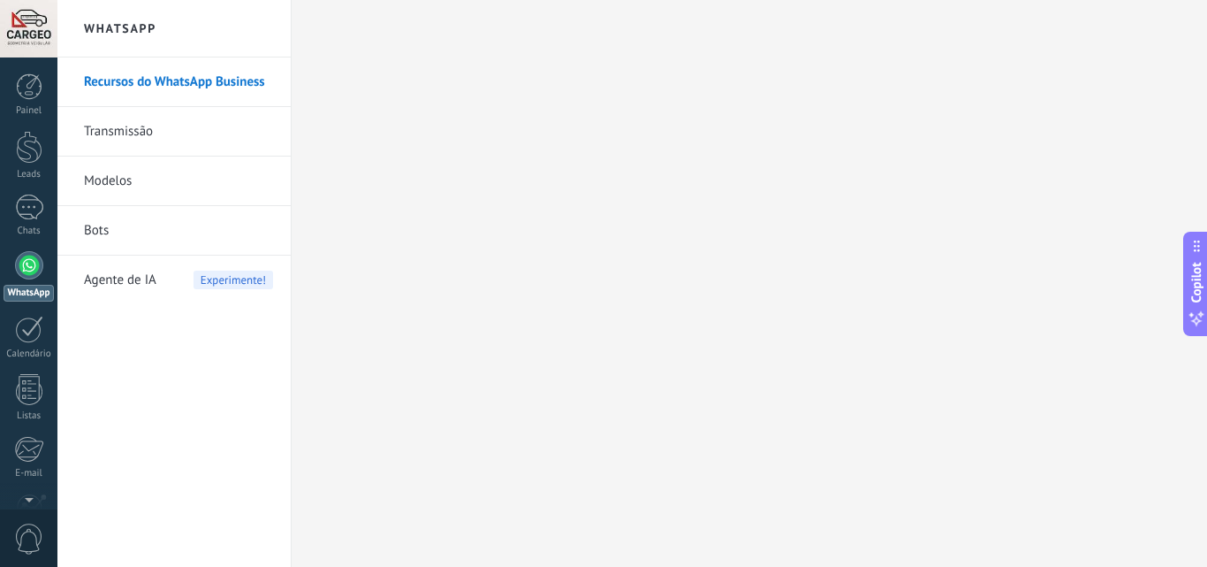
click at [30, 18] on div at bounding box center [28, 28] width 57 height 57
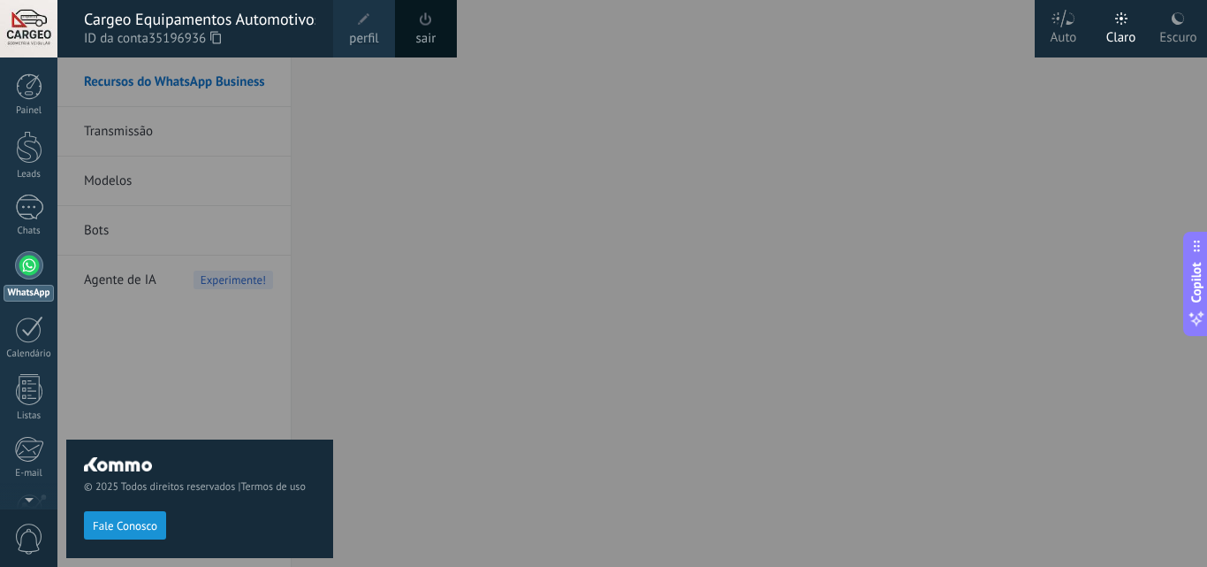
click at [421, 27] on span at bounding box center [425, 19] width 19 height 19
